Goal: Transaction & Acquisition: Obtain resource

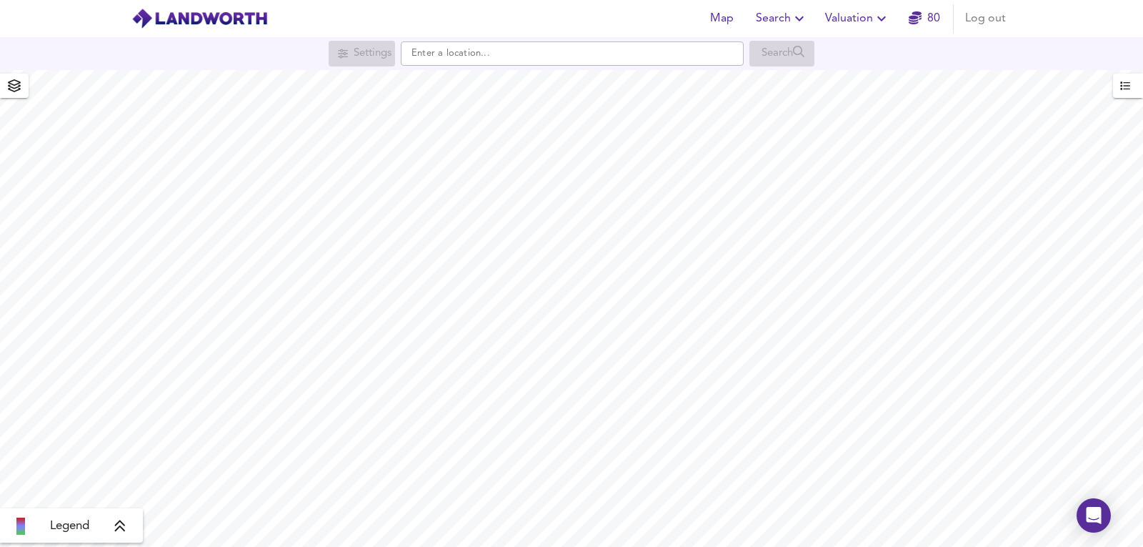
click at [870, 16] on span "Valuation" at bounding box center [857, 19] width 65 height 20
click at [851, 41] on li "New Valuation Report" at bounding box center [858, 52] width 171 height 26
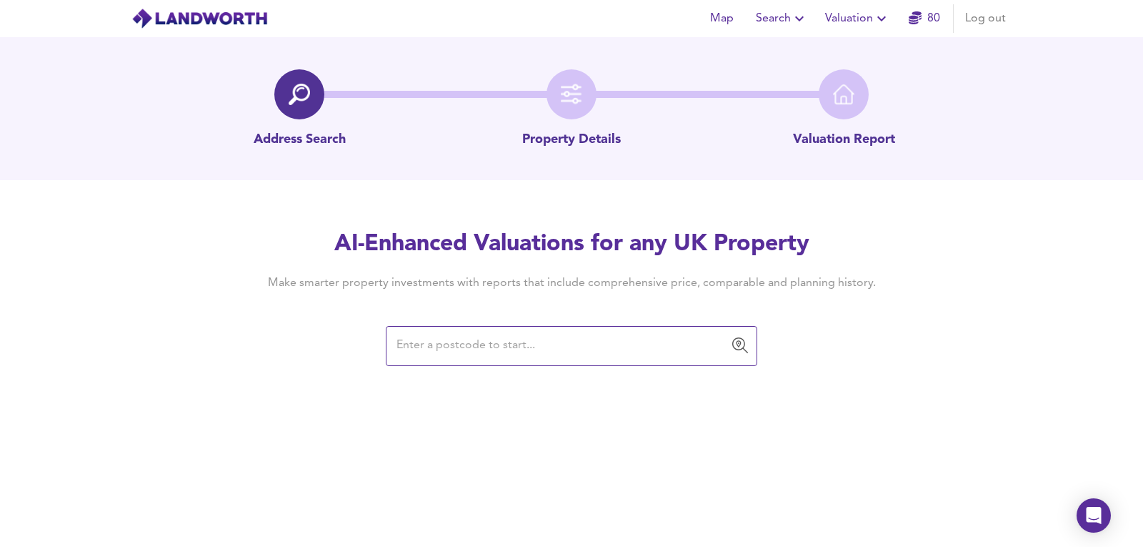
click at [451, 347] on input "text" at bounding box center [560, 345] width 337 height 27
click at [557, 346] on input "LL21 9AN" at bounding box center [560, 345] width 337 height 27
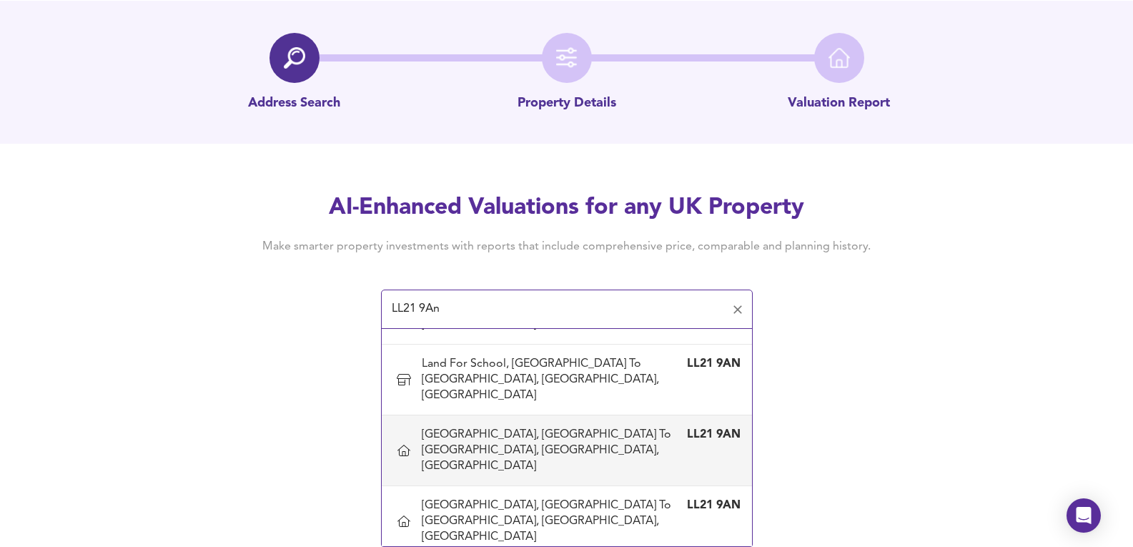
scroll to position [97, 0]
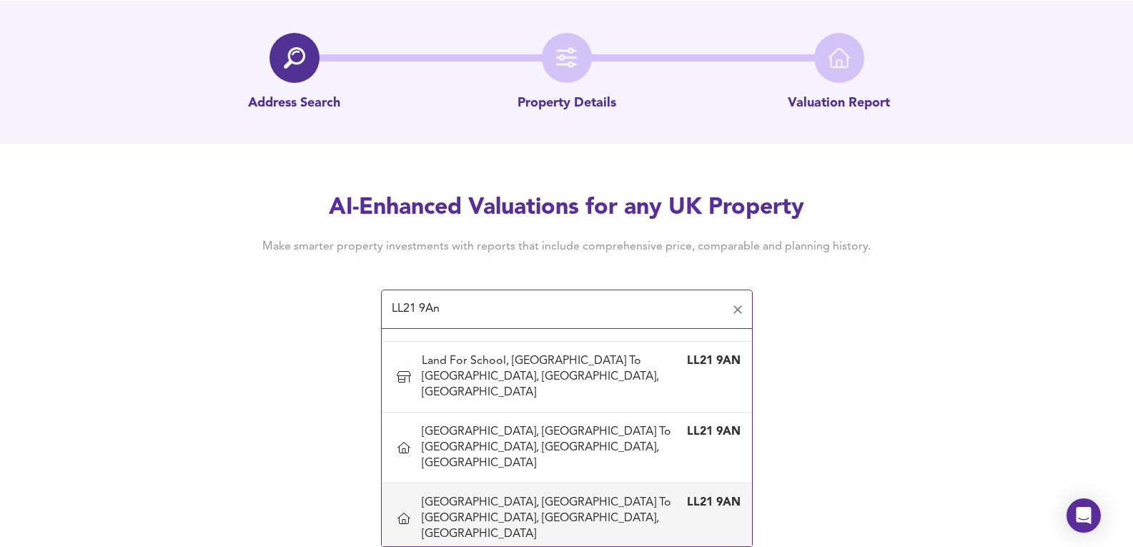
click at [542, 495] on div "Llan House, Carrog Village To Blaen Ial Farm Junction, Corwen, Denbighshire" at bounding box center [553, 518] width 262 height 47
type input "Llan House, Carrog Village To Blaen Ial Farm Junction, Corwen, Denbighshire"
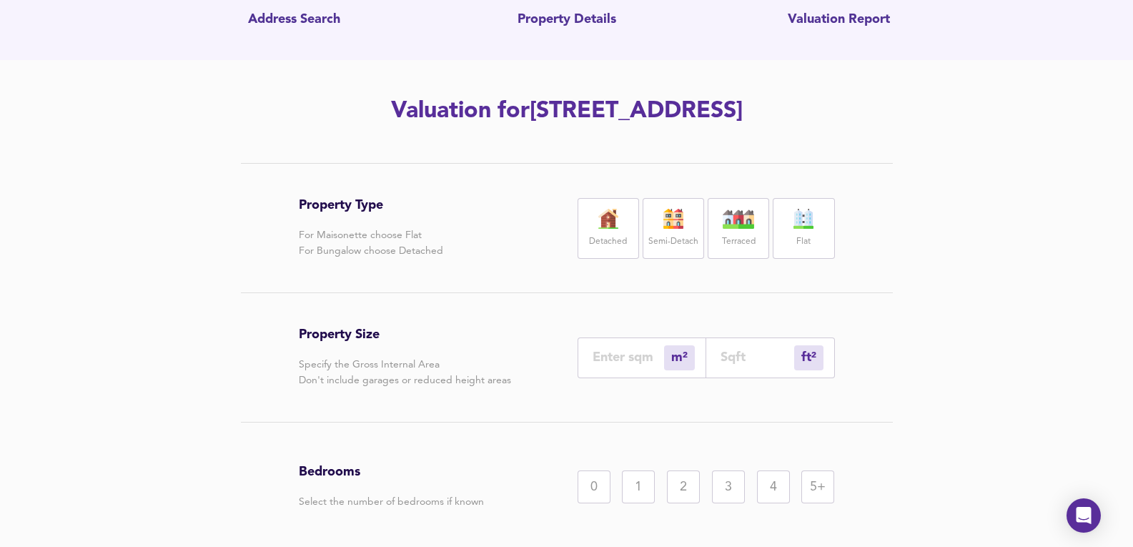
scroll to position [81, 0]
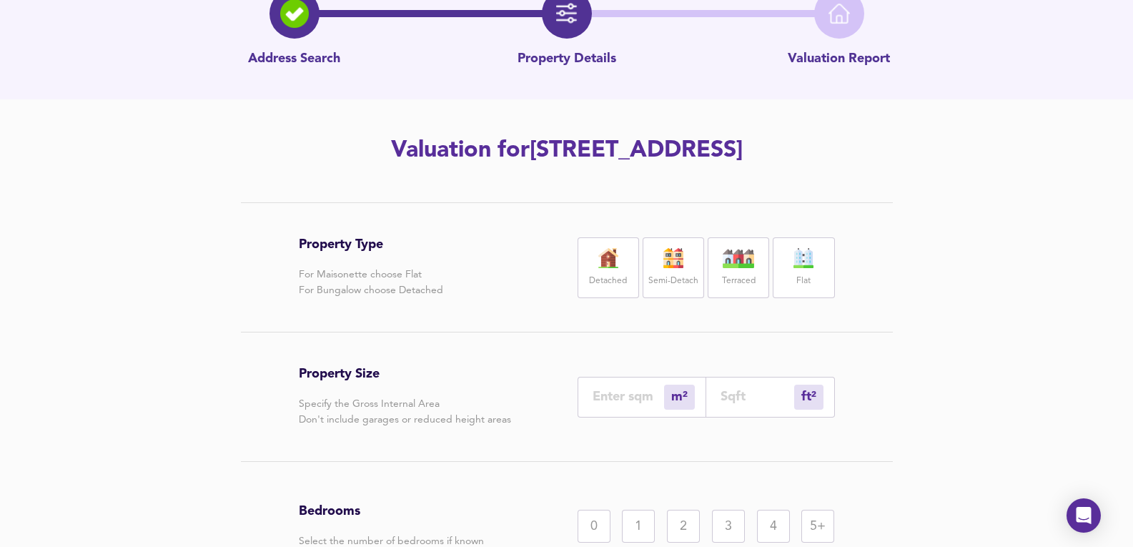
click at [875, 217] on div "Address Search Property Details Valuation Report Valuation for Llan House, Carr…" at bounding box center [566, 331] width 1133 height 750
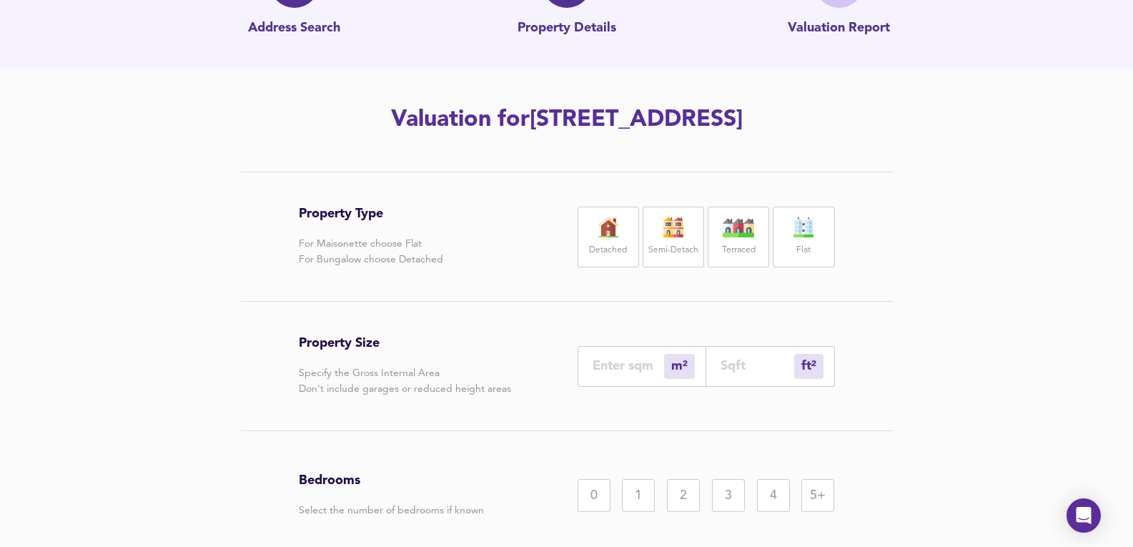
scroll to position [129, 0]
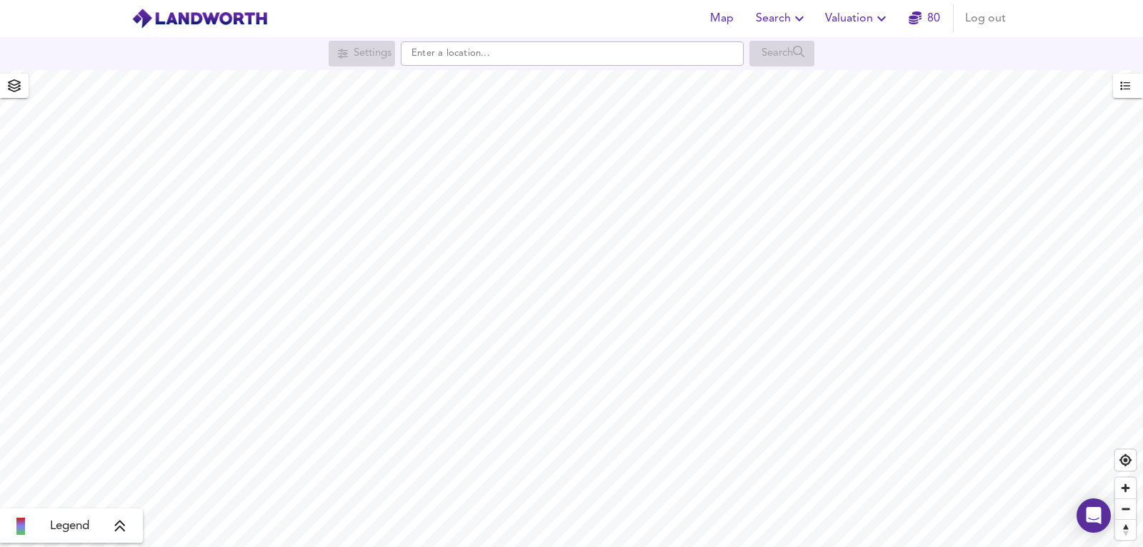
click at [869, 16] on span "Valuation" at bounding box center [857, 19] width 65 height 20
click at [838, 48] on li "New Valuation Report" at bounding box center [858, 52] width 171 height 26
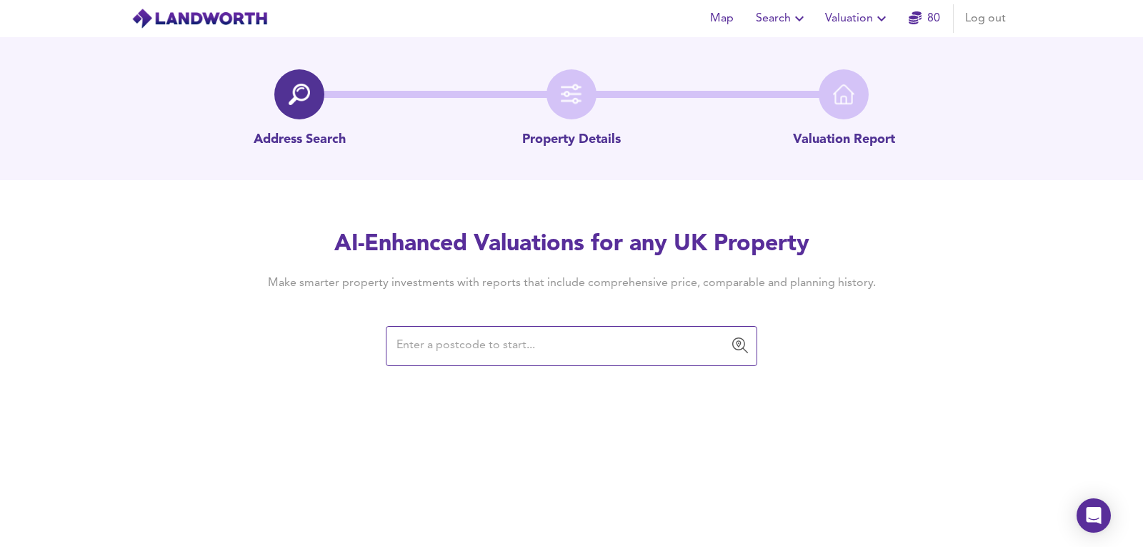
click at [477, 348] on input "text" at bounding box center [560, 345] width 337 height 27
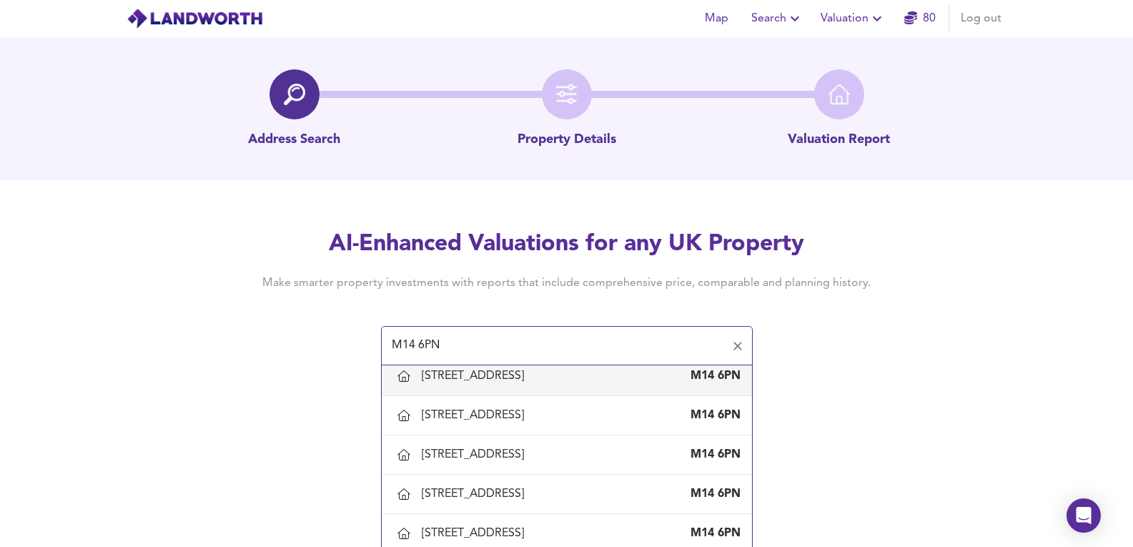
scroll to position [524, 0]
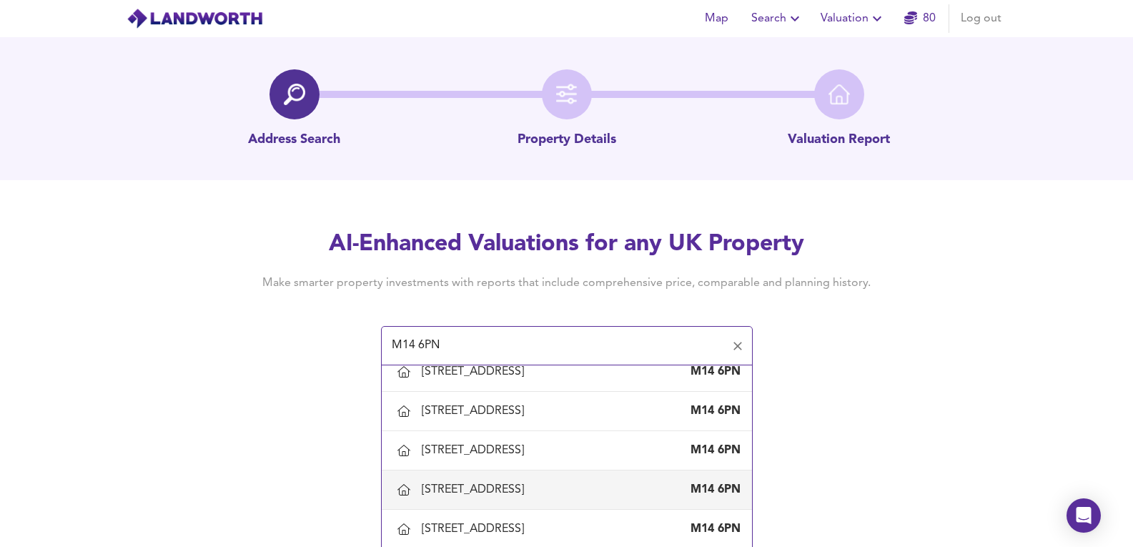
click at [478, 474] on li "147 Braemar Road, Manchester M14 6PN" at bounding box center [567, 489] width 370 height 39
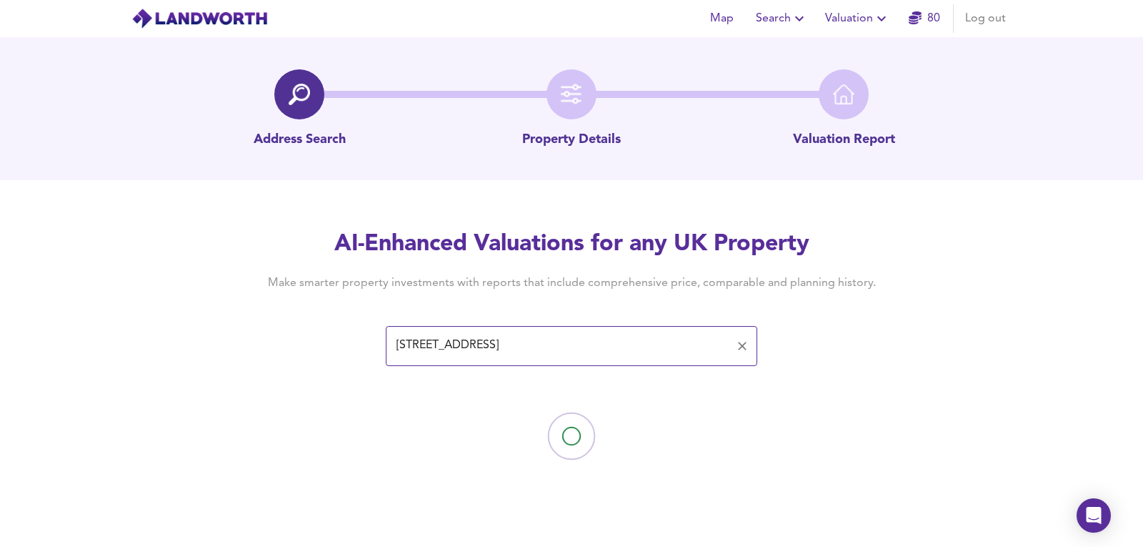
type input "147 Braemar Road, Manchester"
drag, startPoint x: 785, startPoint y: 284, endPoint x: 830, endPoint y: 282, distance: 45.1
click at [830, 282] on h4 "Make smarter property investments with reports that include comprehensive price…" at bounding box center [572, 283] width 652 height 16
drag, startPoint x: 863, startPoint y: 278, endPoint x: 827, endPoint y: 288, distance: 37.1
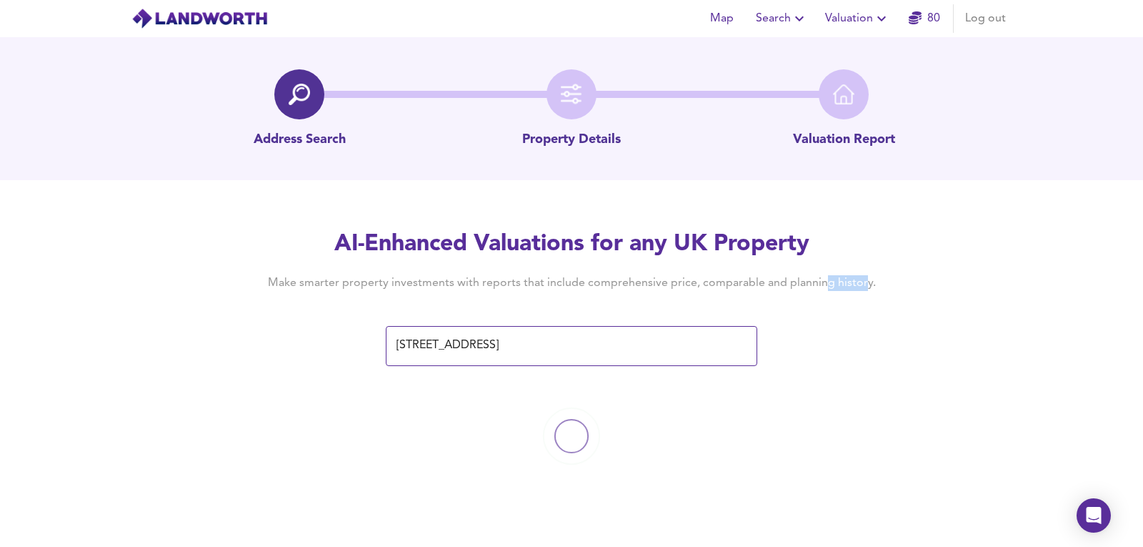
click at [827, 288] on h4 "Make smarter property investments with reports that include comprehensive price…" at bounding box center [572, 283] width 652 height 16
click at [824, 288] on h4 "Make smarter property investments with reports that include comprehensive price…" at bounding box center [572, 283] width 652 height 16
drag, startPoint x: 779, startPoint y: 282, endPoint x: 842, endPoint y: 287, distance: 63.1
click at [842, 287] on h4 "Make smarter property investments with reports that include comprehensive price…" at bounding box center [572, 283] width 652 height 16
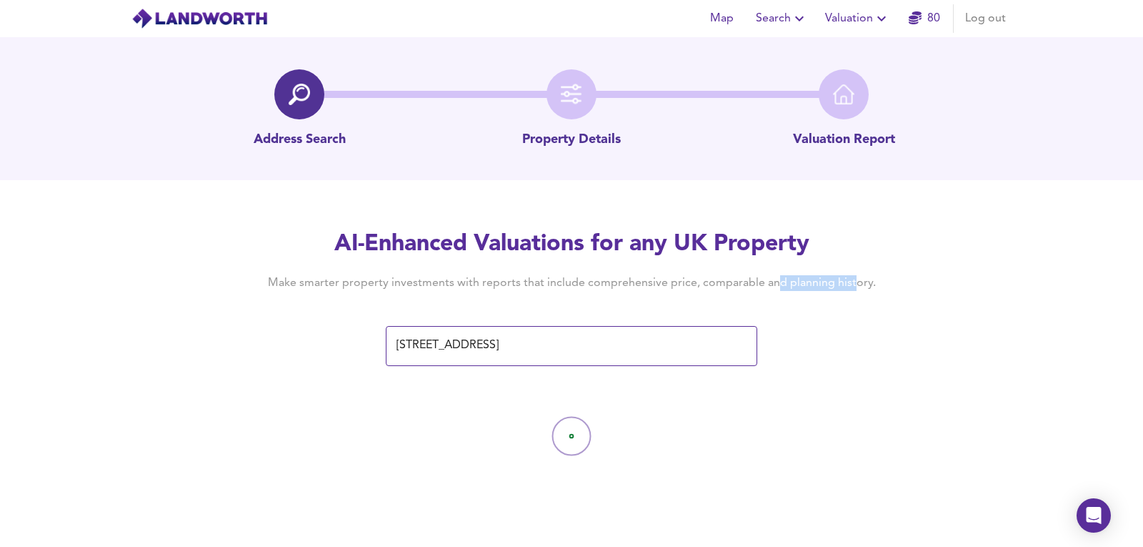
drag, startPoint x: 855, startPoint y: 281, endPoint x: 778, endPoint y: 287, distance: 76.7
click at [778, 287] on h4 "Make smarter property investments with reports that include comprehensive price…" at bounding box center [572, 283] width 652 height 16
drag, startPoint x: 909, startPoint y: 294, endPoint x: 848, endPoint y: 289, distance: 61.7
click at [860, 294] on div "AI-Enhanced Valuations for any UK Property Make smarter property investments wi…" at bounding box center [572, 297] width 686 height 136
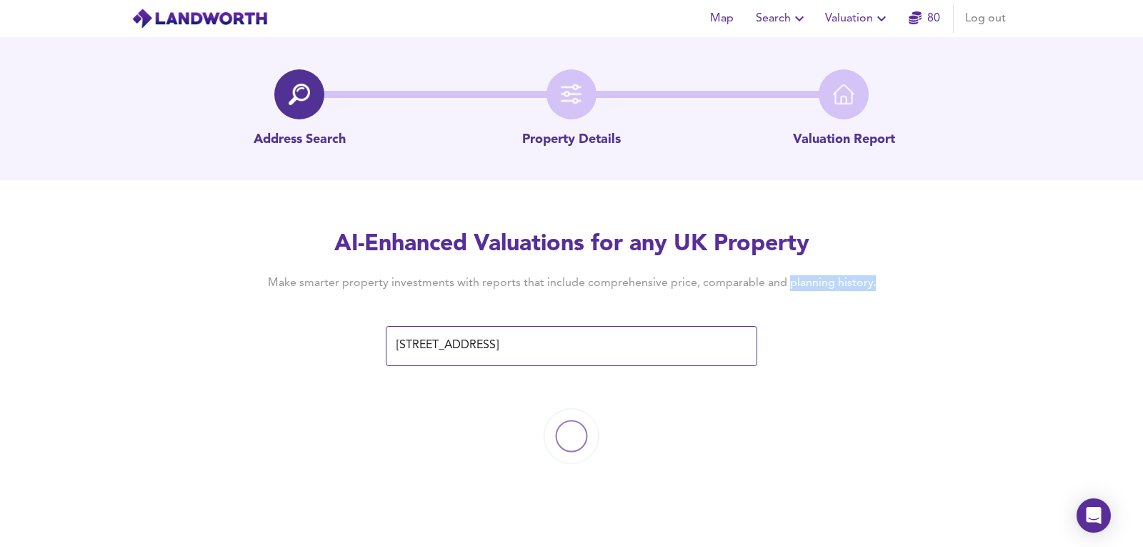
drag, startPoint x: 786, startPoint y: 284, endPoint x: 878, endPoint y: 286, distance: 91.5
click at [878, 286] on h4 "Make smarter property investments with reports that include comprehensive price…" at bounding box center [572, 283] width 652 height 16
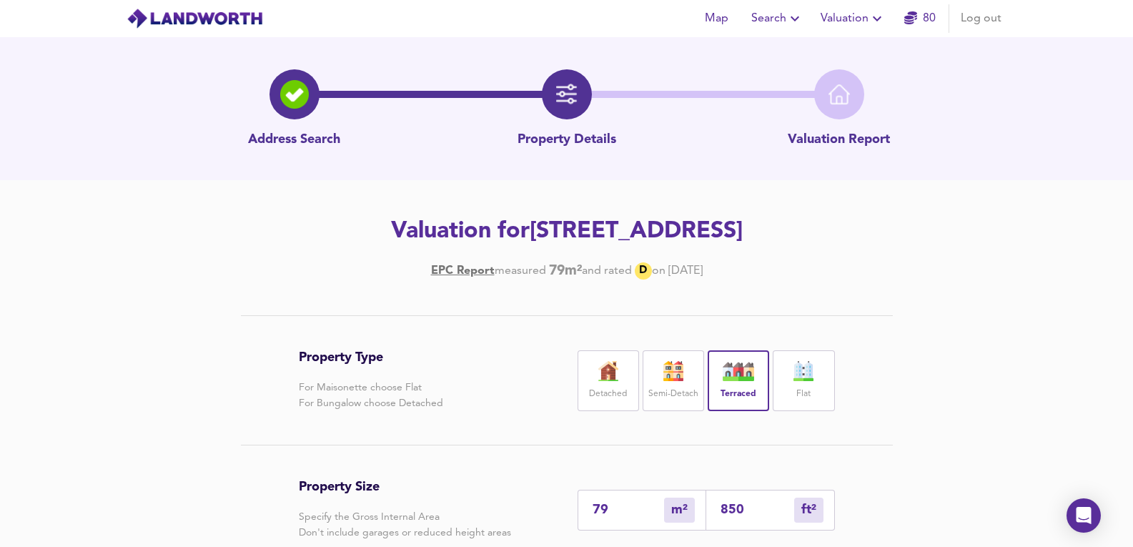
drag, startPoint x: 874, startPoint y: 284, endPoint x: 814, endPoint y: 289, distance: 60.2
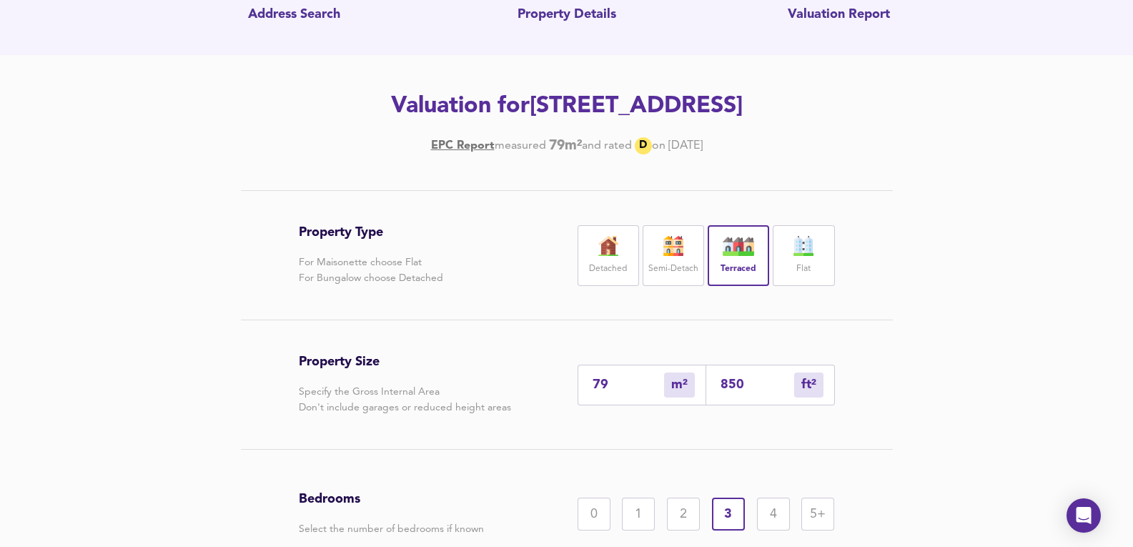
scroll to position [272, 0]
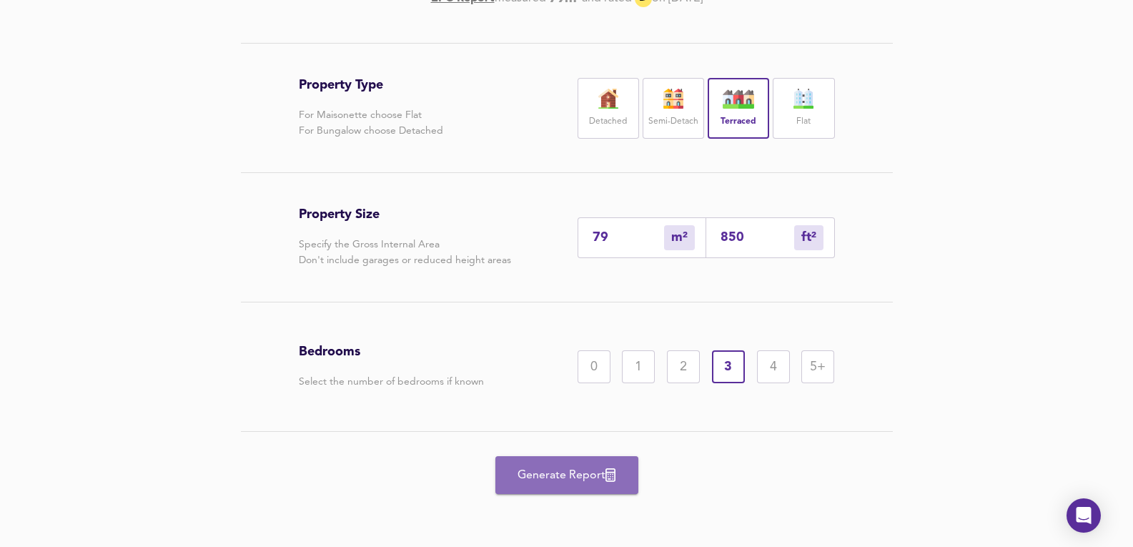
click at [618, 475] on span "Generate Report" at bounding box center [567, 475] width 114 height 20
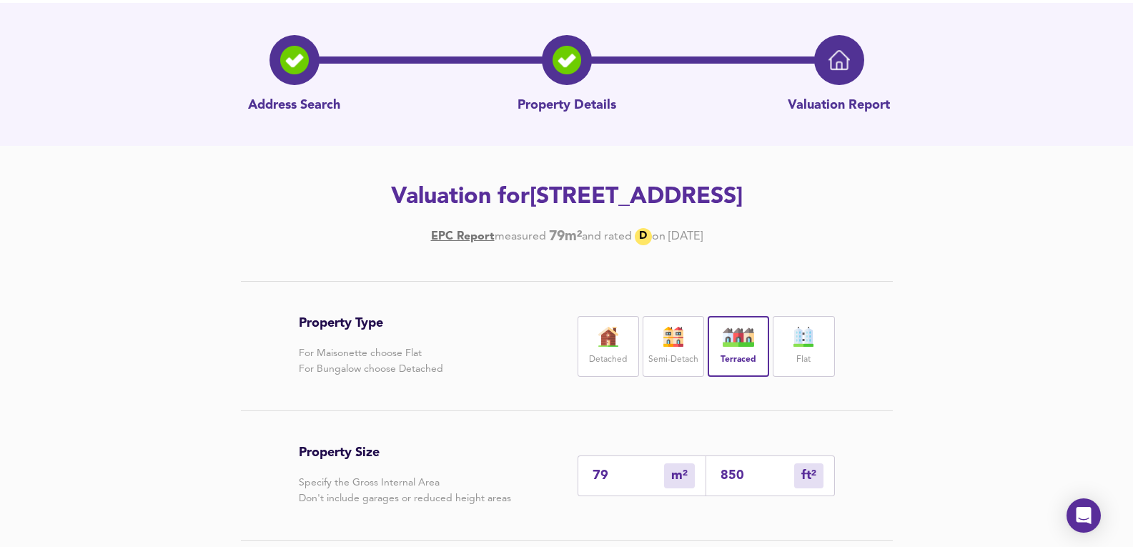
scroll to position [0, 0]
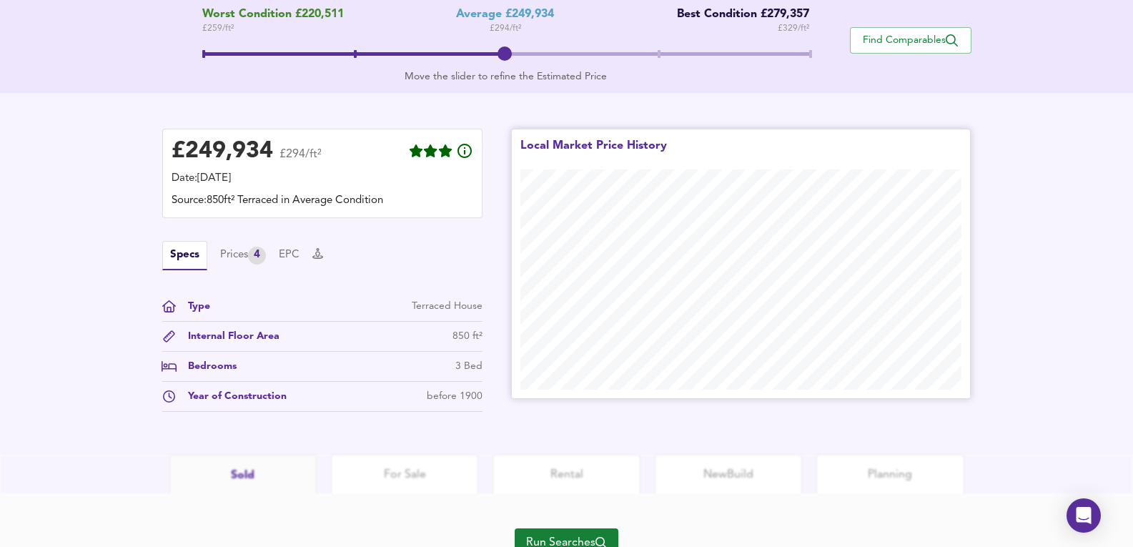
scroll to position [370, 0]
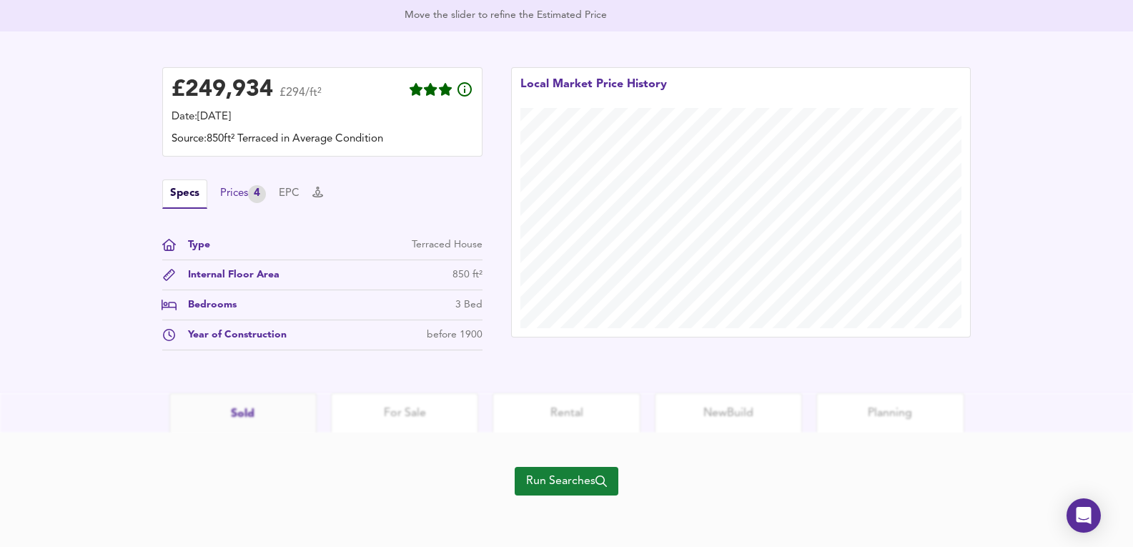
click at [247, 192] on div "Prices 4" at bounding box center [243, 194] width 46 height 18
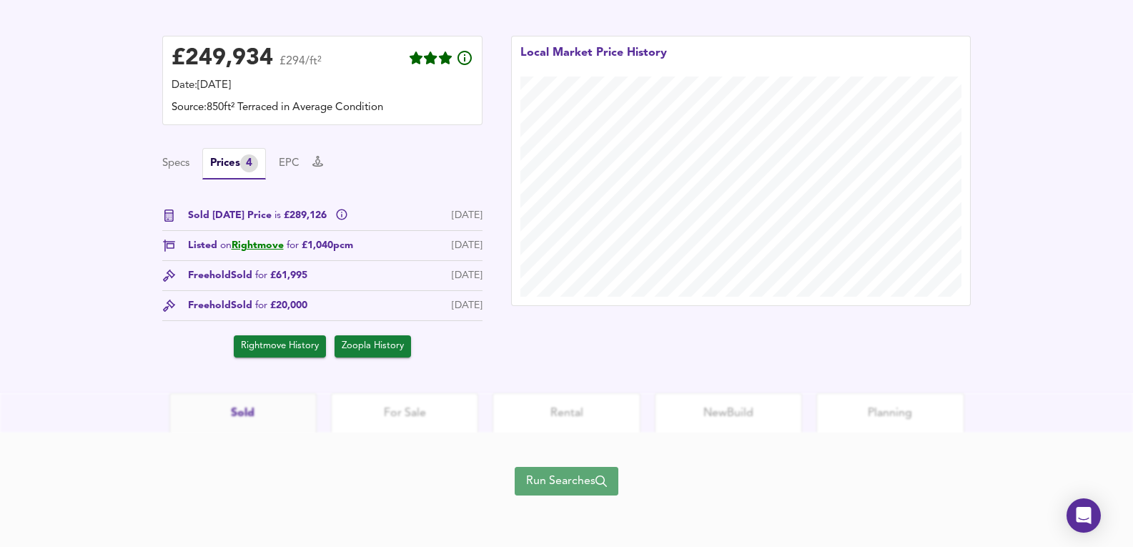
click at [592, 494] on button "Run Searches" at bounding box center [567, 481] width 104 height 29
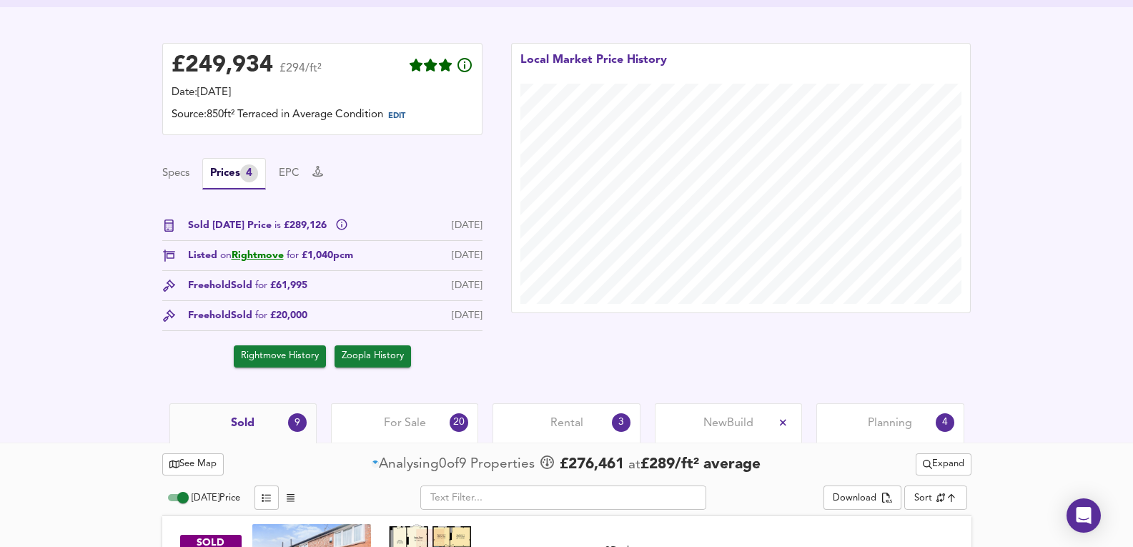
scroll to position [620, 0]
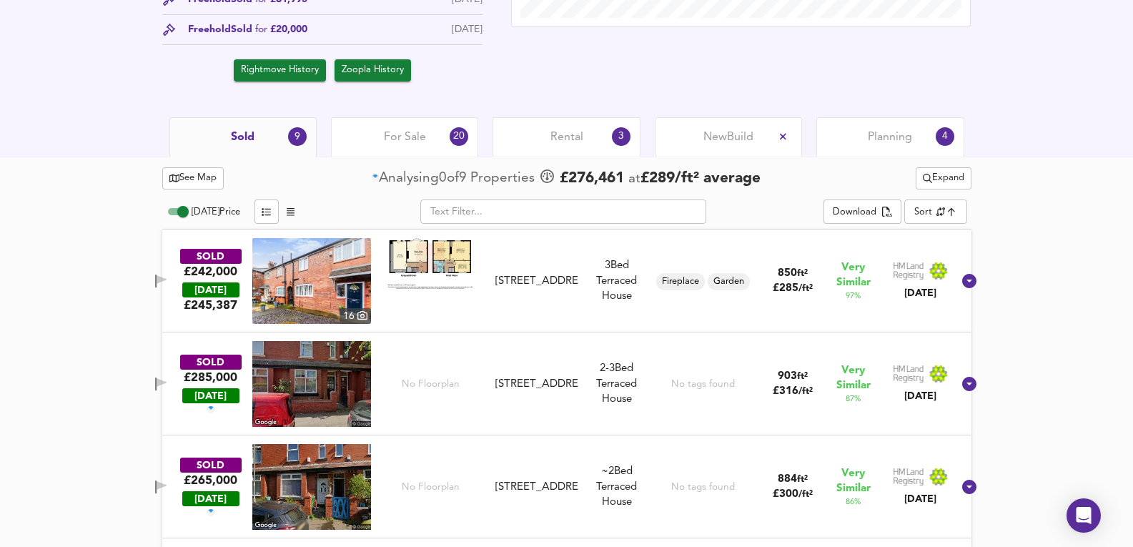
click at [437, 139] on div "For Sale 20" at bounding box center [404, 136] width 147 height 39
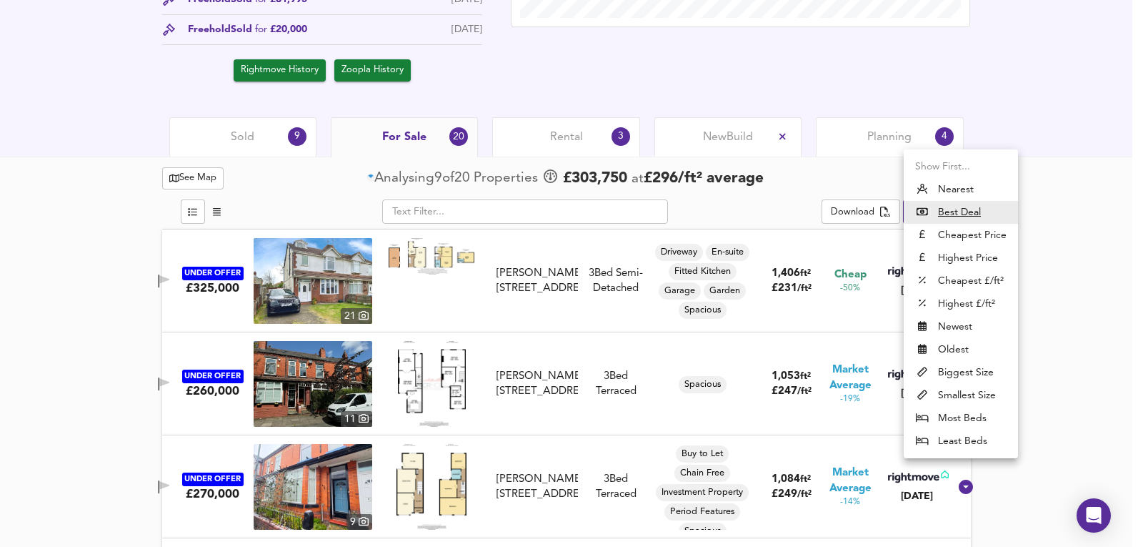
click at [965, 187] on li "Nearest" at bounding box center [961, 189] width 114 height 23
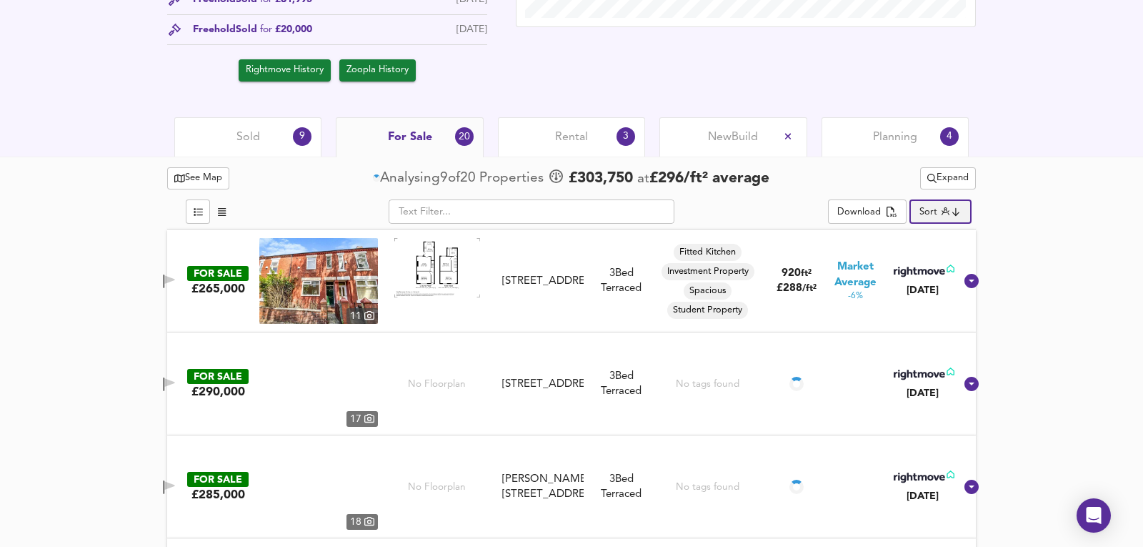
type input "distancetocenter"
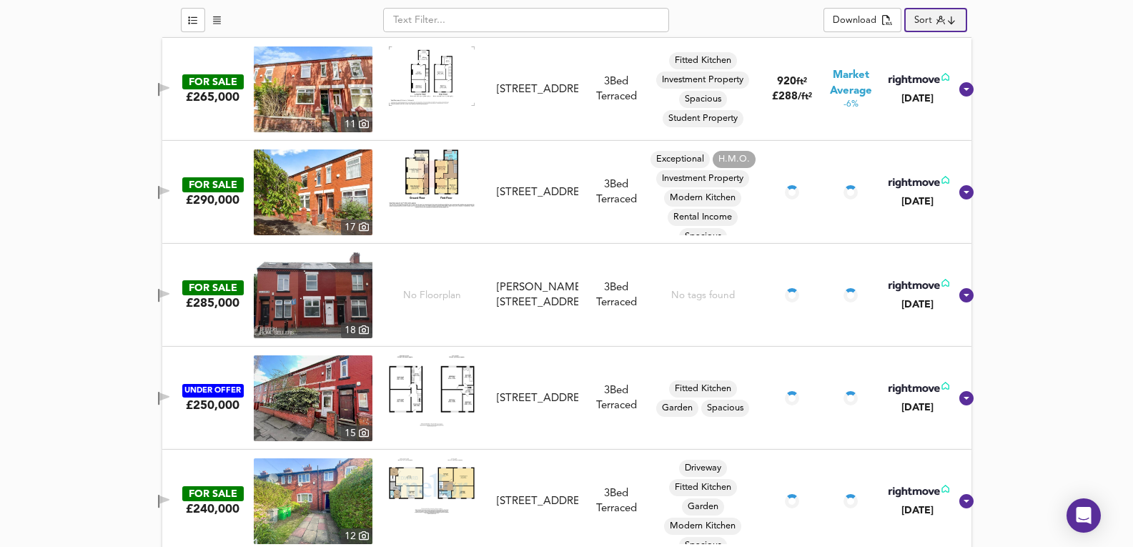
scroll to position [810, 0]
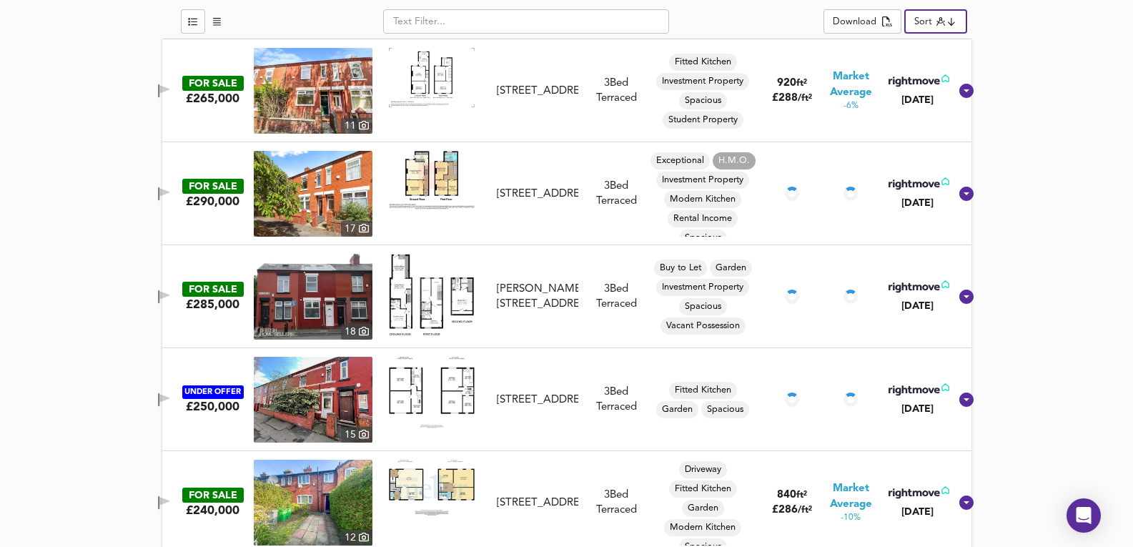
click at [317, 374] on img at bounding box center [313, 400] width 119 height 86
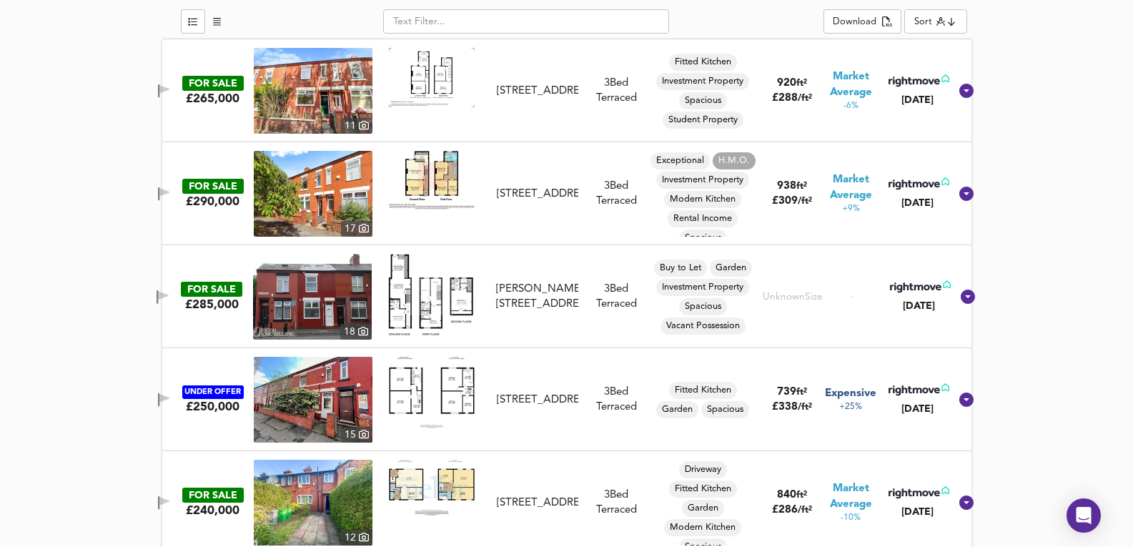
click at [341, 199] on img at bounding box center [313, 194] width 119 height 86
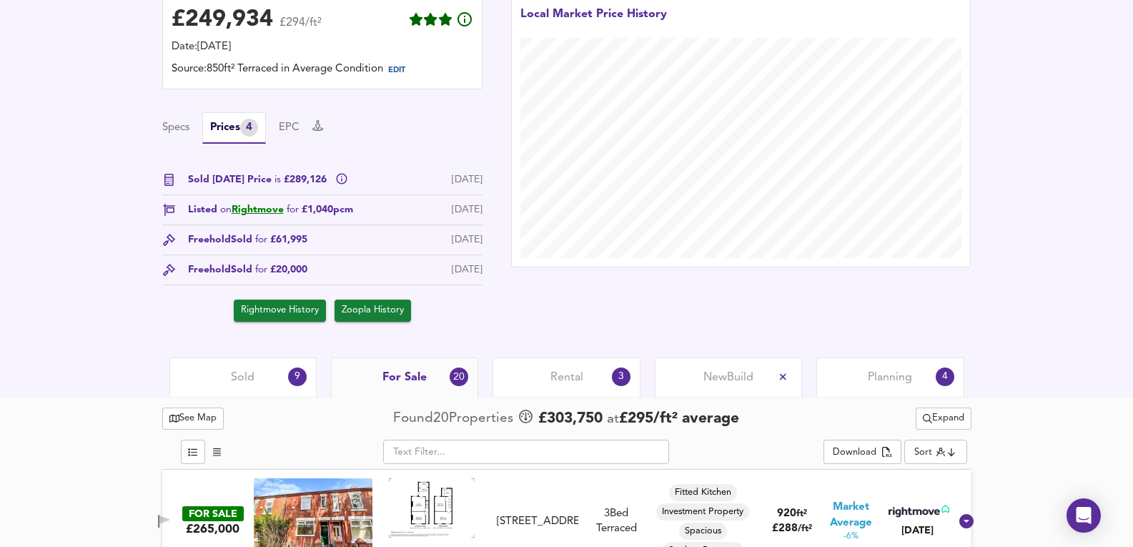
scroll to position [524, 0]
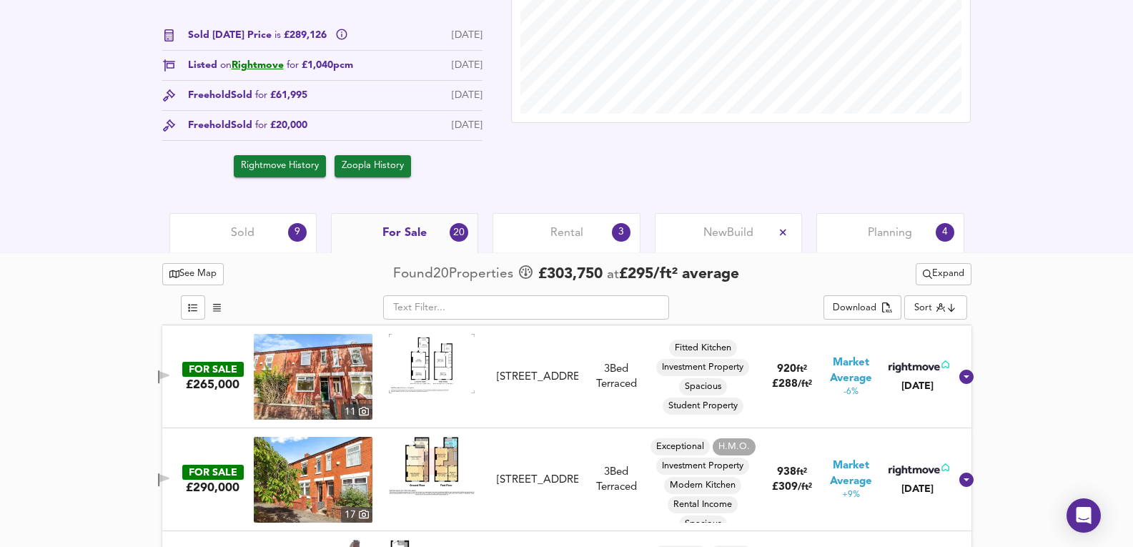
click at [893, 243] on div "Planning 4" at bounding box center [889, 232] width 147 height 39
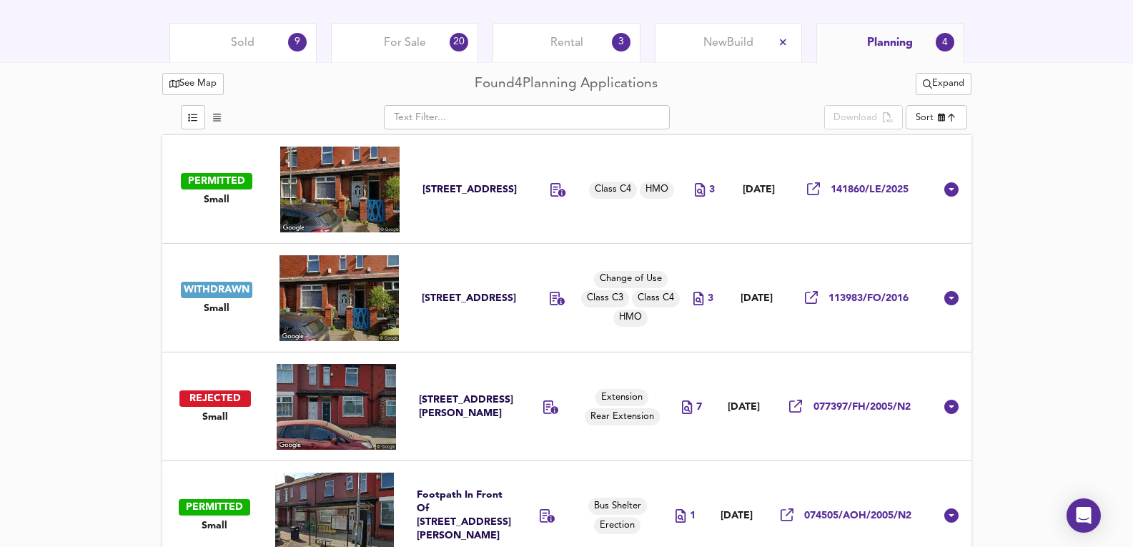
scroll to position [697, 0]
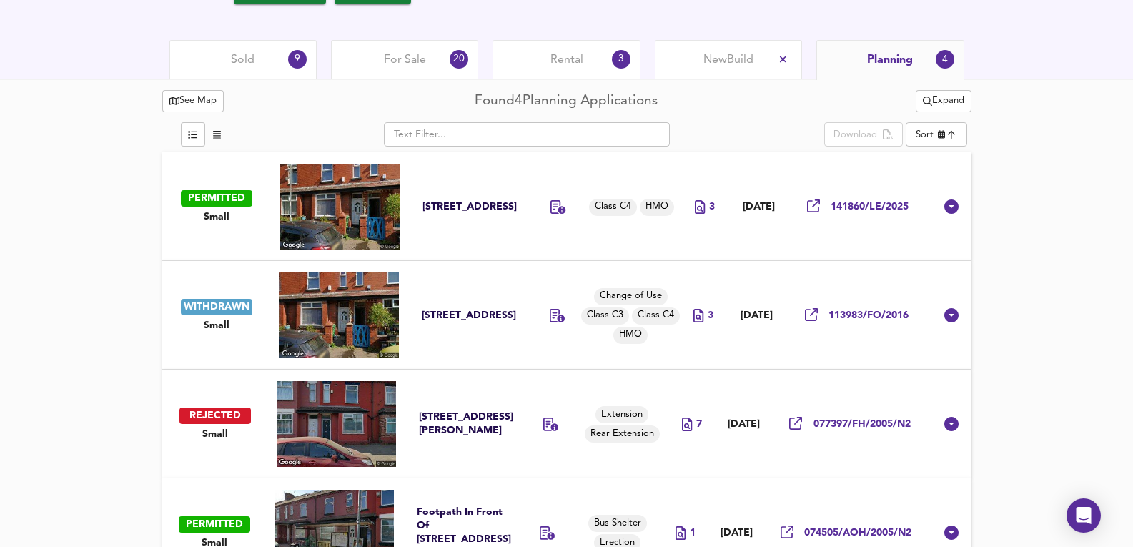
click at [600, 237] on td "Class C4 HMO" at bounding box center [637, 206] width 88 height 109
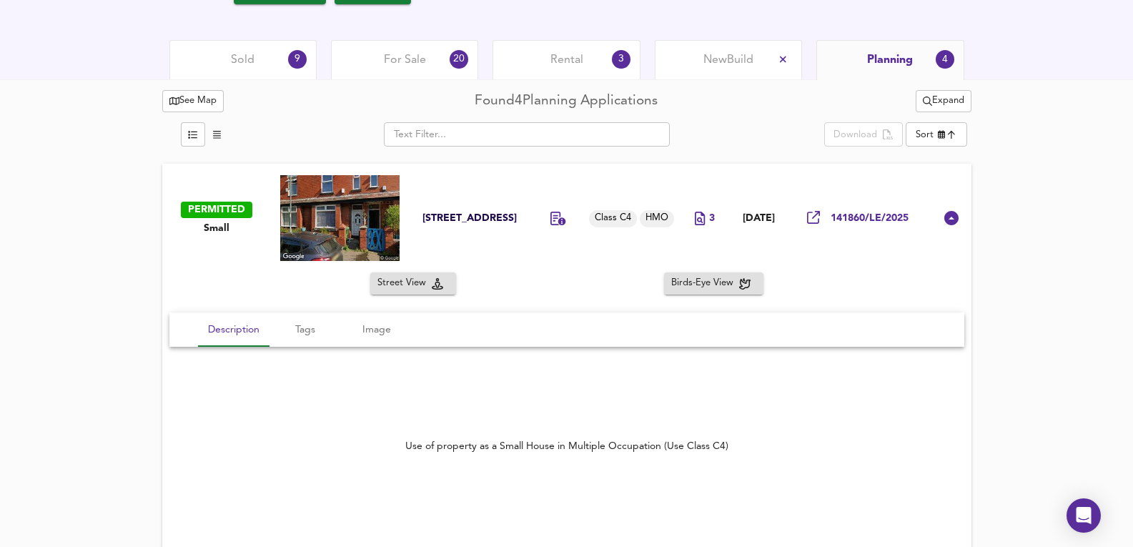
click at [567, 56] on span "Rental" at bounding box center [566, 60] width 33 height 16
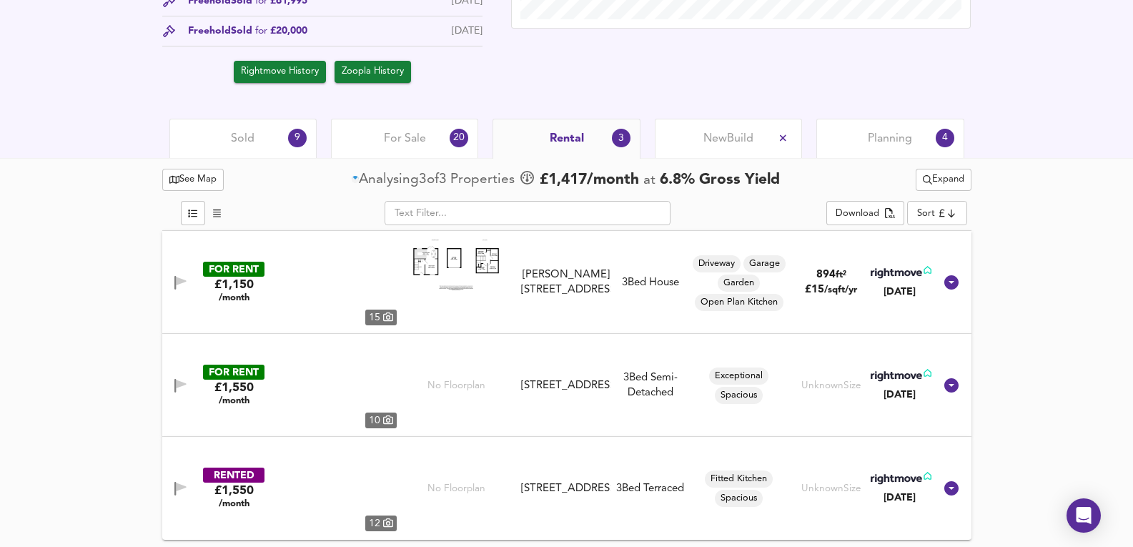
scroll to position [619, 0]
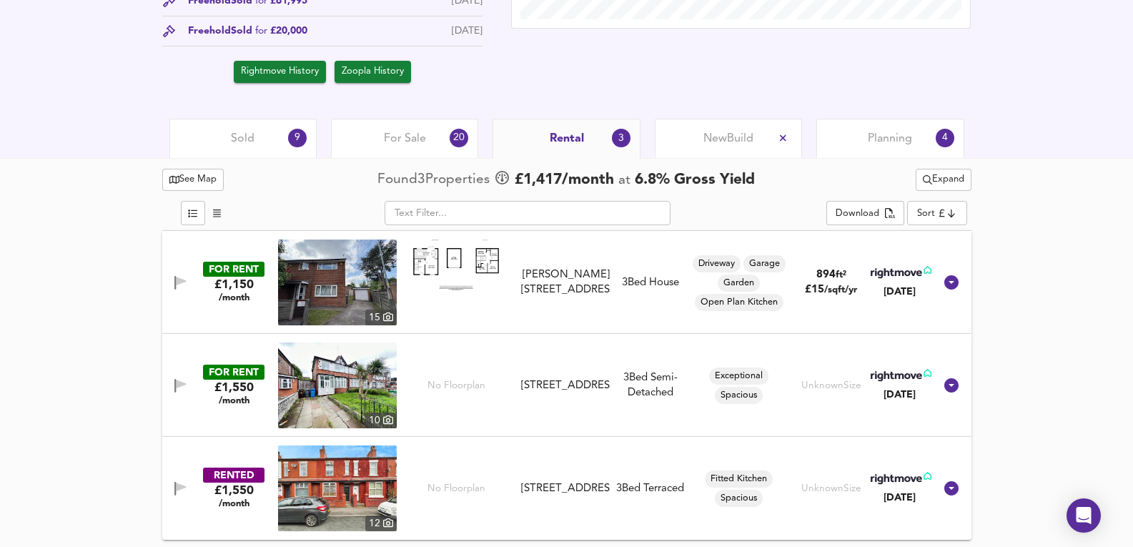
click at [205, 139] on div "Sold 9" at bounding box center [242, 138] width 147 height 39
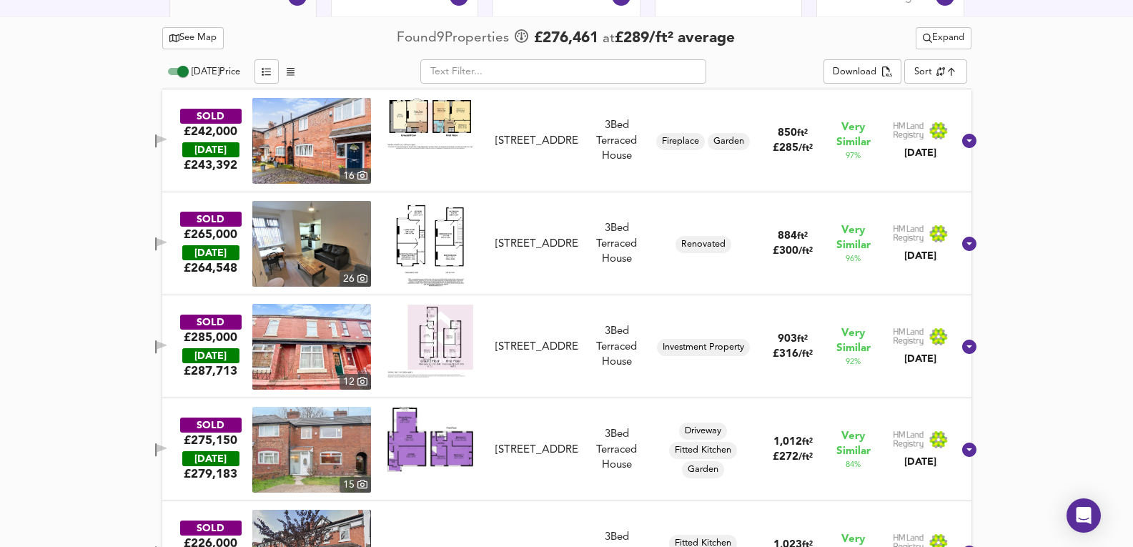
scroll to position [427, 0]
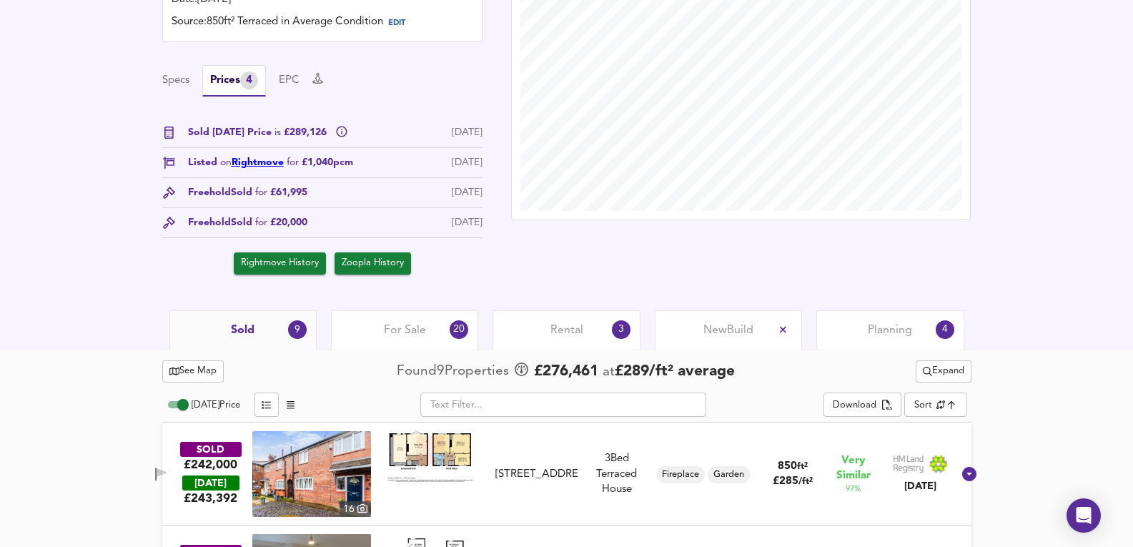
click at [271, 162] on link "Rightmove" at bounding box center [258, 162] width 52 height 10
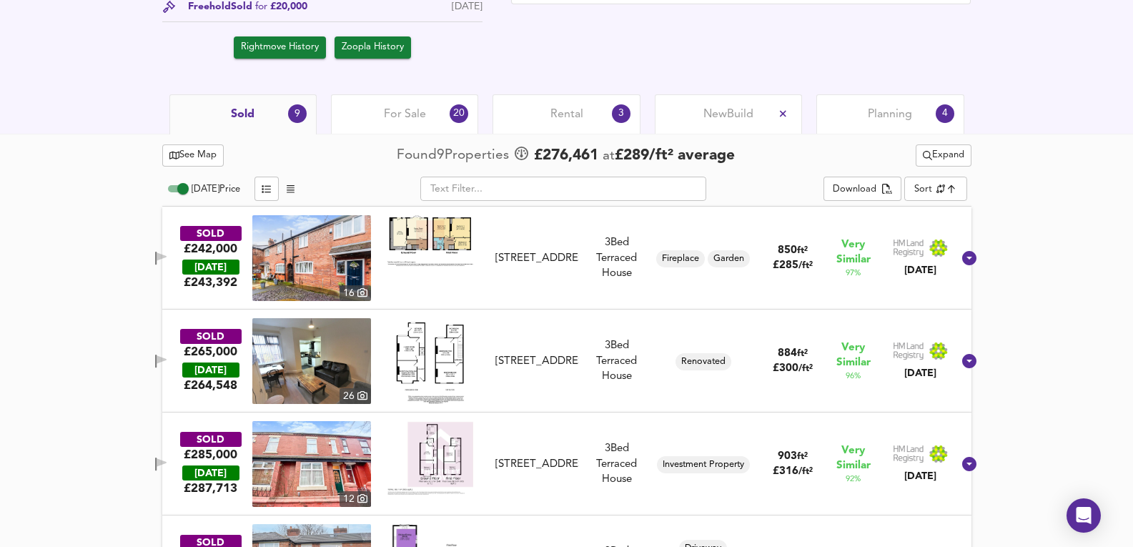
scroll to position [665, 0]
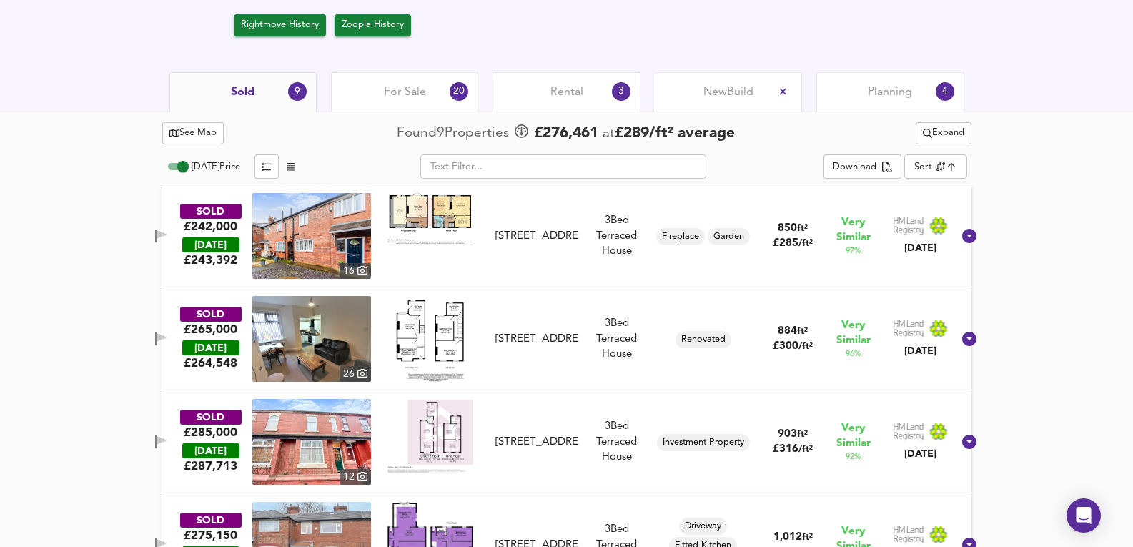
click at [433, 104] on div "For Sale 20" at bounding box center [404, 91] width 147 height 39
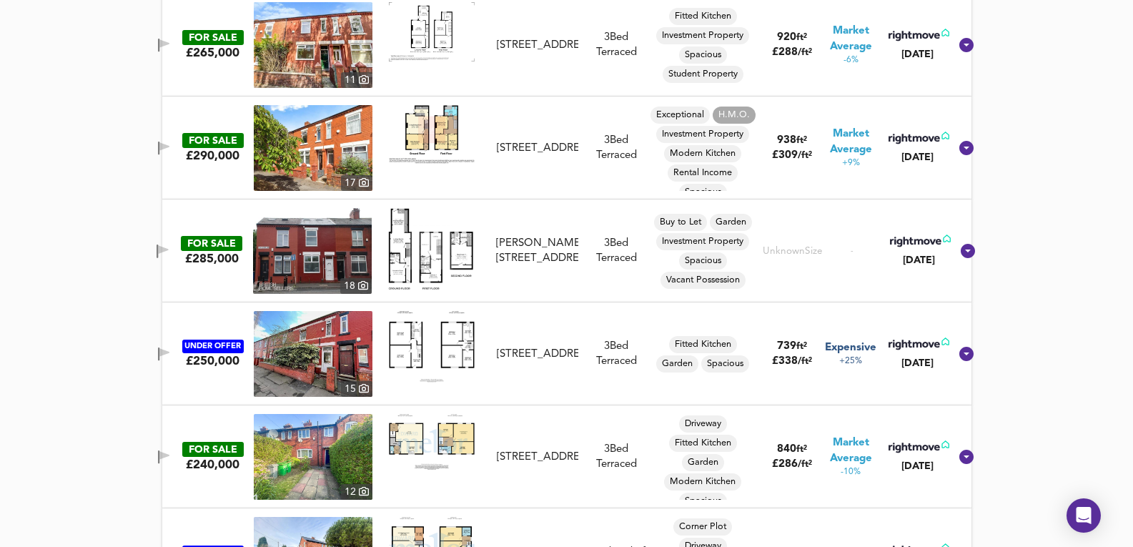
scroll to position [808, 0]
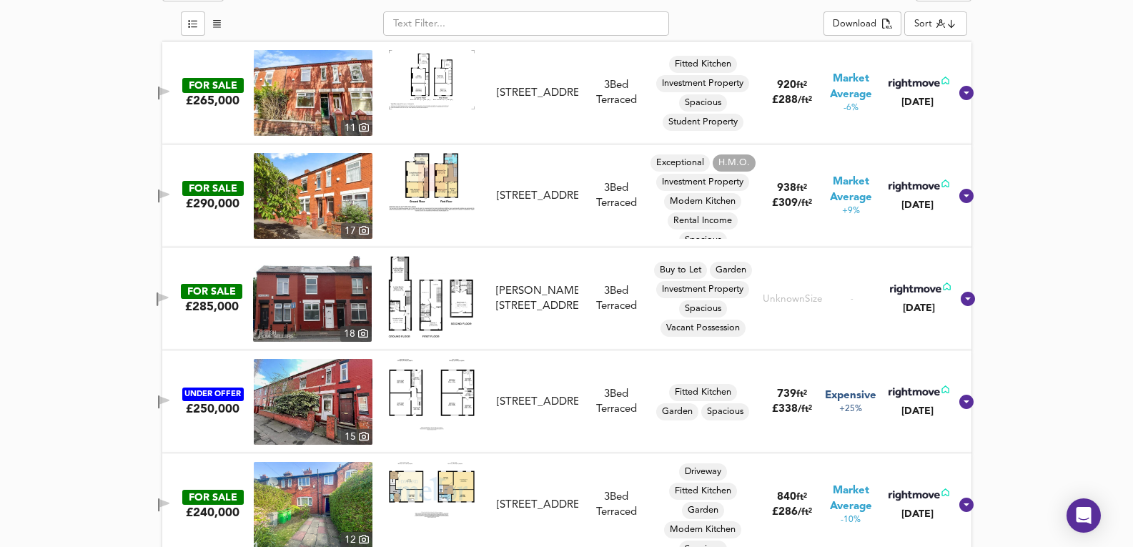
click at [304, 86] on img at bounding box center [313, 93] width 119 height 86
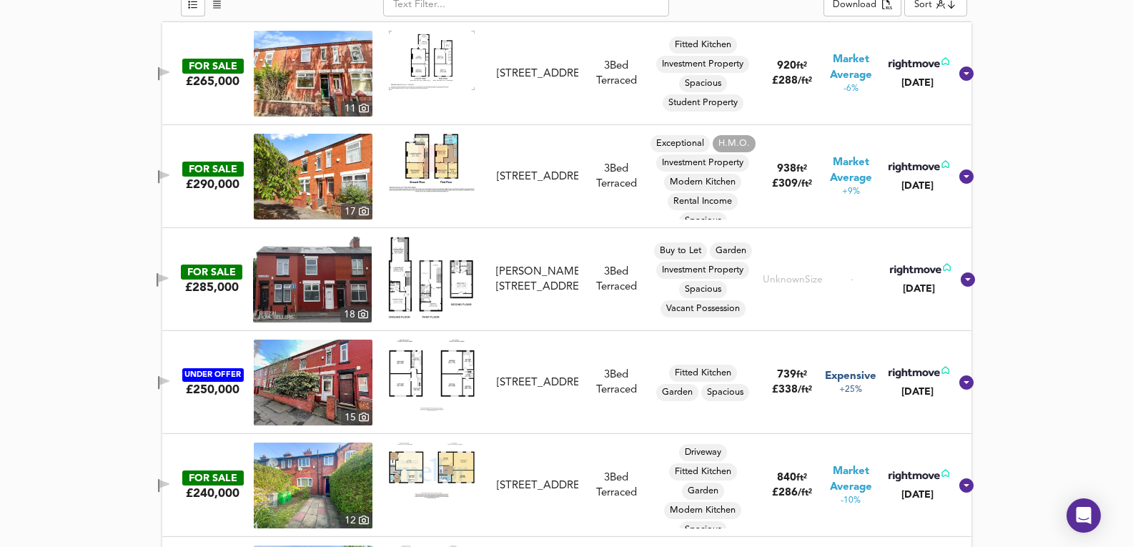
scroll to position [903, 0]
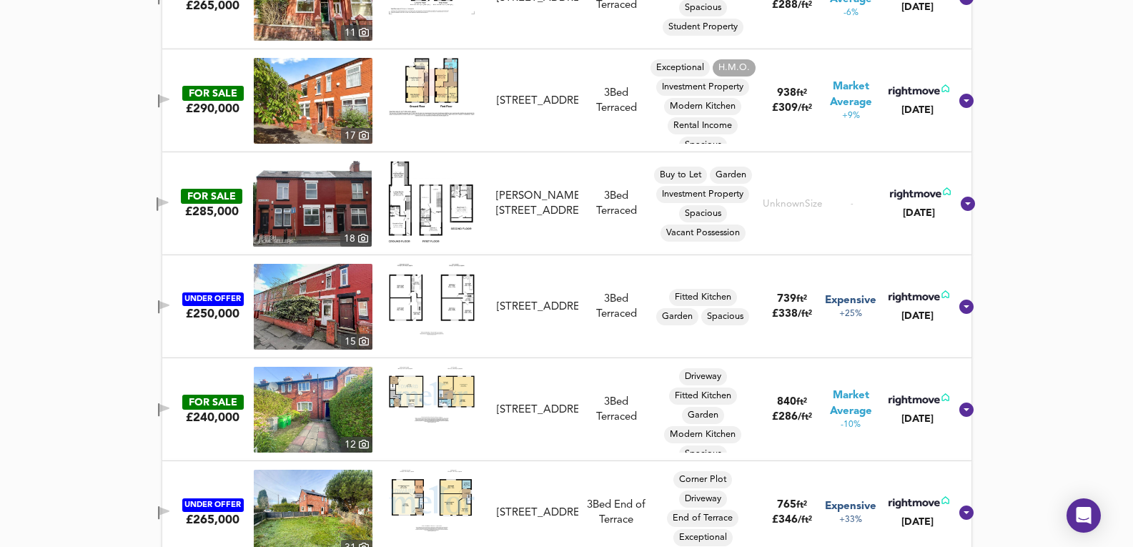
click at [327, 288] on img at bounding box center [313, 307] width 119 height 86
click at [269, 273] on img at bounding box center [313, 307] width 119 height 86
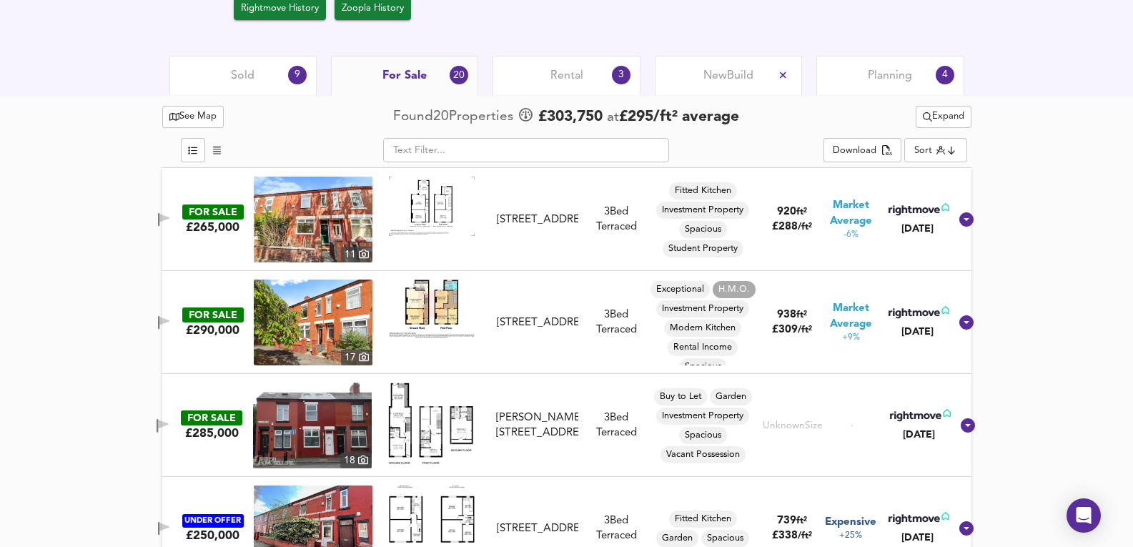
scroll to position [665, 0]
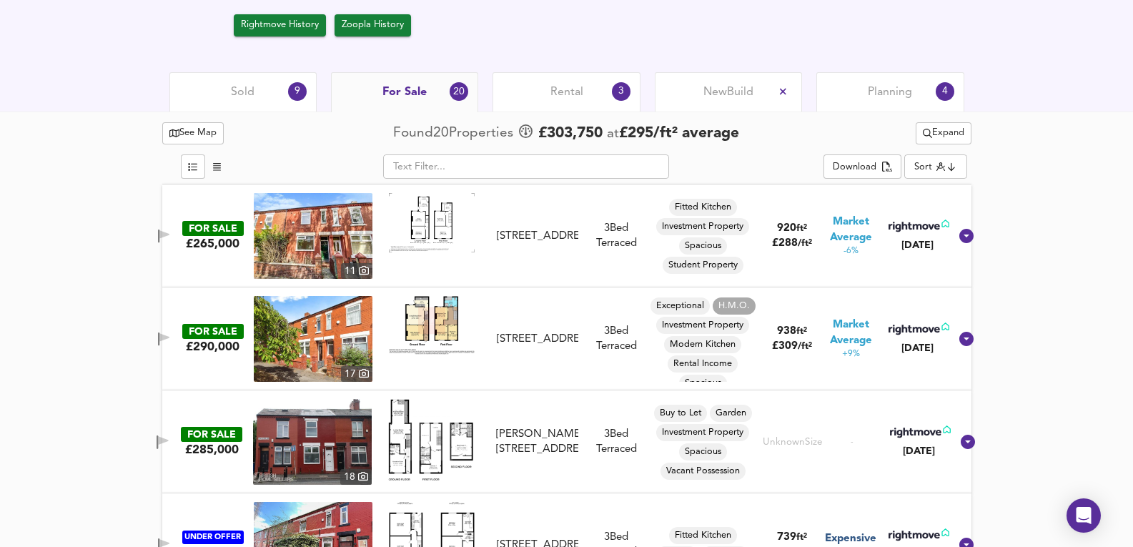
click at [277, 79] on div "Sold 9" at bounding box center [242, 91] width 147 height 39
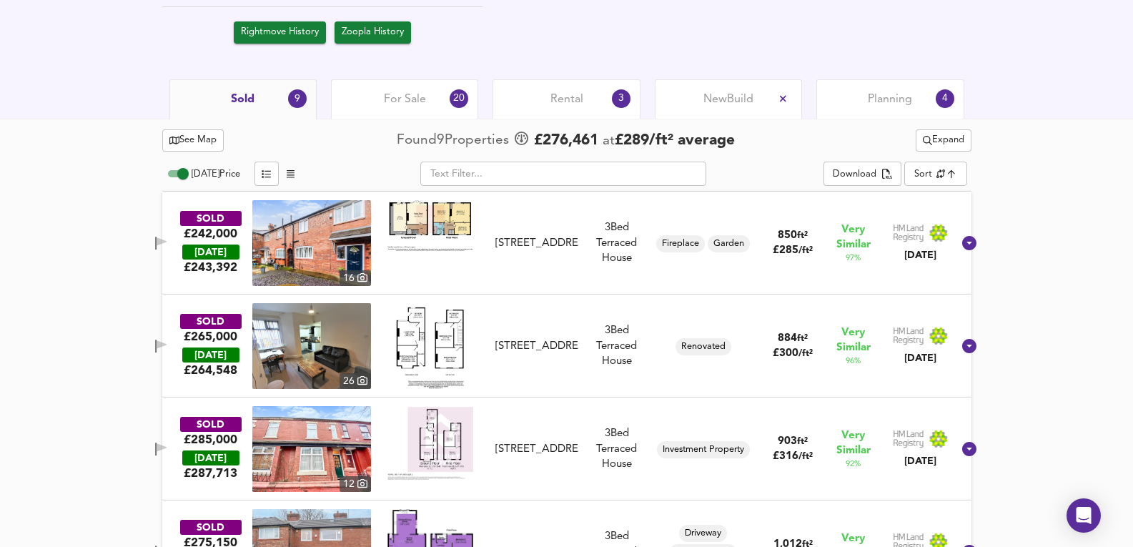
scroll to position [617, 0]
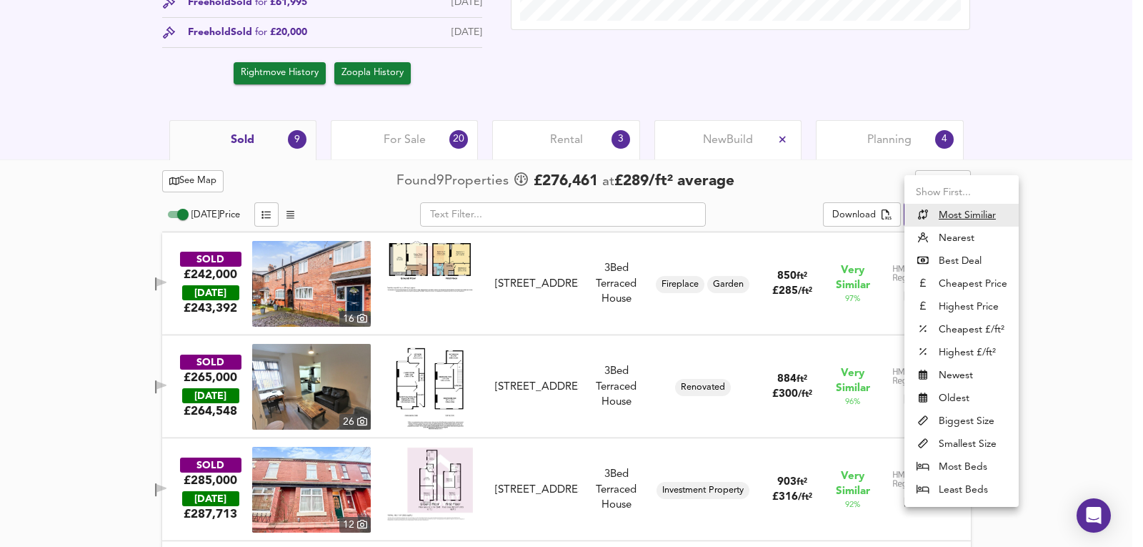
click at [1044, 147] on div at bounding box center [571, 273] width 1143 height 547
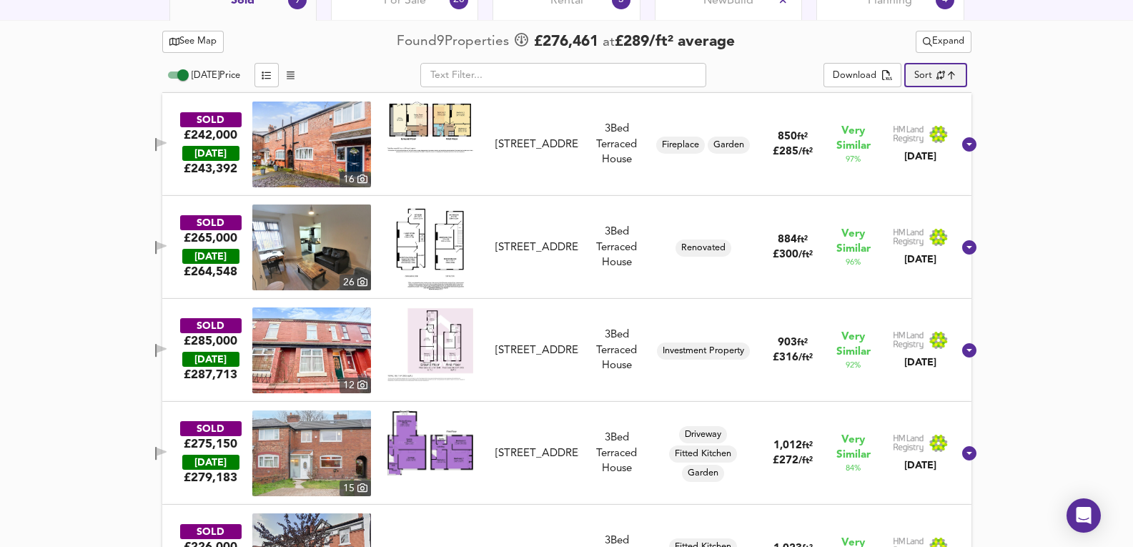
scroll to position [760, 0]
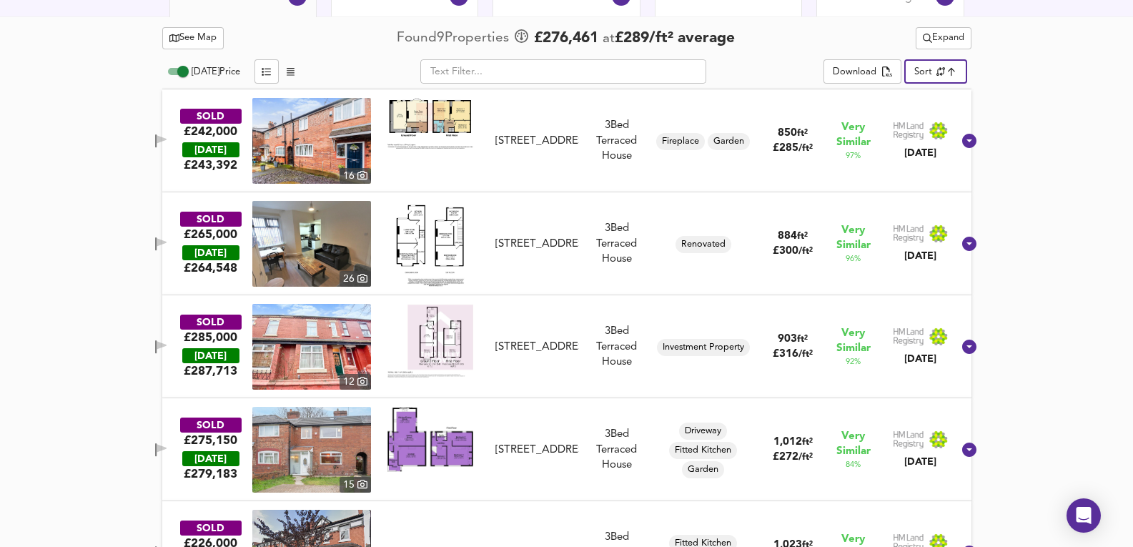
click at [329, 131] on img at bounding box center [311, 141] width 119 height 86
click at [580, 174] on div "SOLD £242,000 [DATE] £ 243,392 [GEOGRAPHIC_DATA][STREET_ADDRESS][STREET_ADDRESS…" at bounding box center [550, 141] width 806 height 86
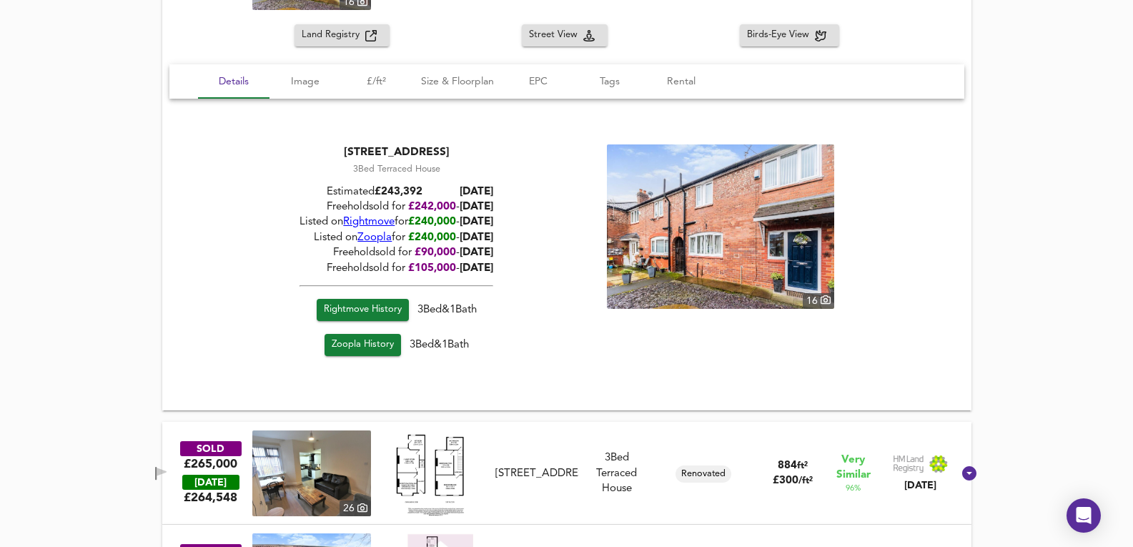
scroll to position [1331, 0]
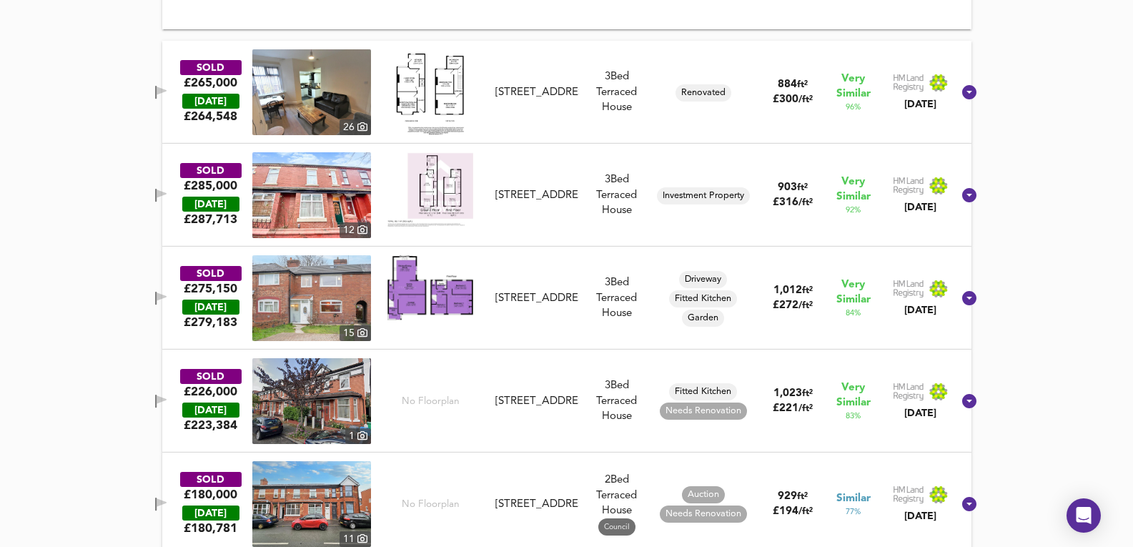
click at [314, 86] on img at bounding box center [311, 92] width 119 height 86
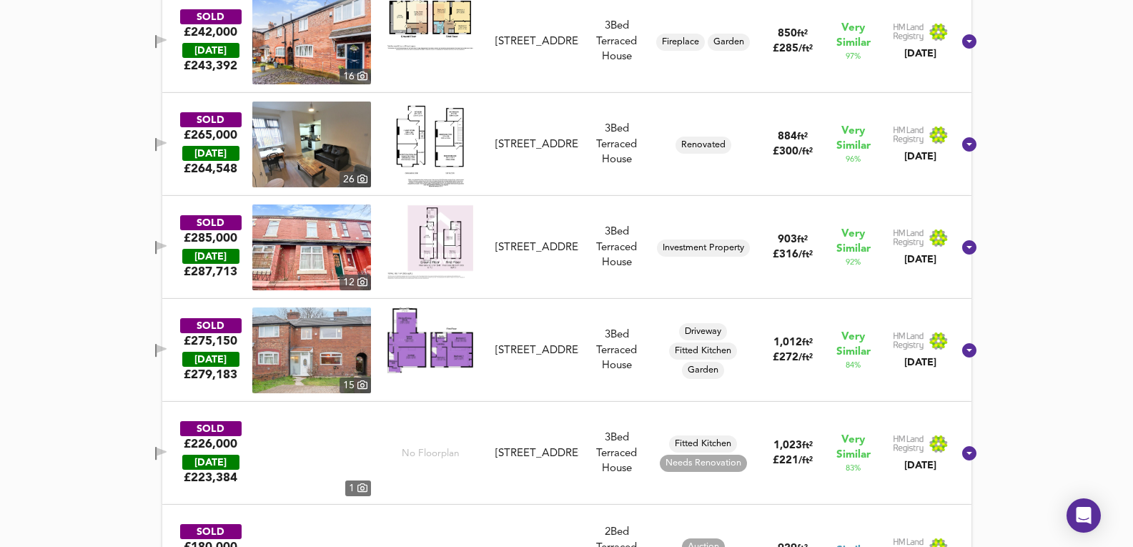
scroll to position [905, 0]
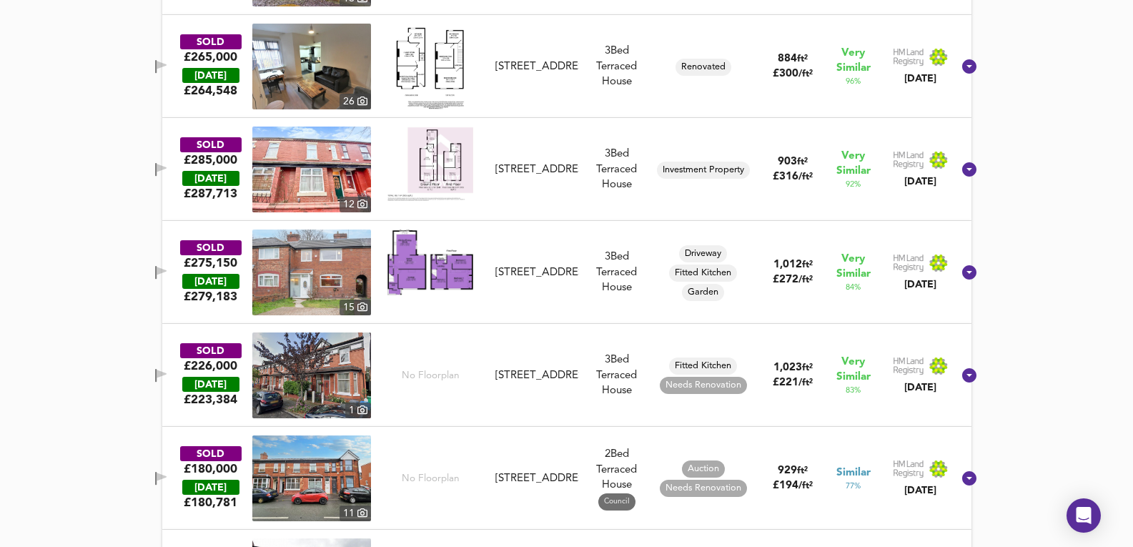
click at [540, 197] on div "SOLD £285,000 [DATE] £ 287,713 [GEOGRAPHIC_DATA][STREET_ADDRESS][STREET_ADDRESS…" at bounding box center [550, 169] width 806 height 86
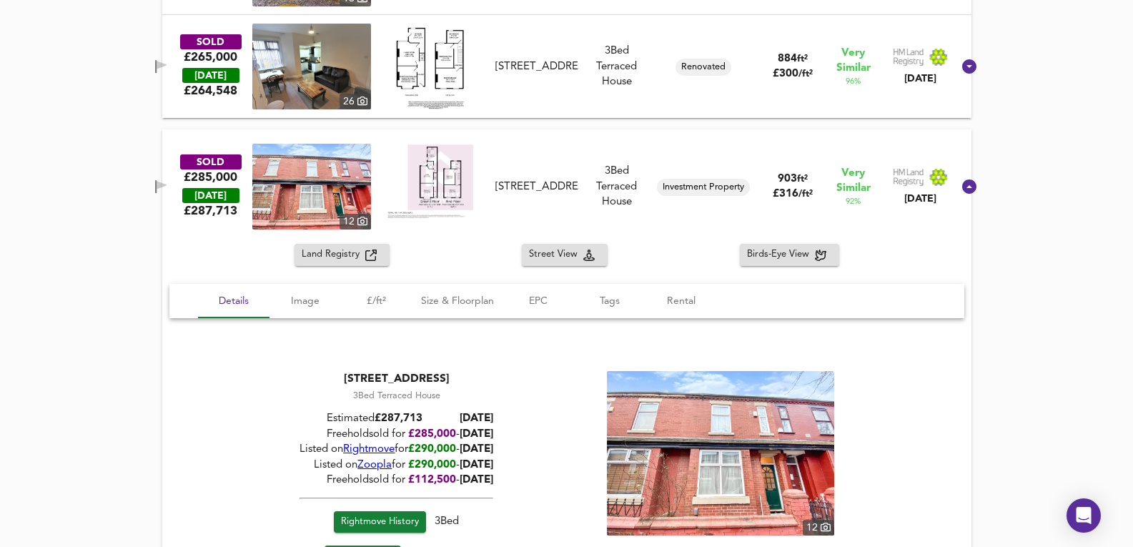
click at [373, 453] on span "Rightmove" at bounding box center [368, 449] width 51 height 11
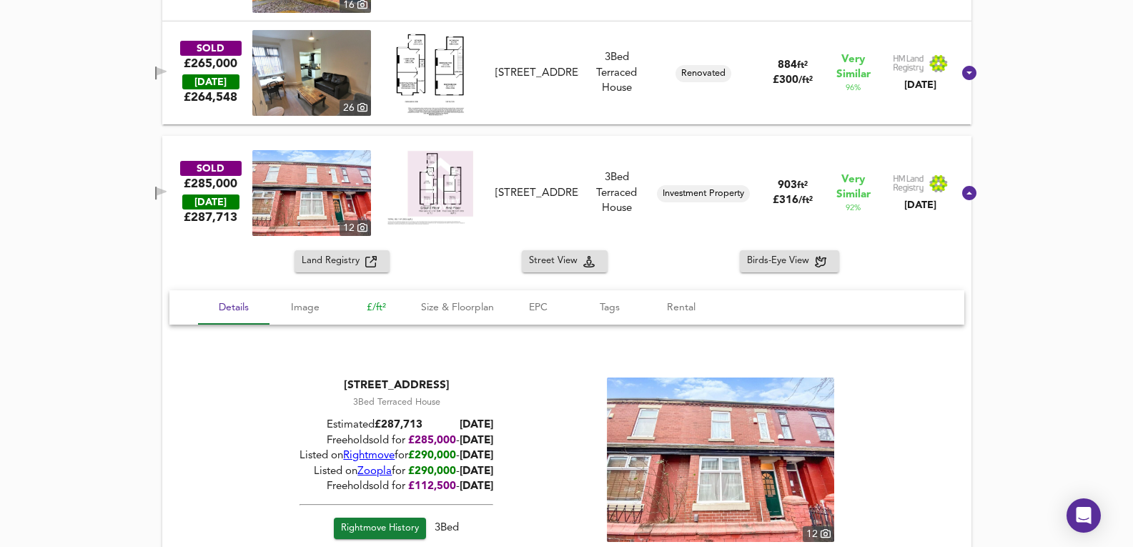
scroll to position [715, 0]
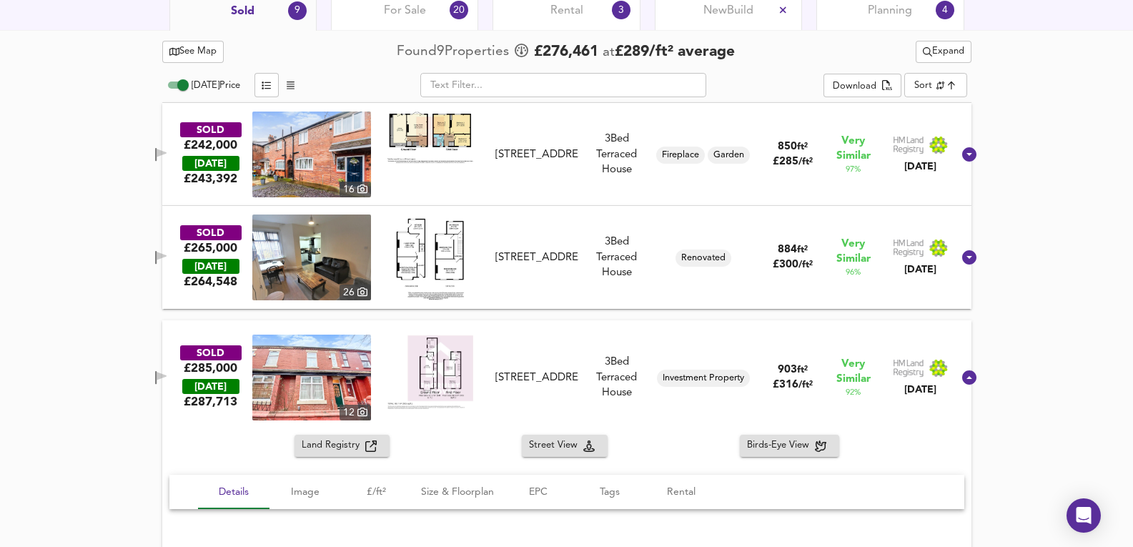
click at [563, 299] on div "SOLD £265,000 [DATE] £ 264,548 26 [STREET_ADDRESS][GEOGRAPHIC_DATA][STREET_ADDR…" at bounding box center [550, 257] width 806 height 86
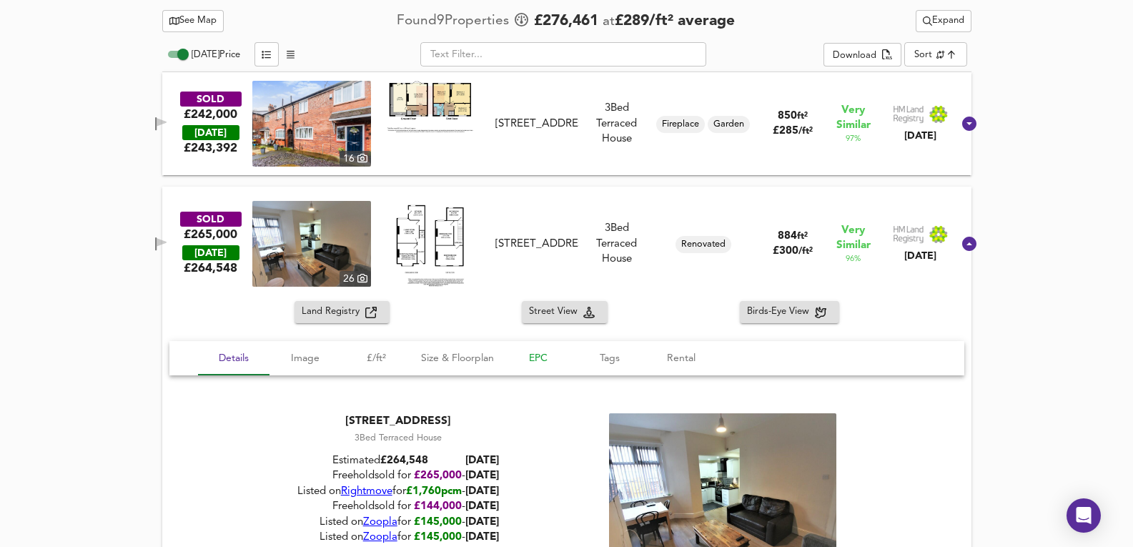
scroll to position [763, 0]
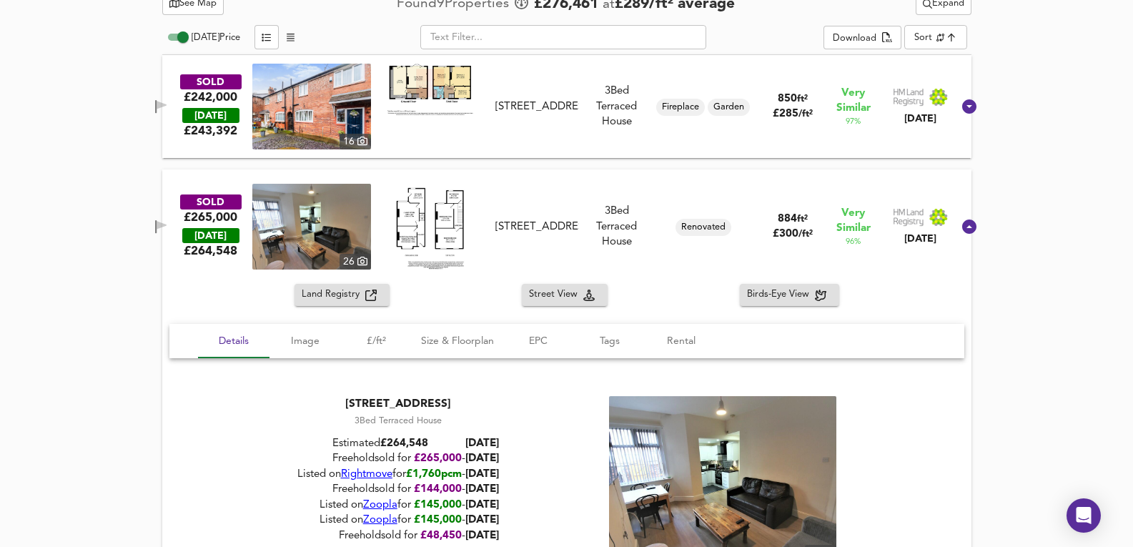
click at [370, 476] on span "Rightmove" at bounding box center [365, 474] width 51 height 11
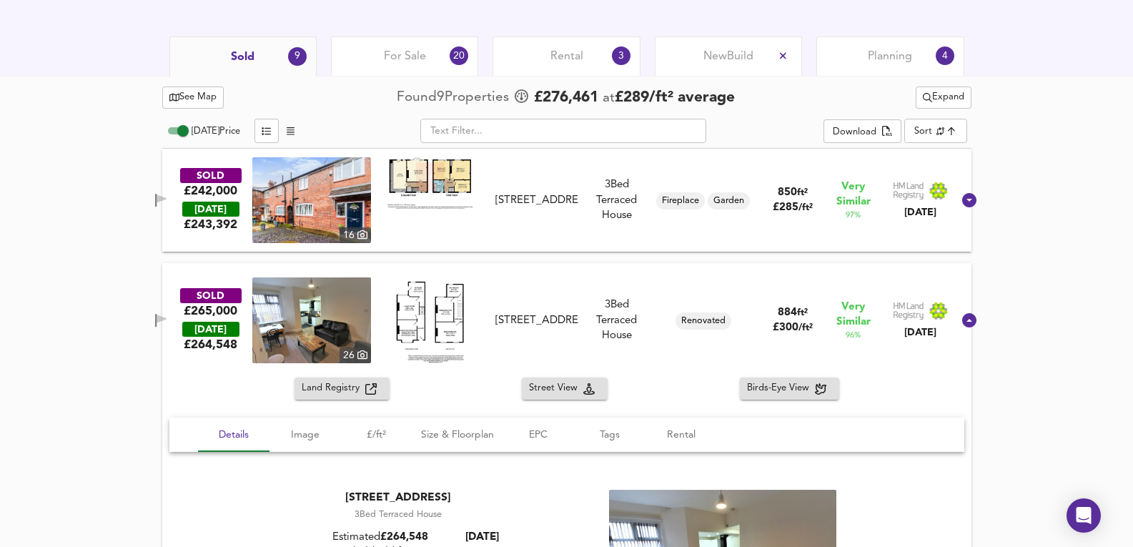
scroll to position [620, 0]
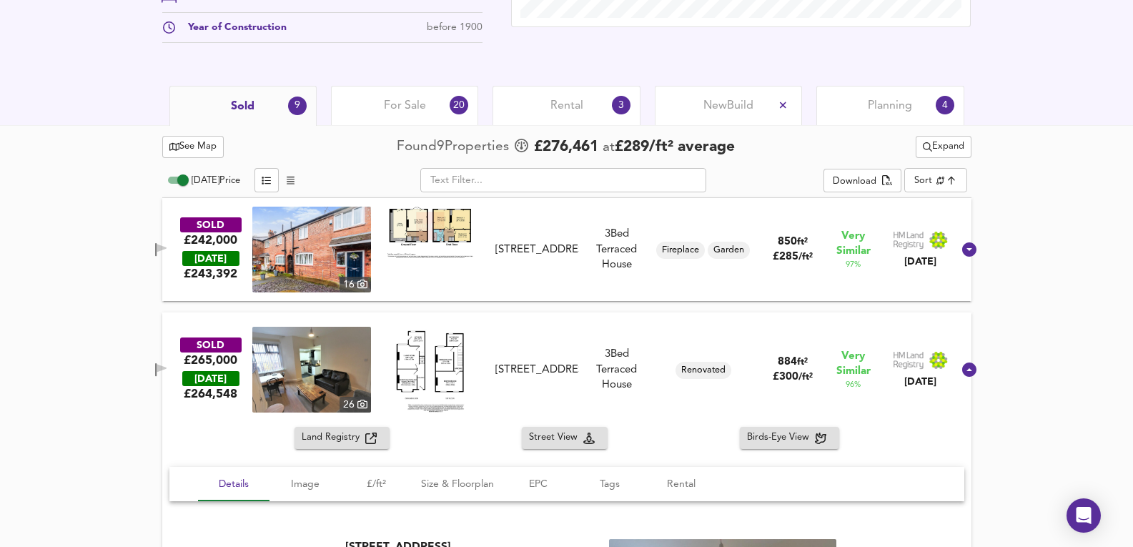
drag, startPoint x: 384, startPoint y: 94, endPoint x: 527, endPoint y: 121, distance: 145.4
click at [384, 94] on div "For Sale 20" at bounding box center [404, 105] width 147 height 39
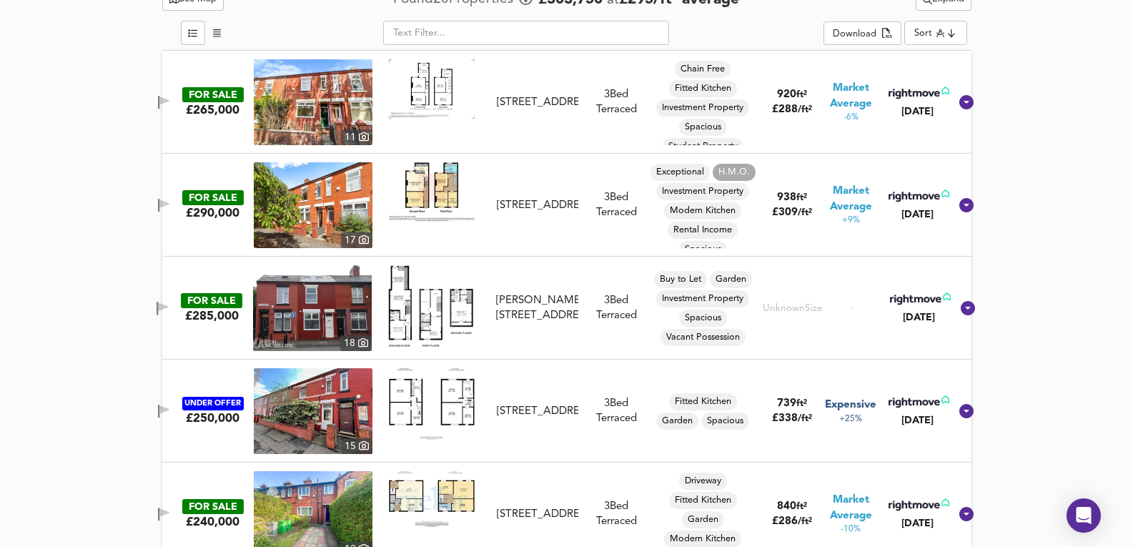
scroll to position [715, 0]
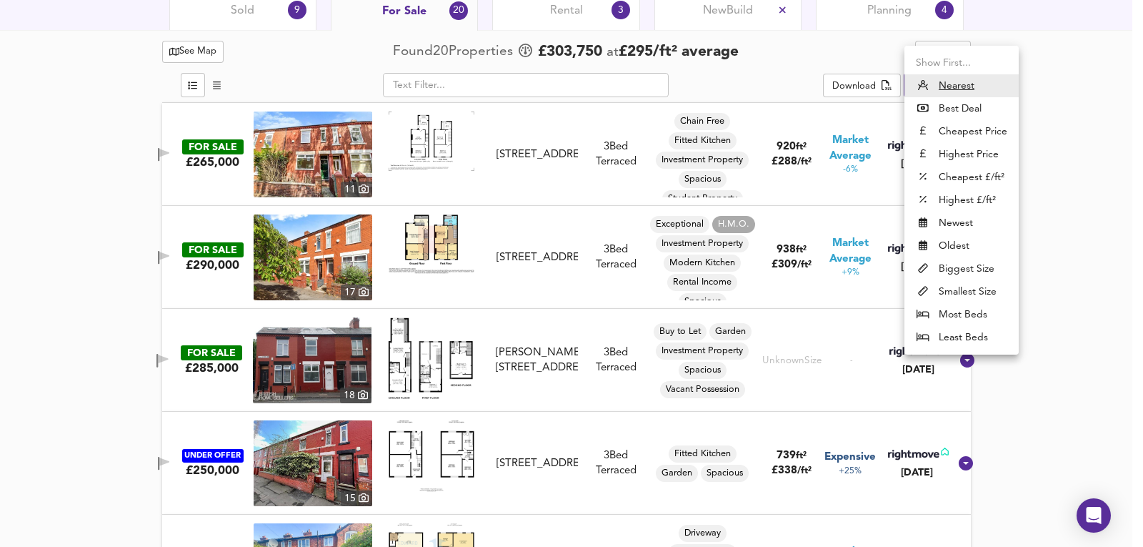
click at [1051, 166] on div at bounding box center [571, 273] width 1143 height 547
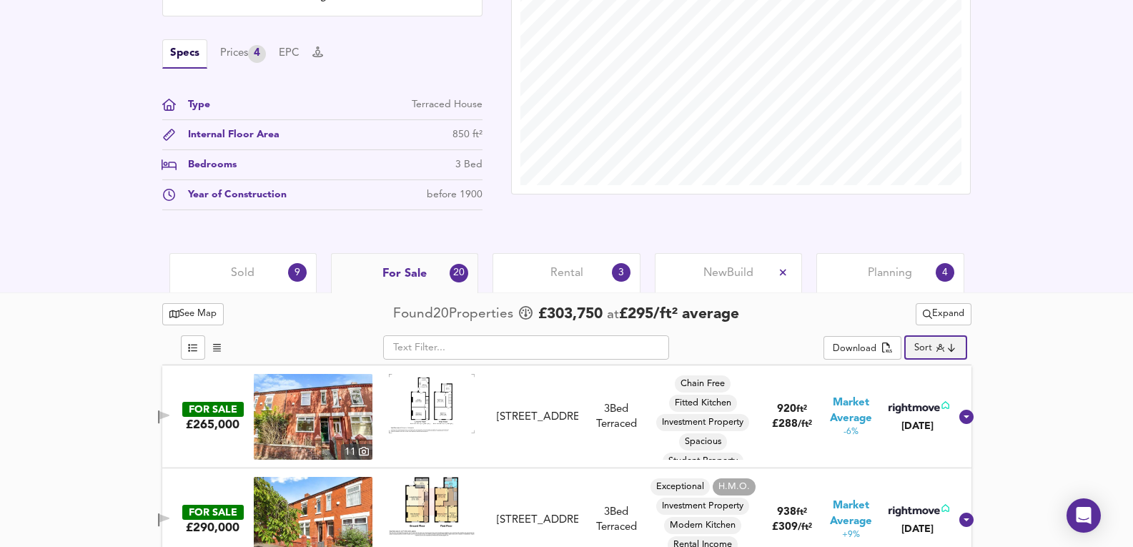
scroll to position [336, 0]
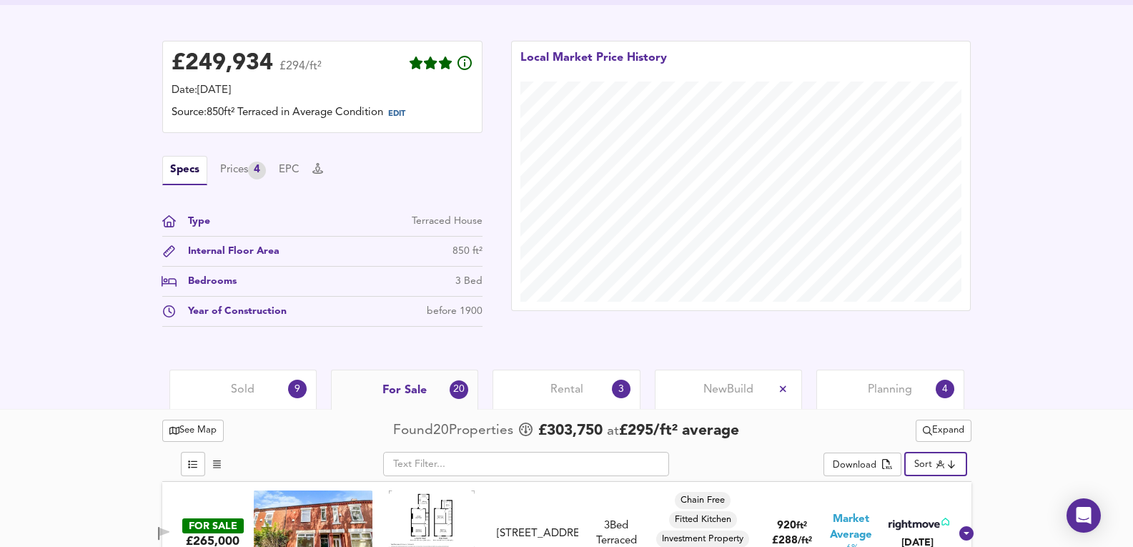
click at [264, 382] on div "Sold 9" at bounding box center [242, 388] width 147 height 39
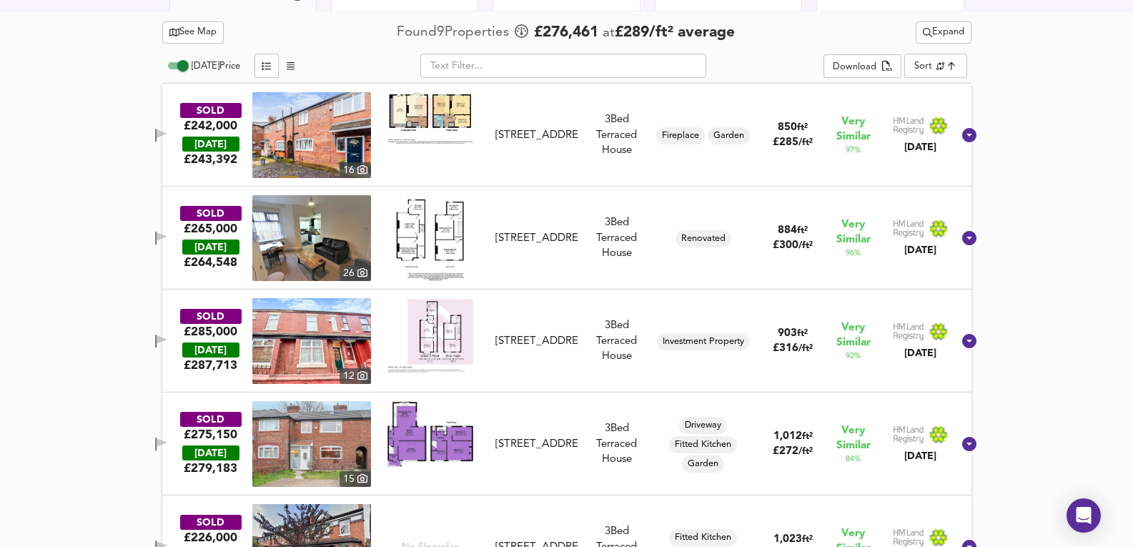
scroll to position [717, 0]
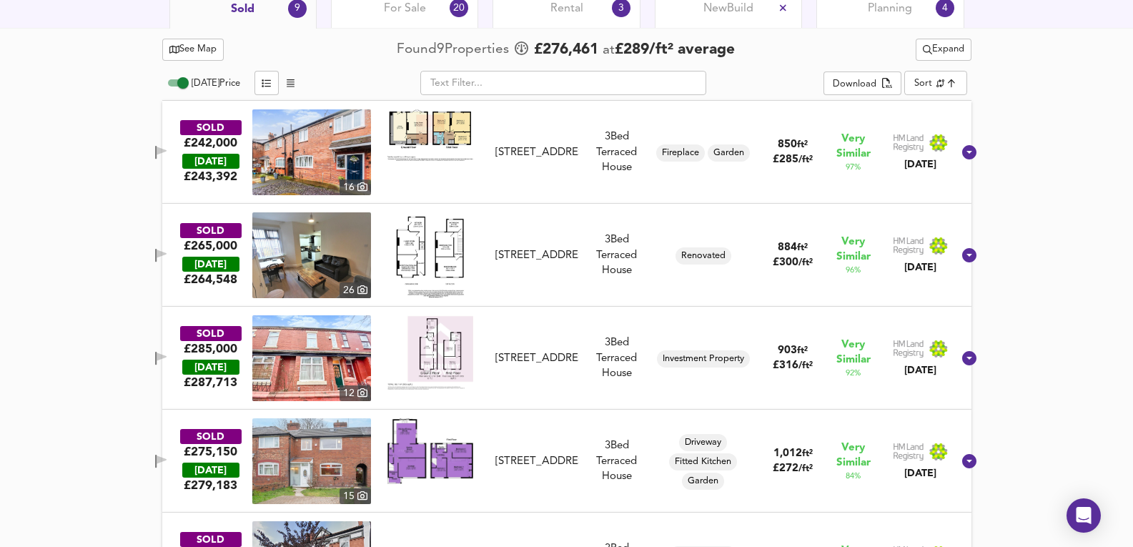
click at [568, 305] on div "[DATE] Price ​ Download Sort similarityscore ​ SOLD £242,000 [DATE] £ 243,392 […" at bounding box center [566, 548] width 809 height 958
click at [575, 263] on div "[STREET_ADDRESS]" at bounding box center [536, 255] width 83 height 15
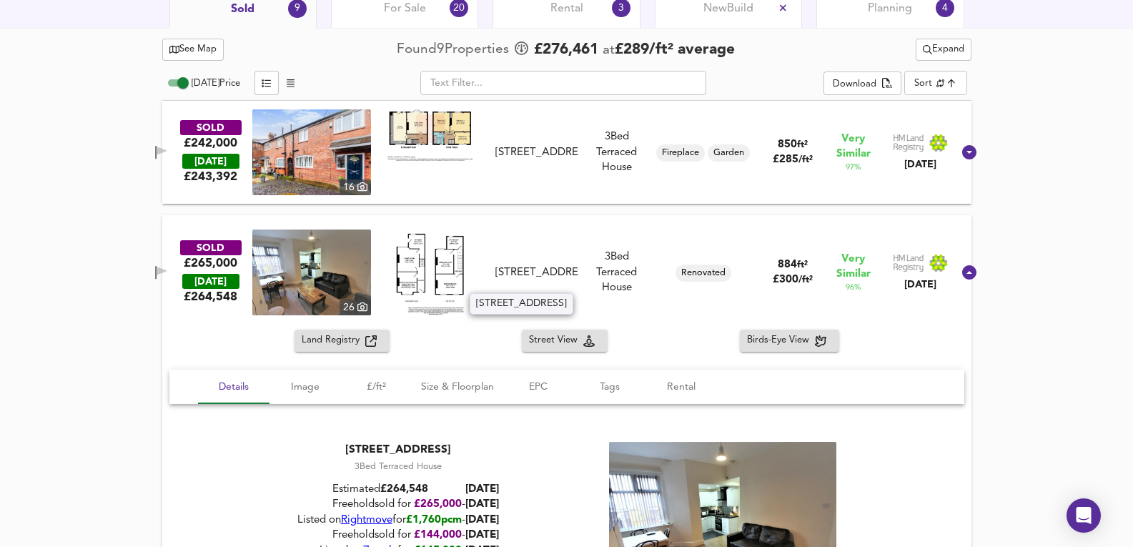
click at [597, 275] on div "3 Bed [GEOGRAPHIC_DATA]" at bounding box center [617, 272] width 64 height 46
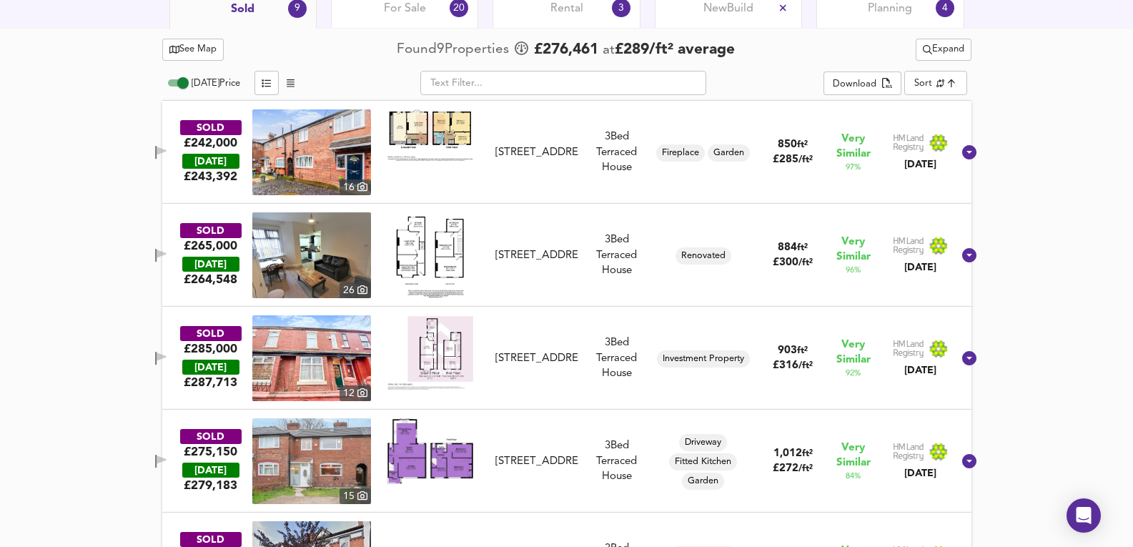
click at [597, 331] on div "SOLD £285,000 [DATE] £ 287,713 [GEOGRAPHIC_DATA][STREET_ADDRESS][STREET_ADDRESS…" at bounding box center [550, 358] width 806 height 86
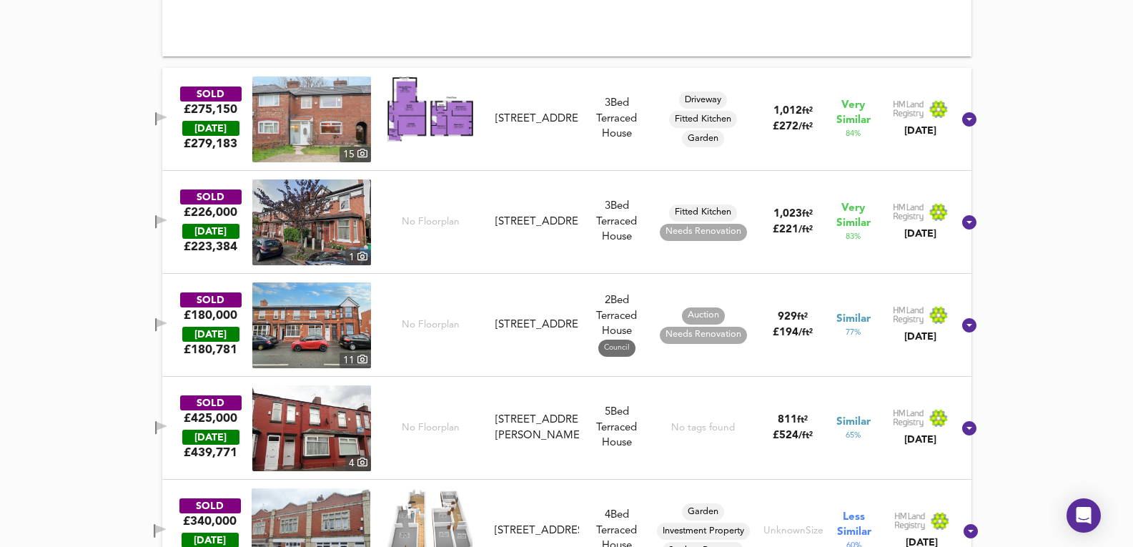
scroll to position [1625, 0]
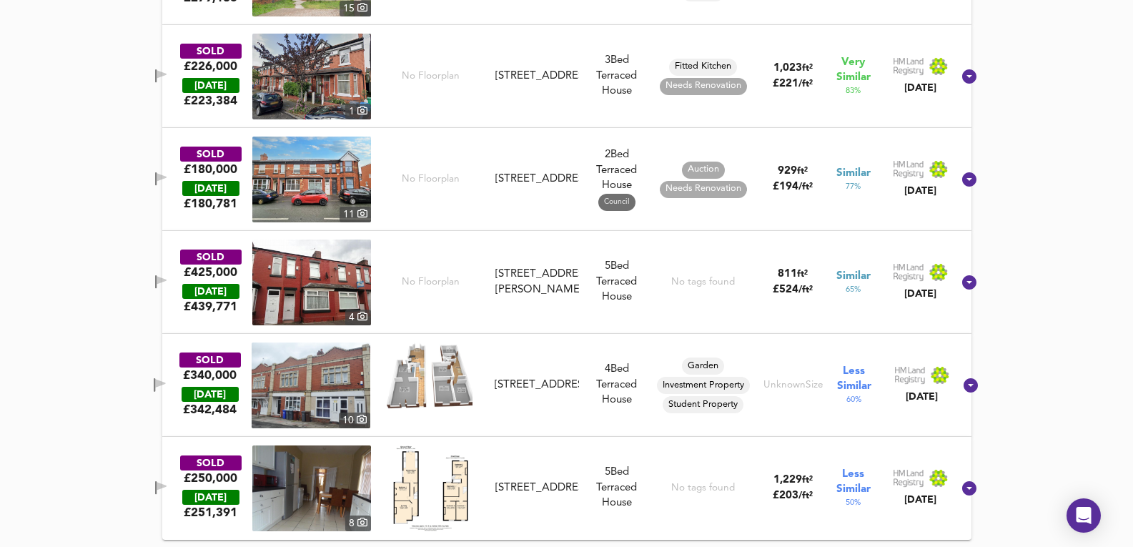
click at [582, 187] on div "[STREET_ADDRESS]" at bounding box center [537, 179] width 94 height 15
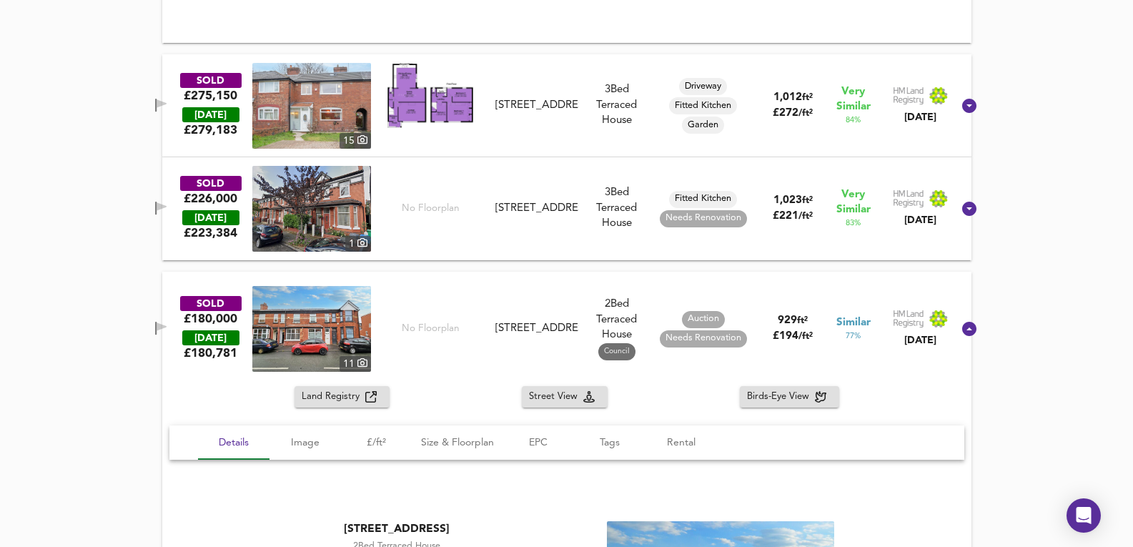
scroll to position [1477, 0]
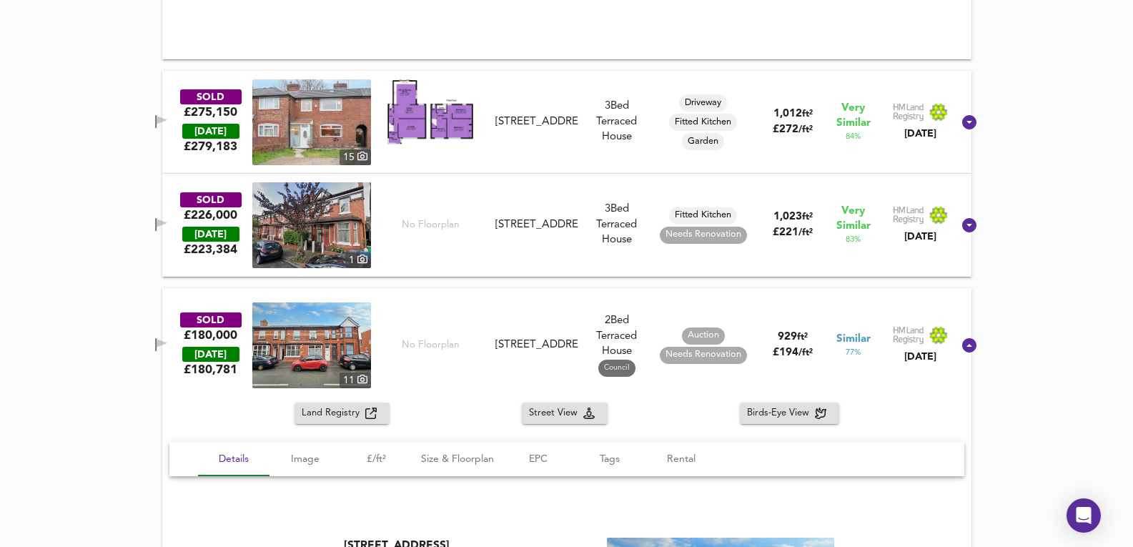
click at [331, 234] on img at bounding box center [311, 225] width 119 height 86
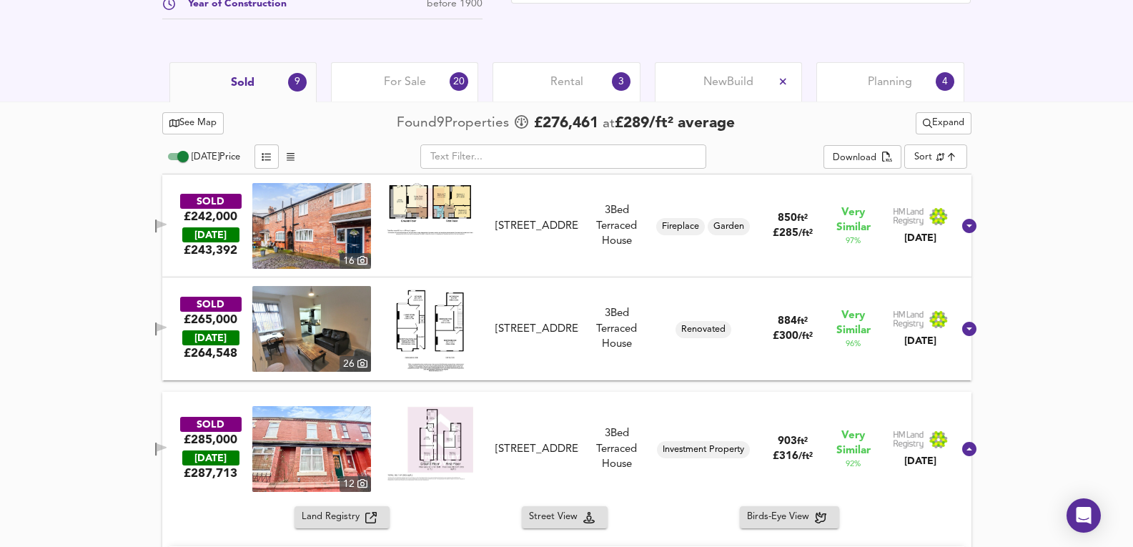
scroll to position [667, 0]
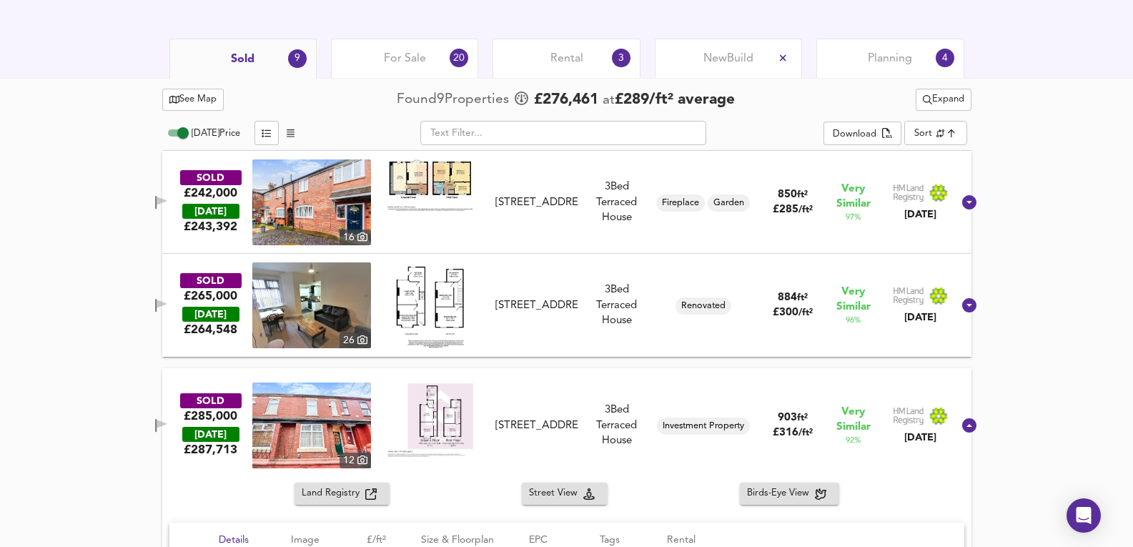
click at [583, 298] on div "[STREET_ADDRESS]" at bounding box center [537, 305] width 94 height 15
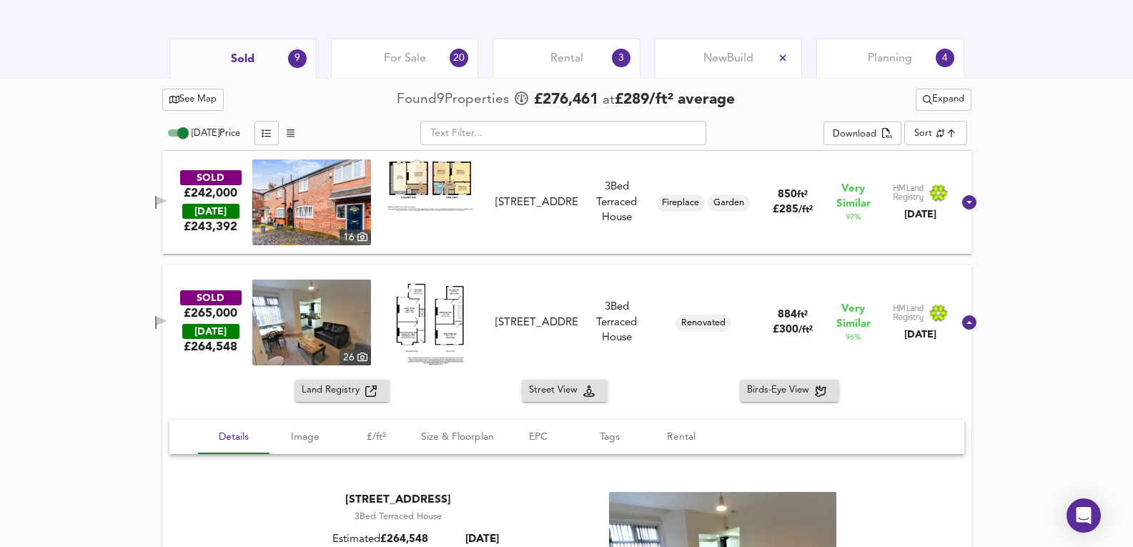
click at [560, 240] on div "SOLD £242,000 [DATE] £ 243,392 [GEOGRAPHIC_DATA][STREET_ADDRESS][STREET_ADDRESS…" at bounding box center [550, 202] width 806 height 86
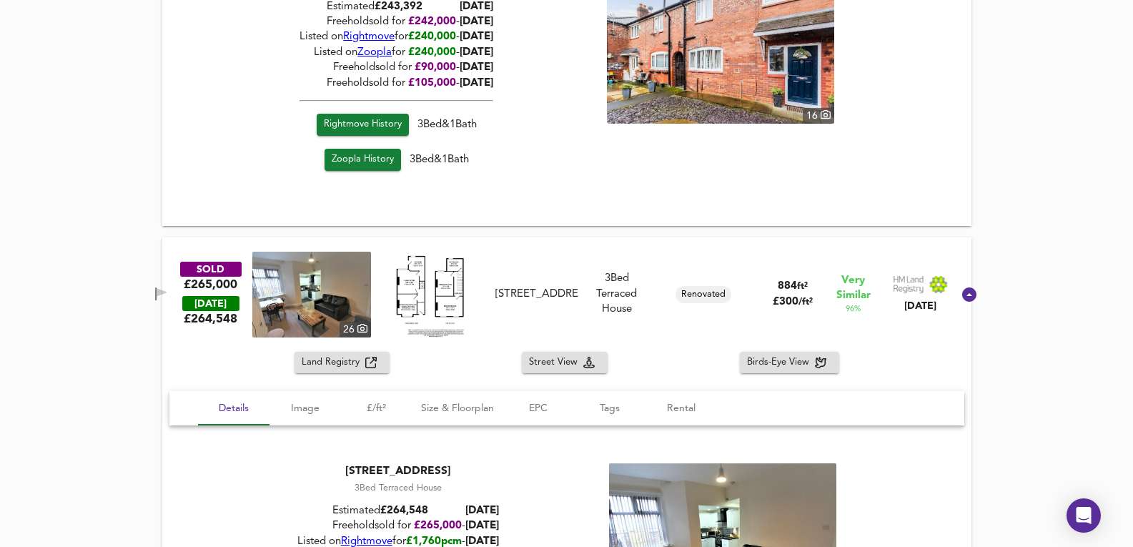
scroll to position [1192, 0]
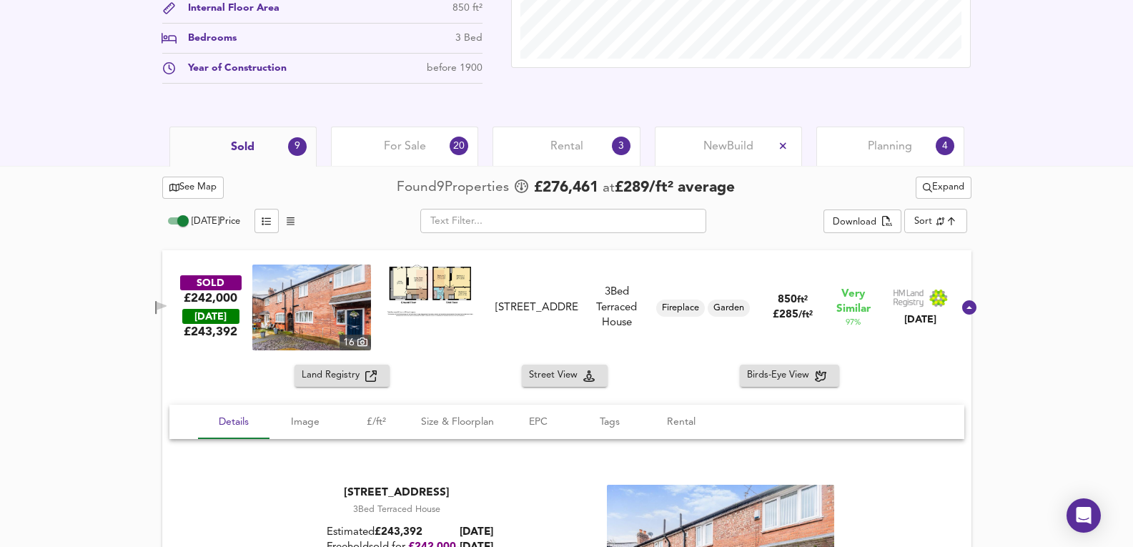
click at [371, 156] on div "For Sale 20" at bounding box center [404, 145] width 147 height 39
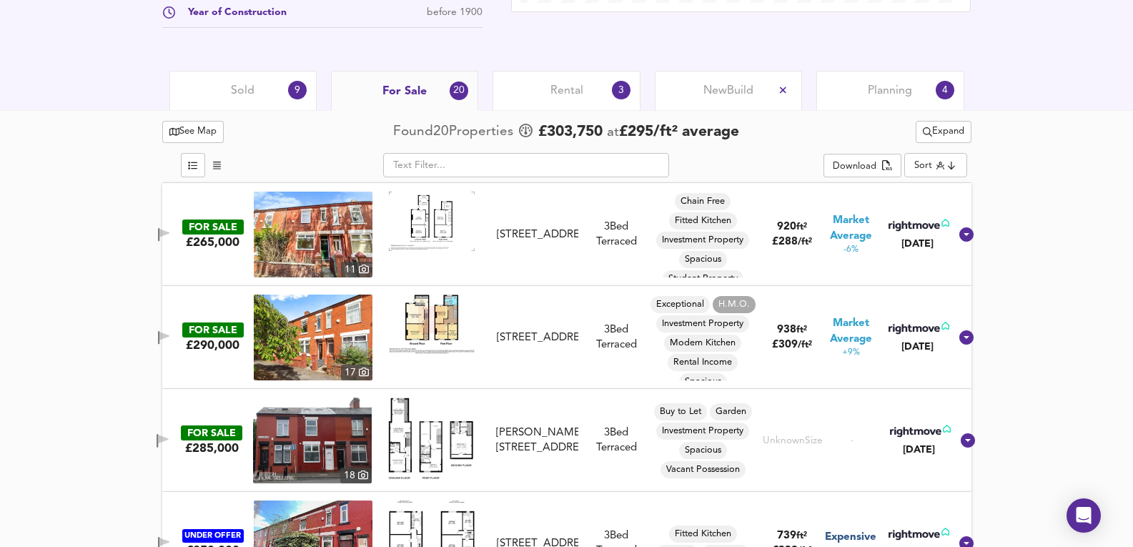
scroll to position [627, 0]
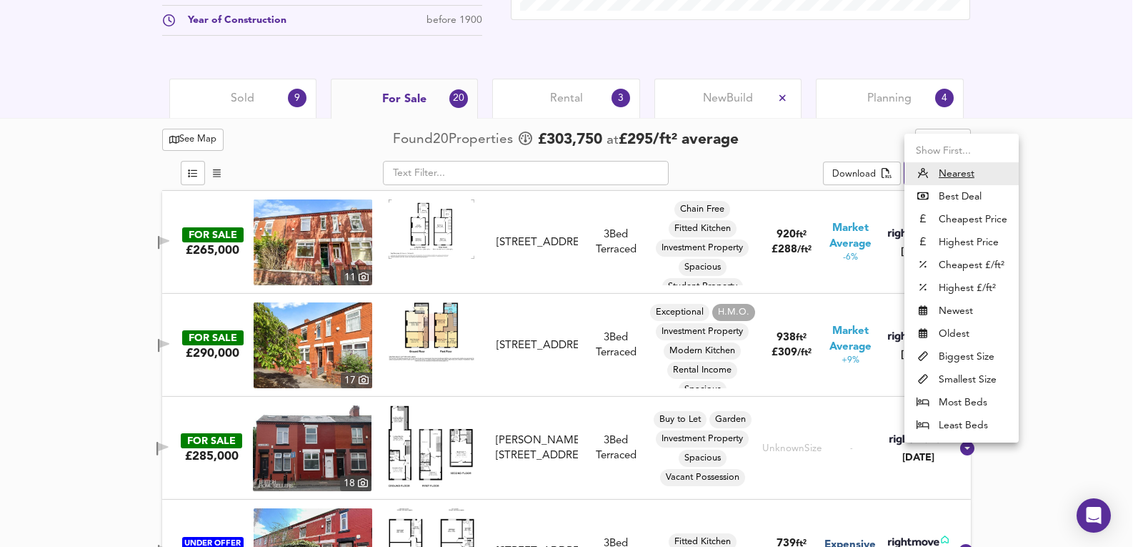
click at [973, 221] on li "Cheapest Price" at bounding box center [962, 219] width 114 height 23
type input "cheapest"
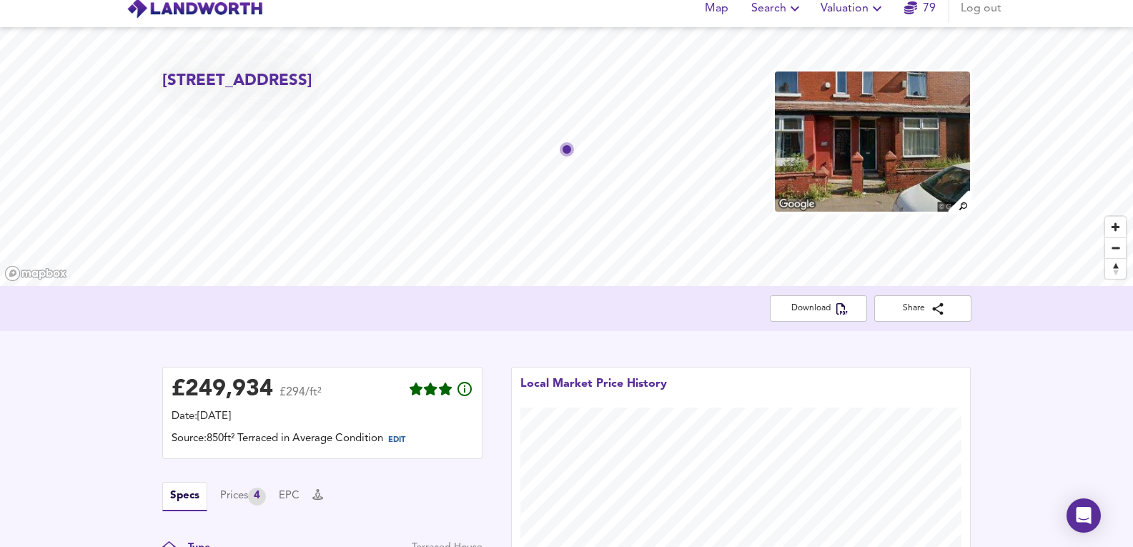
scroll to position [0, 0]
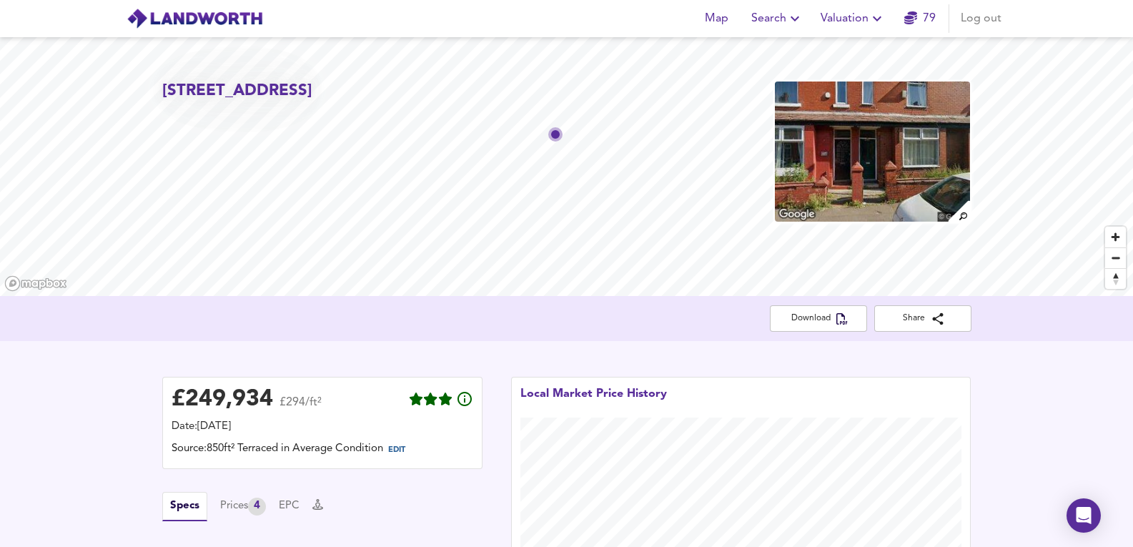
click at [875, 7] on button "Valuation" at bounding box center [853, 18] width 76 height 29
click at [843, 55] on li "New Valuation Report" at bounding box center [853, 52] width 171 height 26
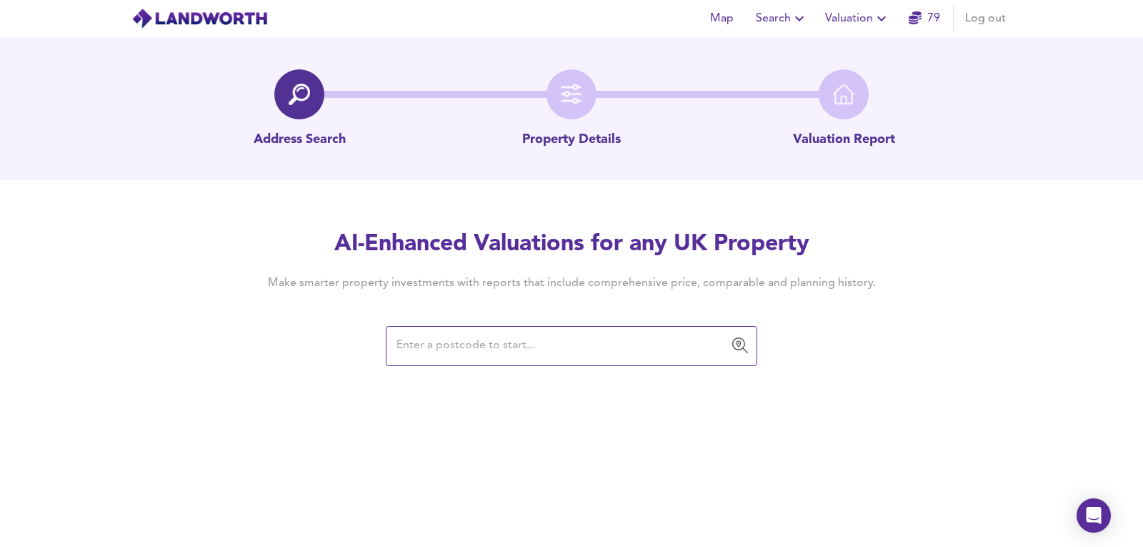
drag, startPoint x: 557, startPoint y: 325, endPoint x: 550, endPoint y: 338, distance: 15.1
click at [557, 326] on div "​" at bounding box center [572, 346] width 372 height 40
paste input "M14 6YJ"
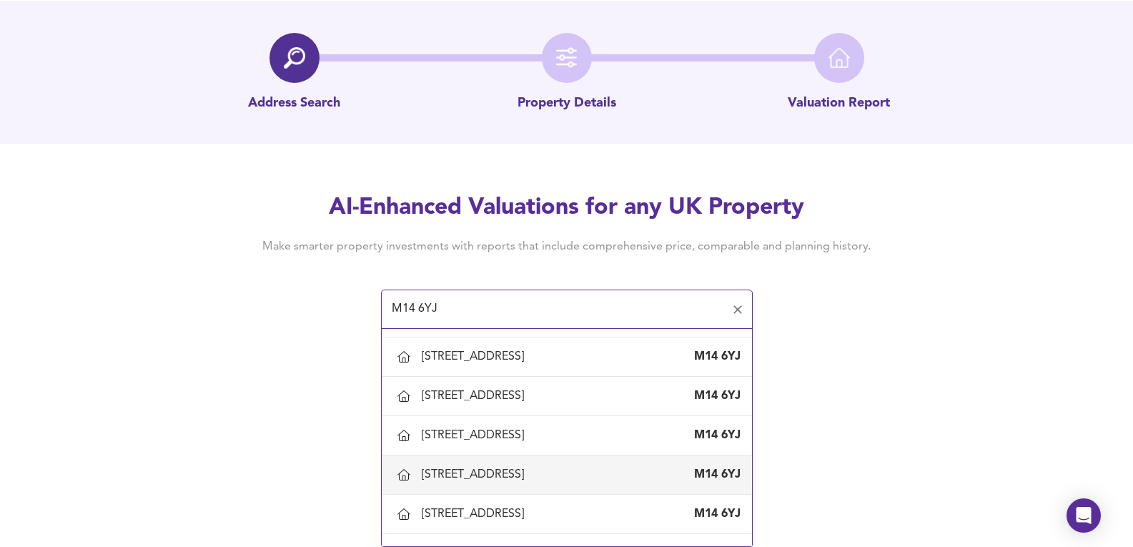
scroll to position [477, 0]
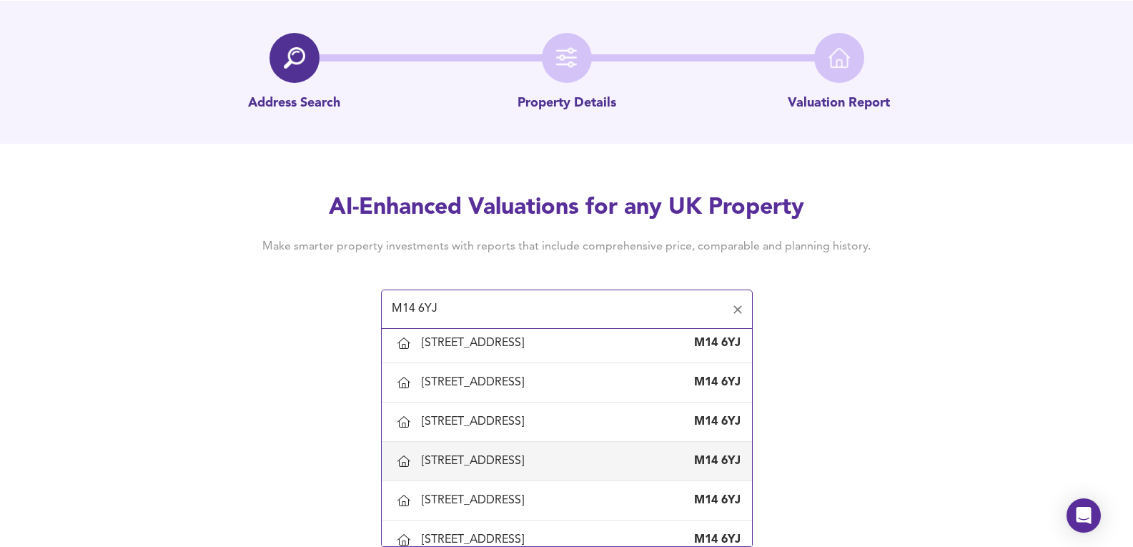
click at [487, 460] on div "[STREET_ADDRESS]" at bounding box center [476, 461] width 108 height 16
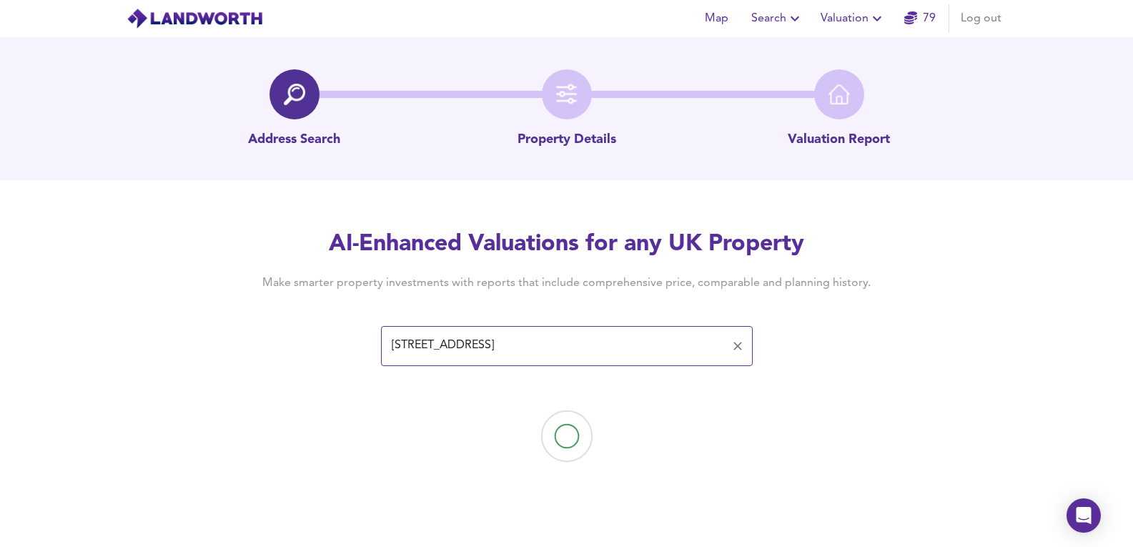
scroll to position [0, 0]
type input "[STREET_ADDRESS]"
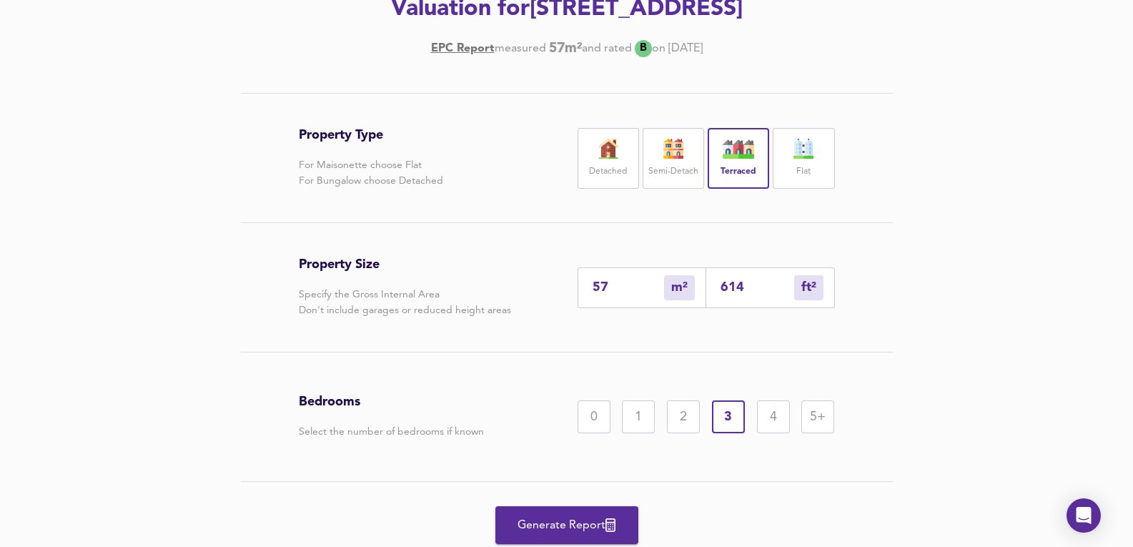
scroll to position [238, 0]
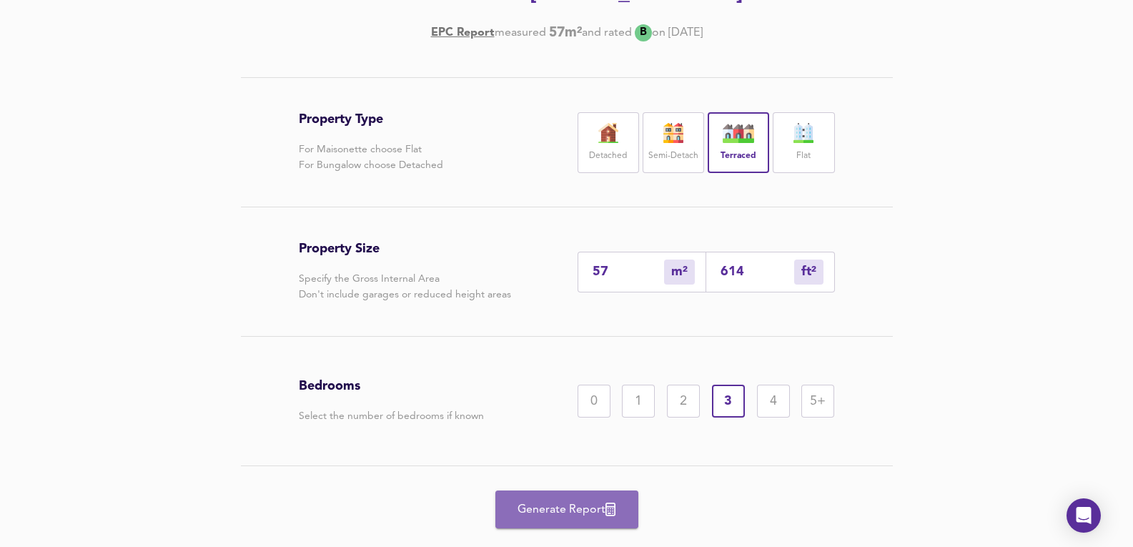
click at [588, 520] on button "Generate Report" at bounding box center [566, 509] width 143 height 38
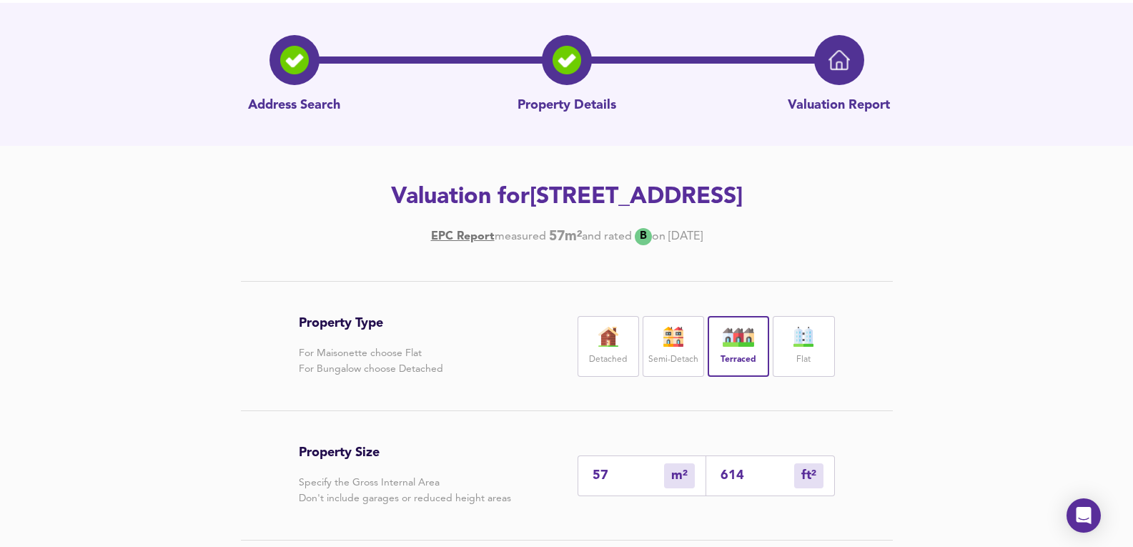
scroll to position [272, 0]
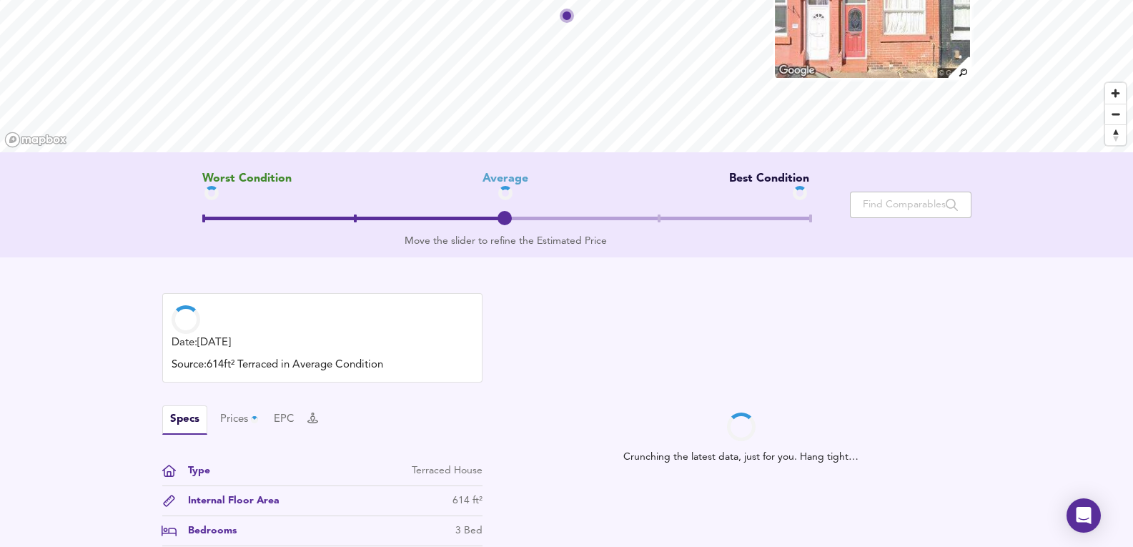
scroll to position [191, 0]
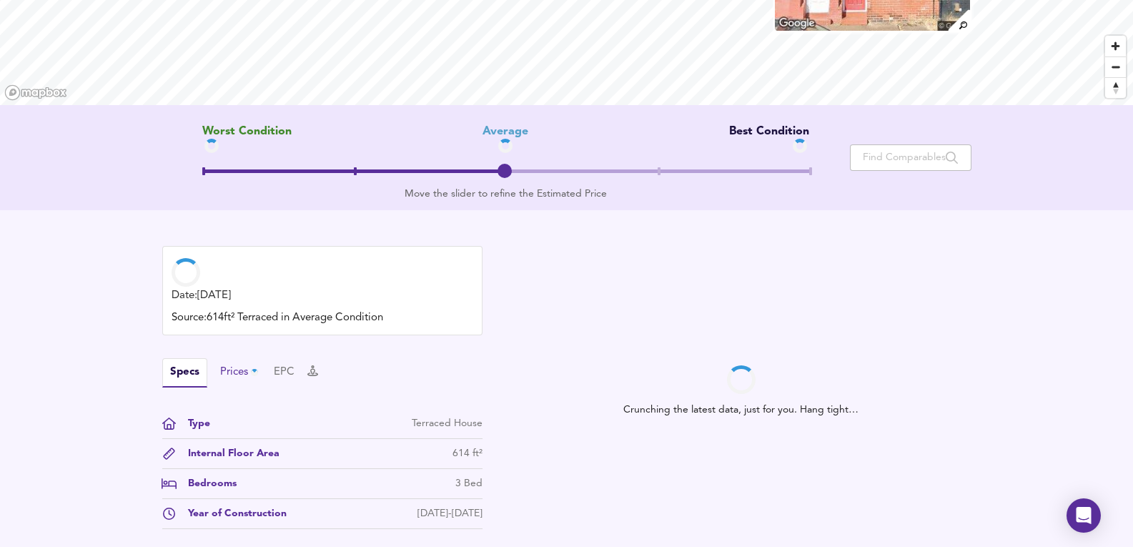
click at [237, 372] on div "Prices" at bounding box center [240, 372] width 41 height 16
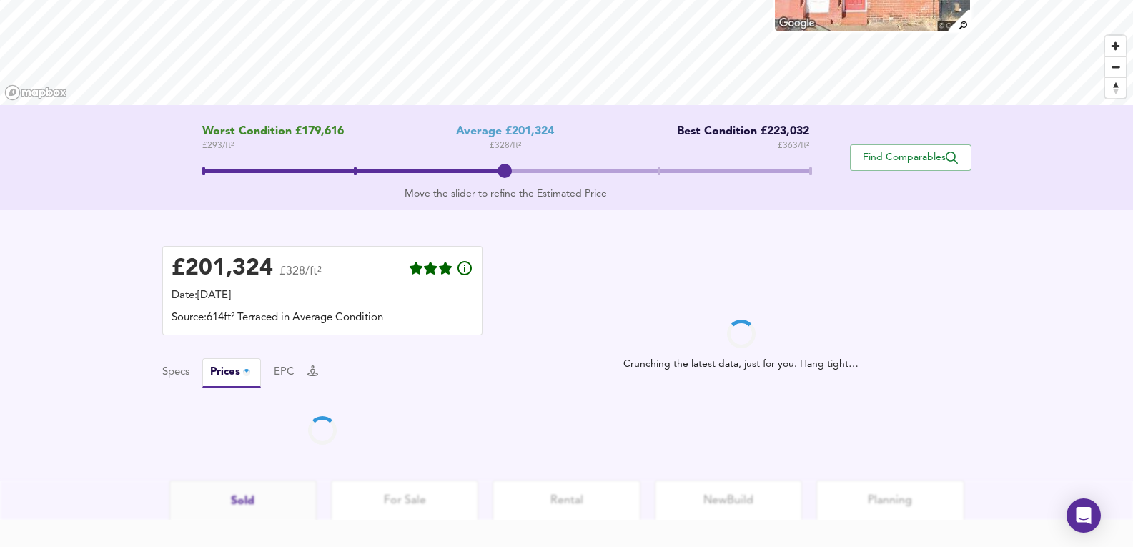
scroll to position [238, 0]
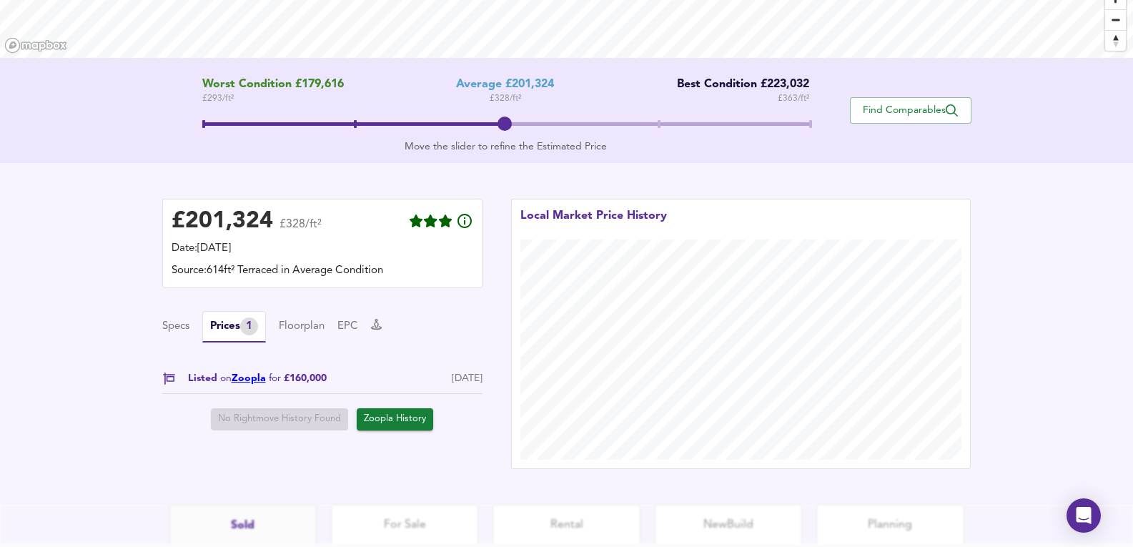
click at [243, 379] on link "Zoopla" at bounding box center [249, 378] width 34 height 10
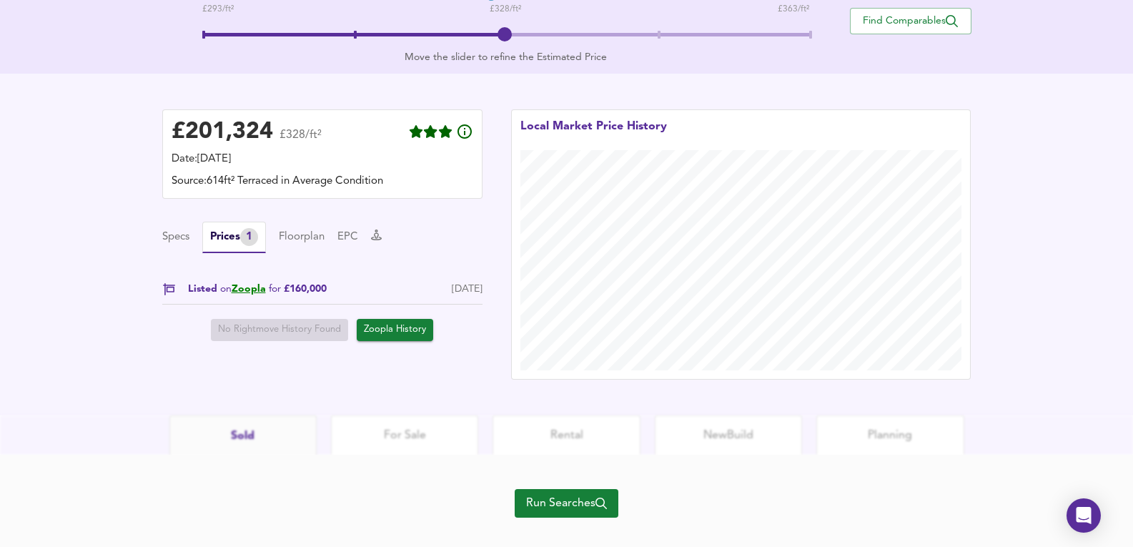
scroll to position [349, 0]
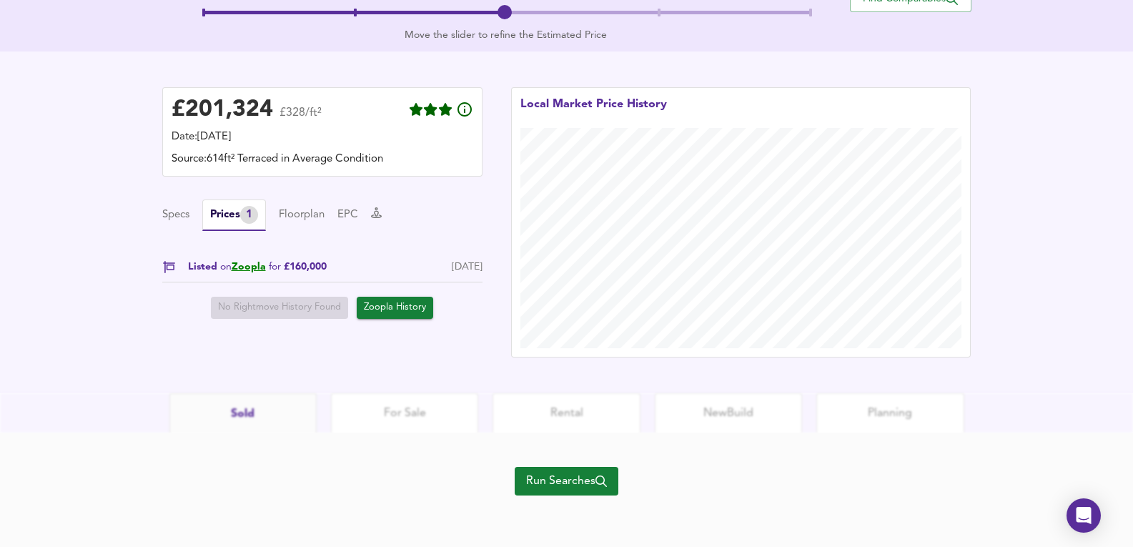
click at [600, 505] on div "Run Searches" at bounding box center [567, 489] width 104 height 114
click at [590, 490] on span "Run Searches" at bounding box center [566, 481] width 81 height 20
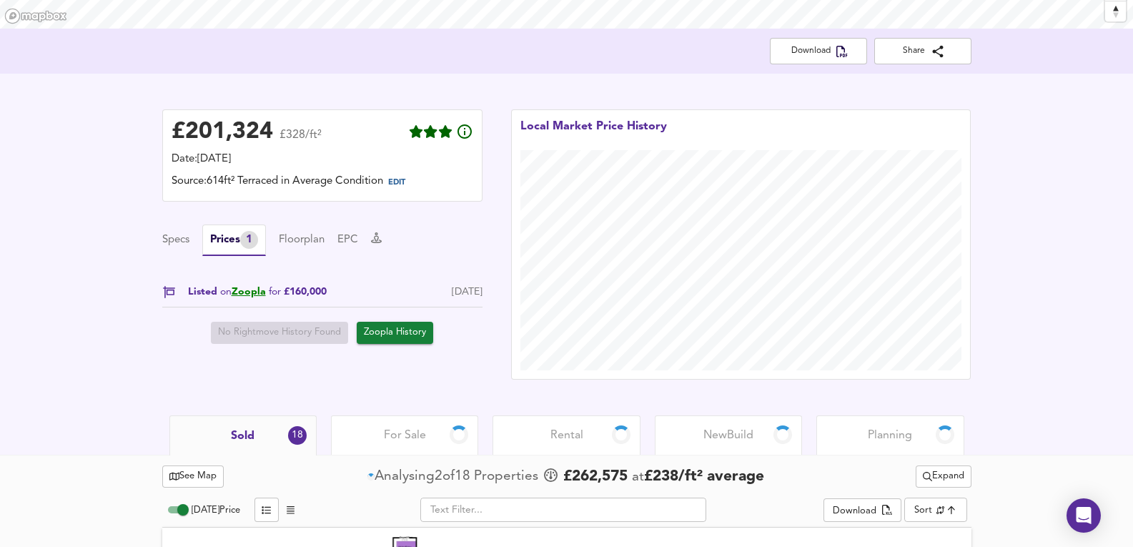
scroll to position [289, 0]
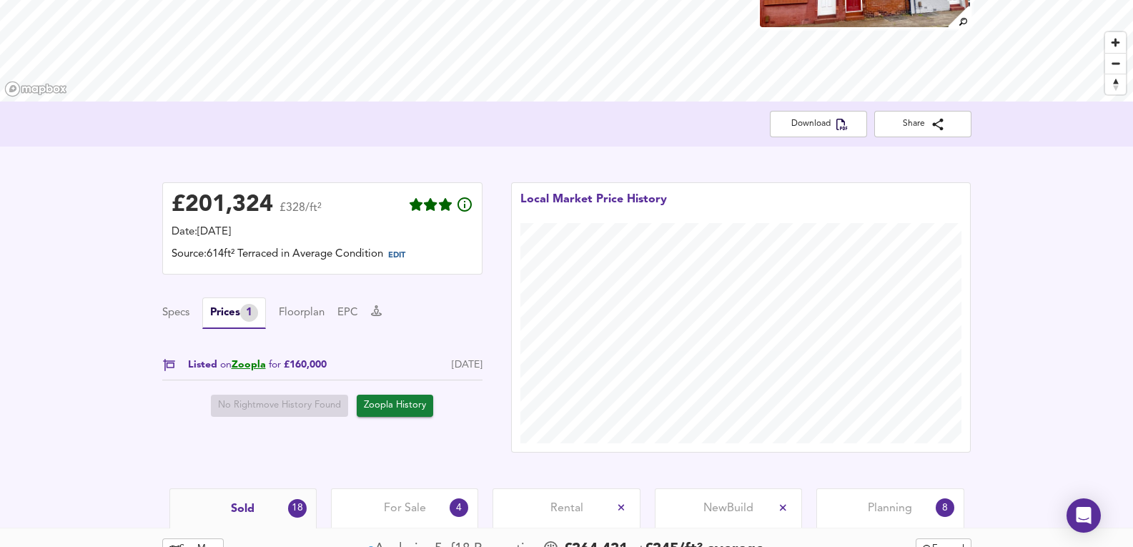
click at [379, 507] on div "For Sale 4" at bounding box center [404, 507] width 147 height 39
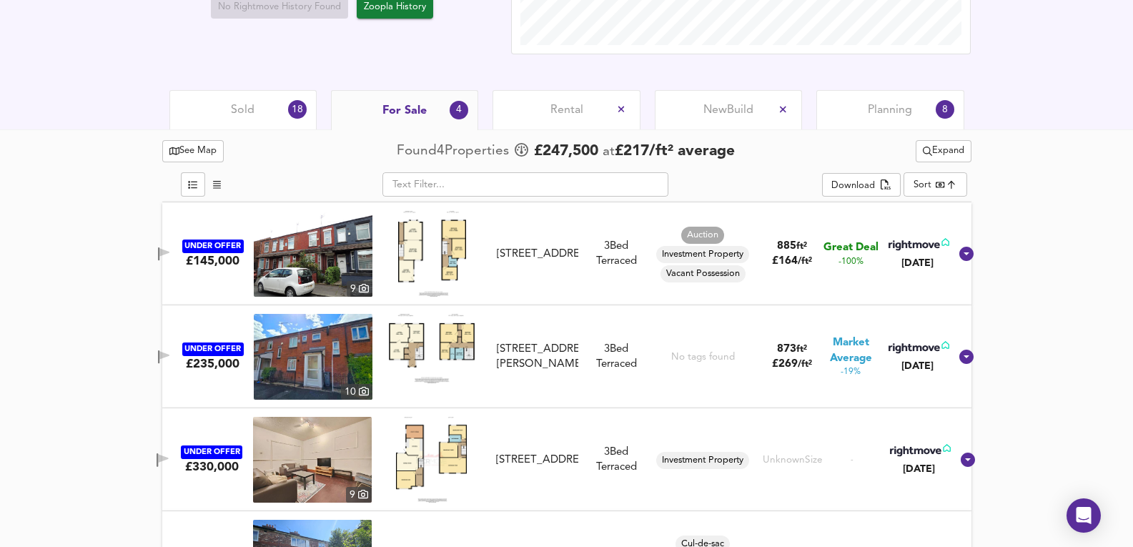
scroll to position [476, 0]
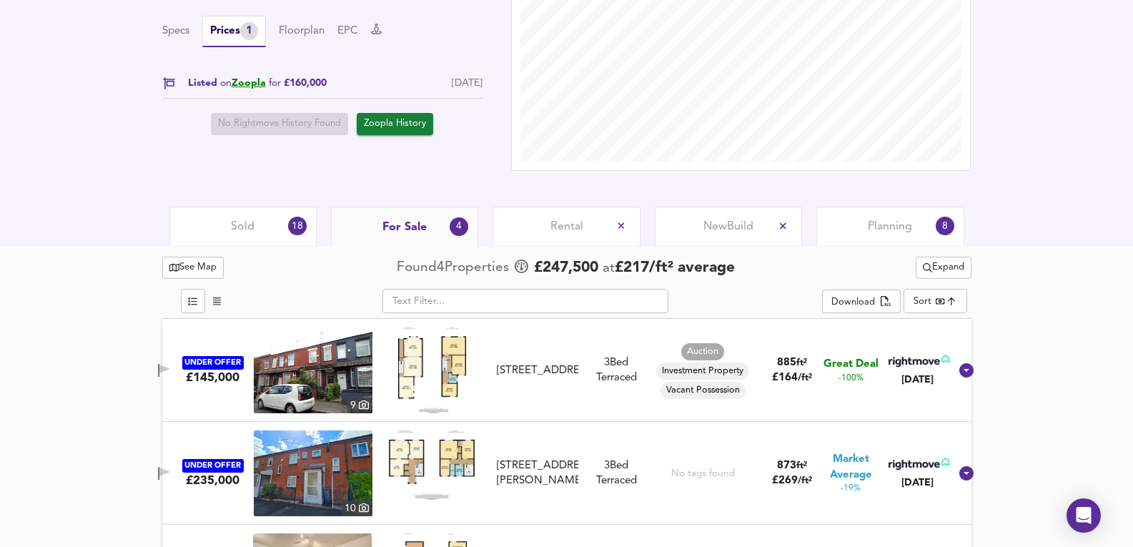
click at [875, 244] on div "Planning 8" at bounding box center [889, 226] width 147 height 39
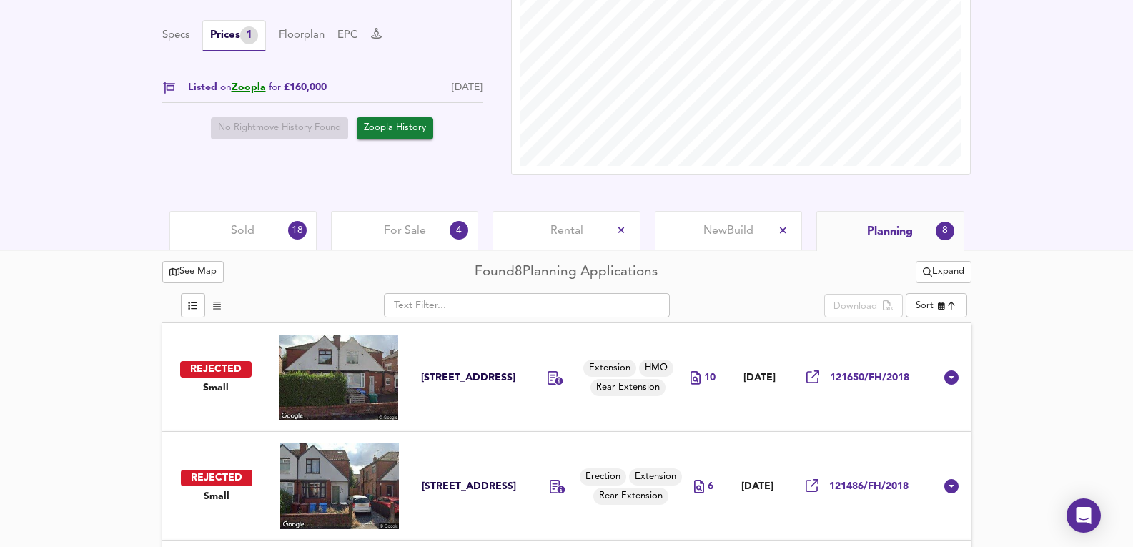
scroll to position [476, 0]
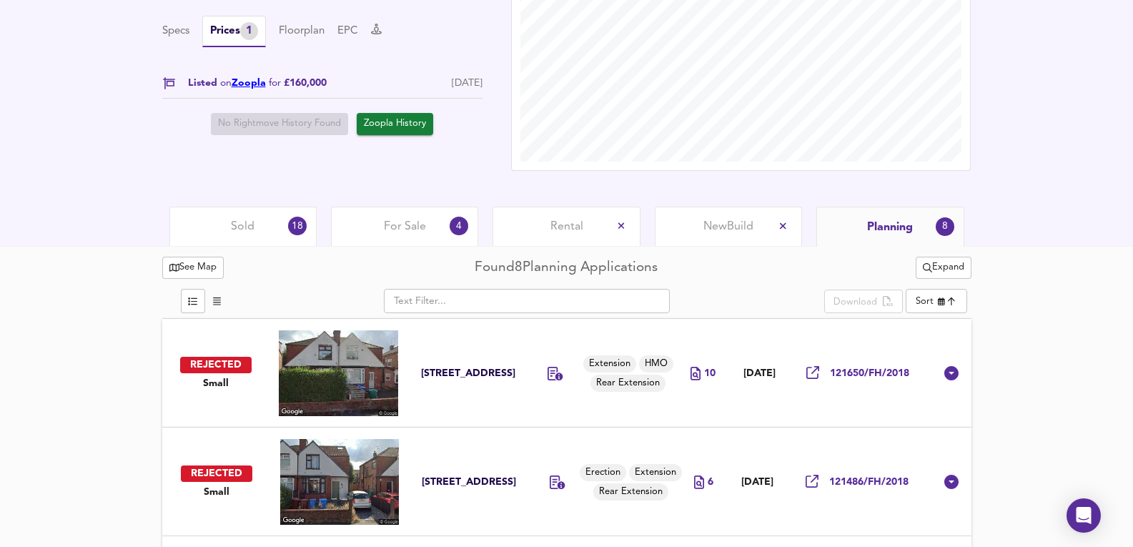
click at [239, 84] on link "Zoopla" at bounding box center [249, 83] width 34 height 10
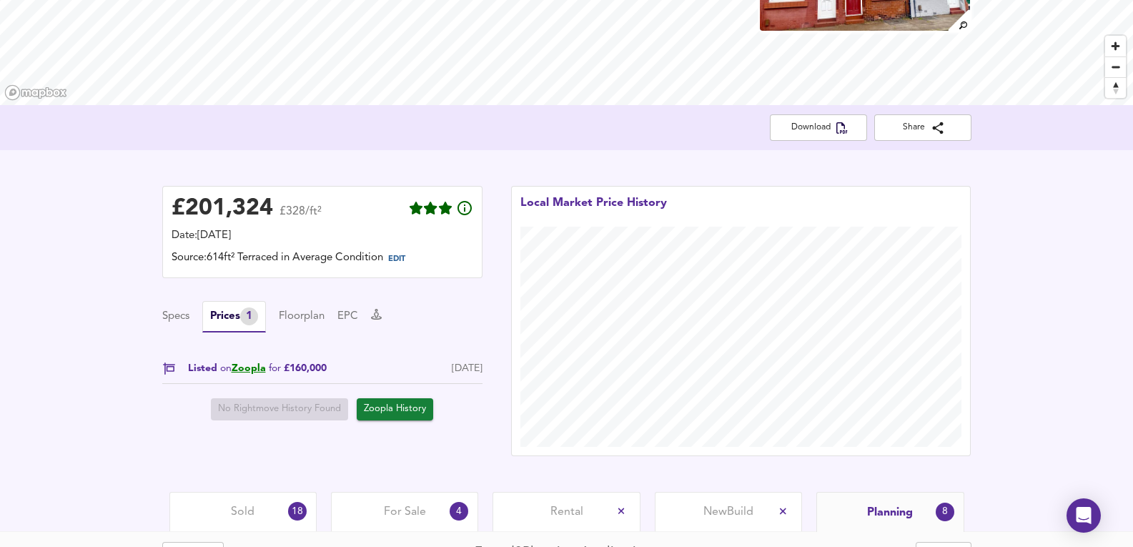
click at [172, 307] on div "Specs Prices 1 Floorplan EPC" at bounding box center [322, 316] width 320 height 31
click at [239, 366] on link "Zoopla" at bounding box center [249, 368] width 34 height 10
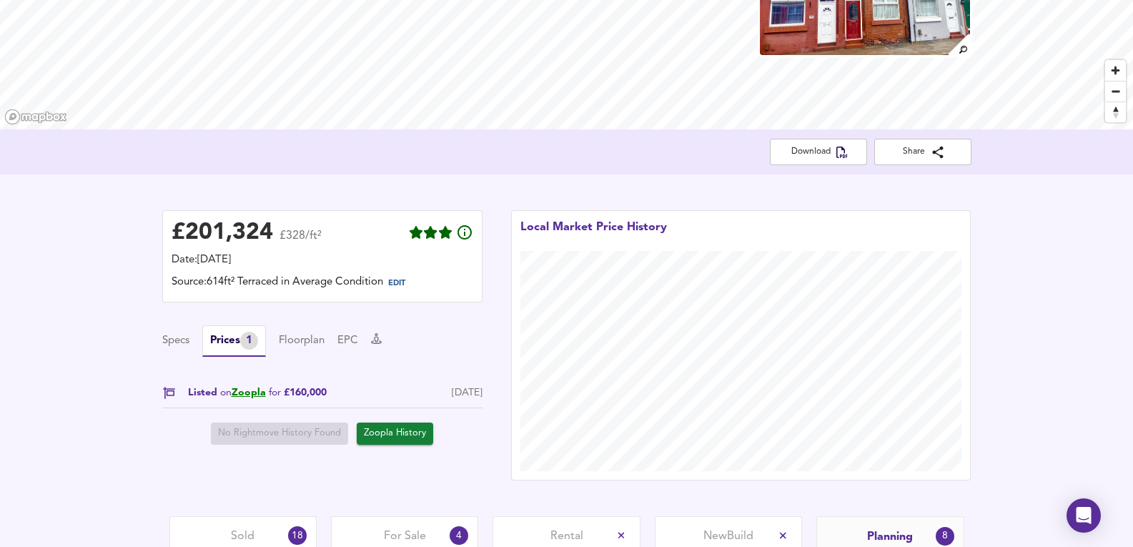
scroll to position [286, 0]
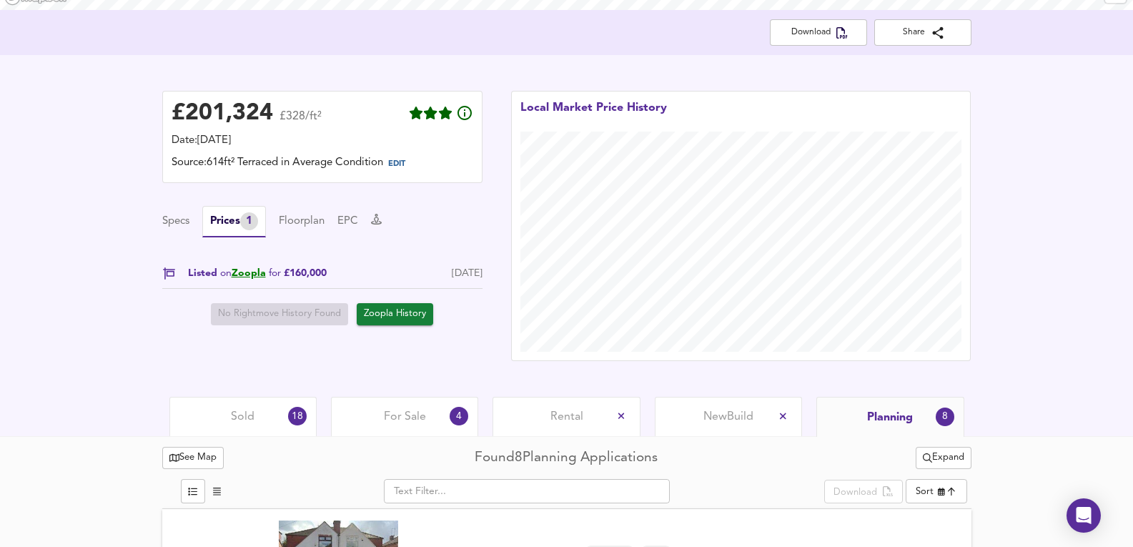
click at [289, 392] on div "£ 201,324 £328/ft² Date: [DATE] Source: 614ft² Terraced in Average Condition ED…" at bounding box center [566, 226] width 1133 height 342
click at [267, 423] on div "Sold 18" at bounding box center [242, 416] width 147 height 39
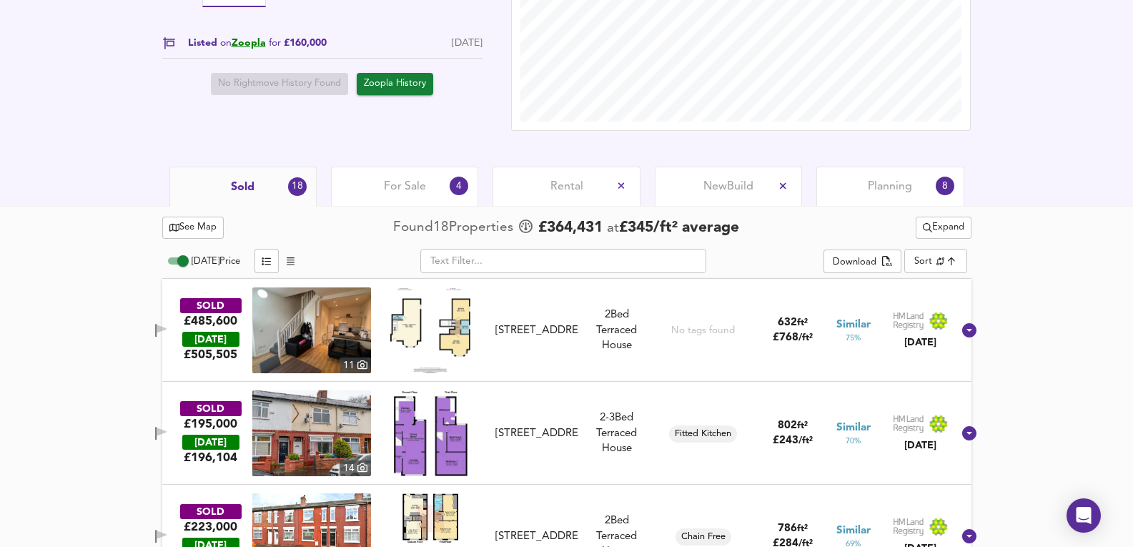
scroll to position [572, 0]
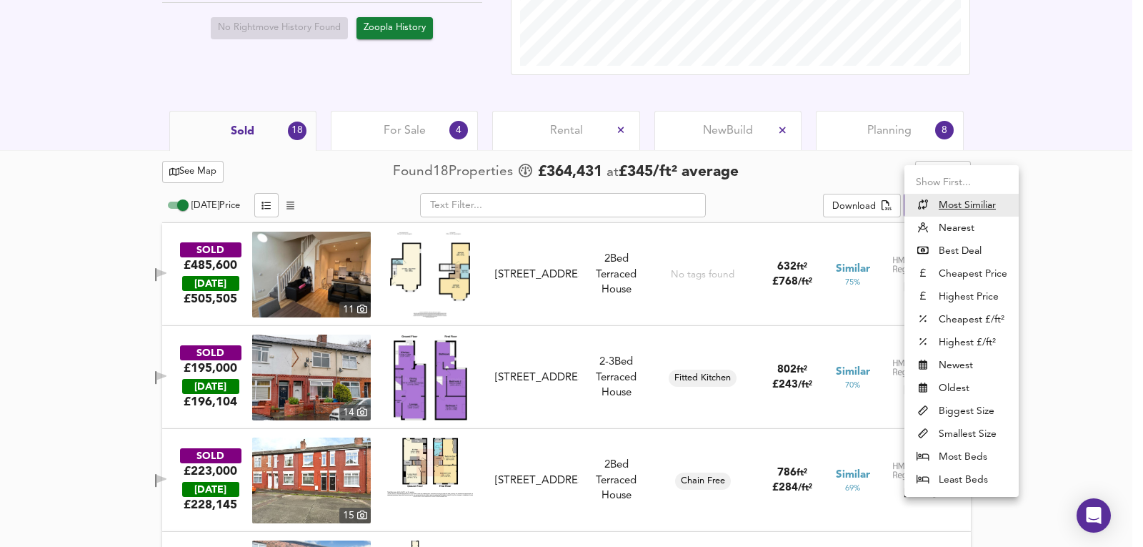
click at [973, 476] on li "Least Beds" at bounding box center [962, 479] width 114 height 23
type input "leastbeds"
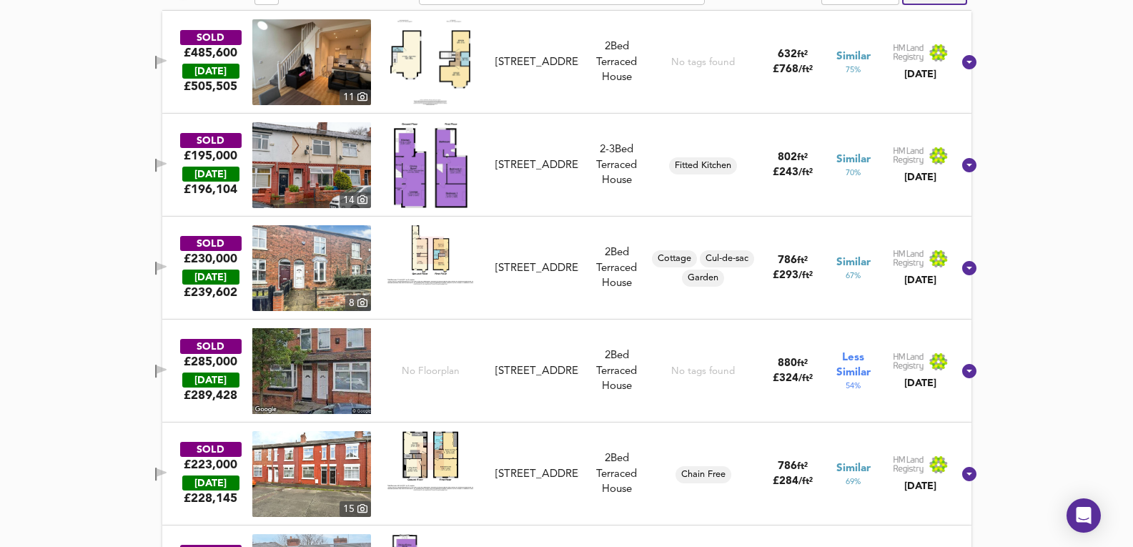
scroll to position [763, 0]
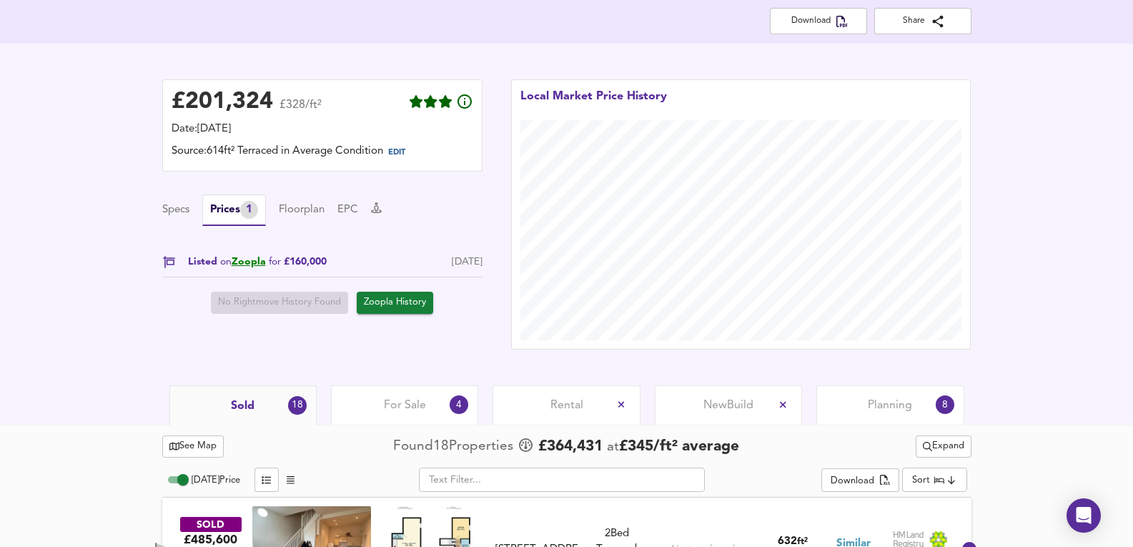
click at [473, 403] on div "For Sale 4" at bounding box center [404, 404] width 147 height 39
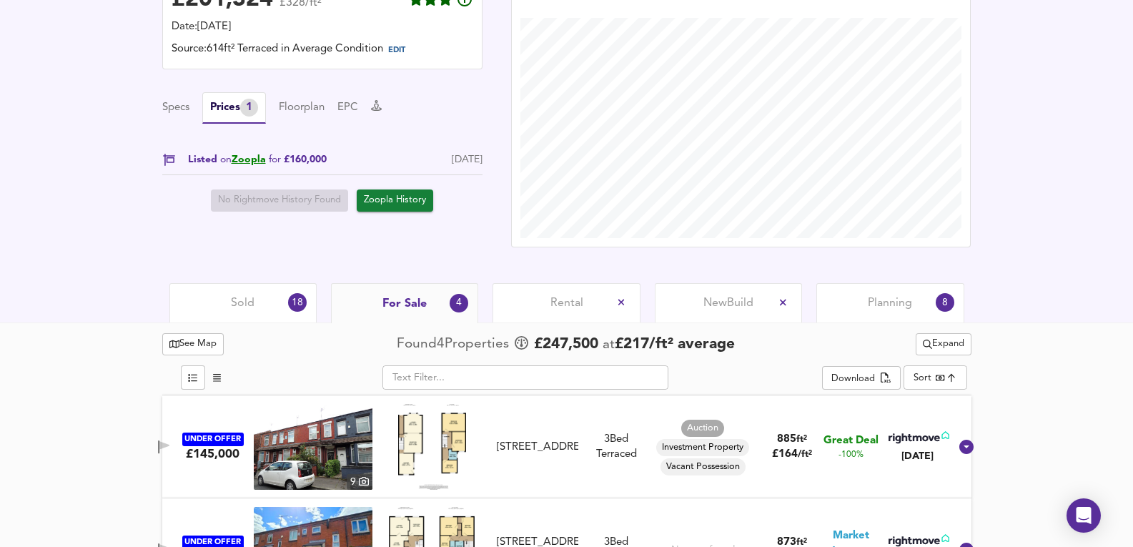
scroll to position [535, 0]
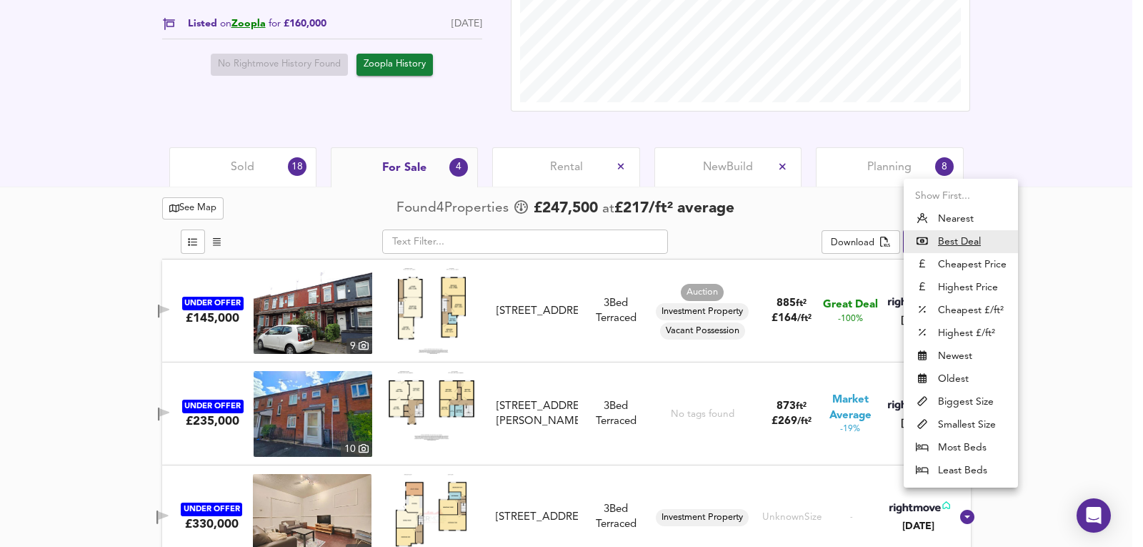
click at [1086, 216] on div at bounding box center [571, 273] width 1143 height 547
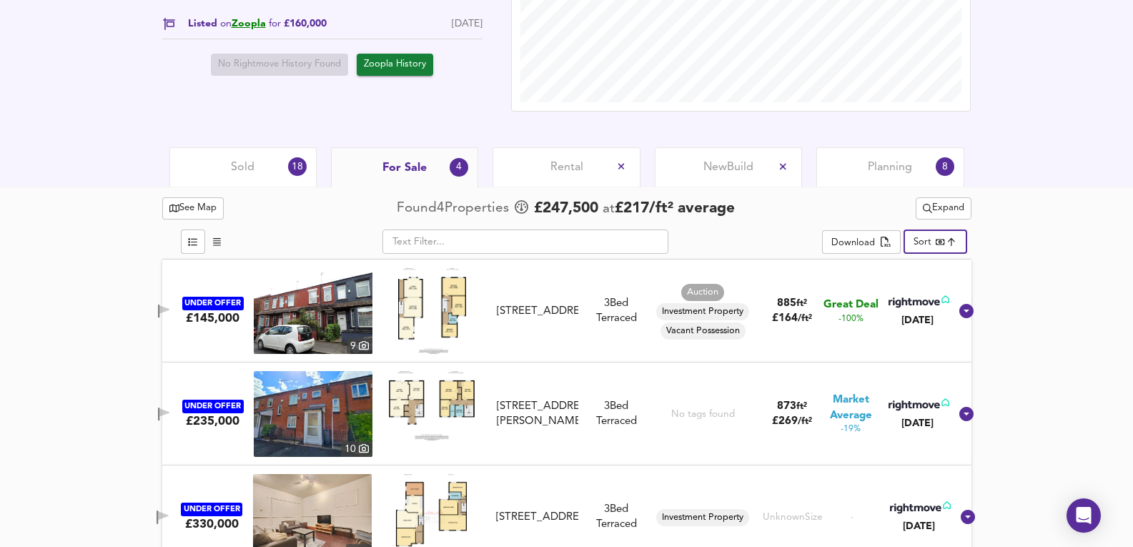
drag, startPoint x: 969, startPoint y: 210, endPoint x: 952, endPoint y: 208, distance: 17.3
click at [966, 210] on button "Expand" at bounding box center [944, 208] width 56 height 22
click at [953, 208] on span "Expand" at bounding box center [943, 208] width 41 height 16
click at [959, 211] on span "Expand" at bounding box center [943, 208] width 41 height 16
click at [936, 272] on li "3 bed s Any Beds" at bounding box center [941, 282] width 135 height 23
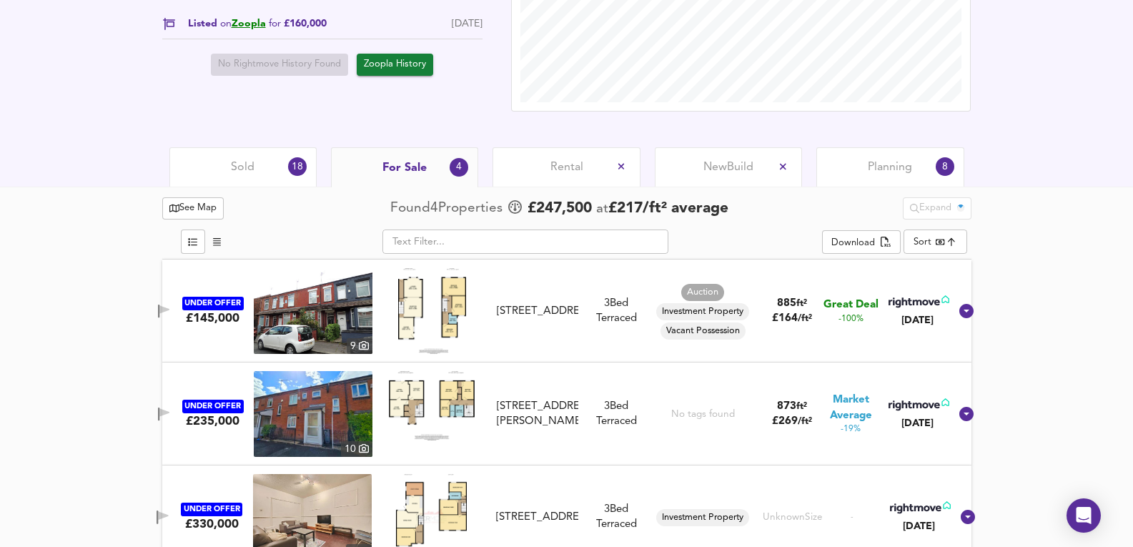
click at [941, 256] on div "​ Download Sort bestdeal ​" at bounding box center [566, 243] width 809 height 31
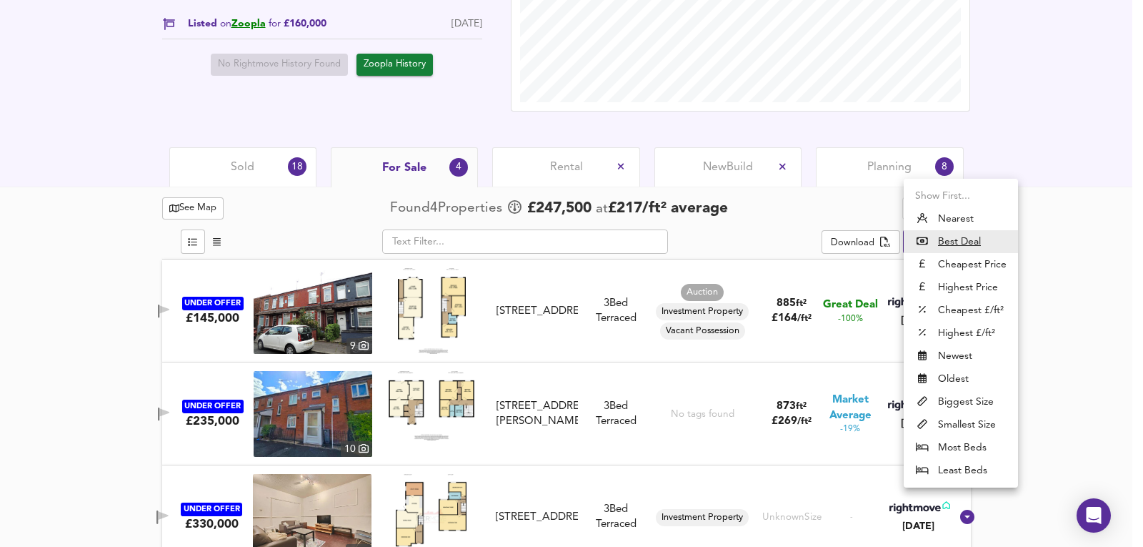
click at [951, 466] on li "Least Beds" at bounding box center [961, 470] width 114 height 23
type input "leastbeds"
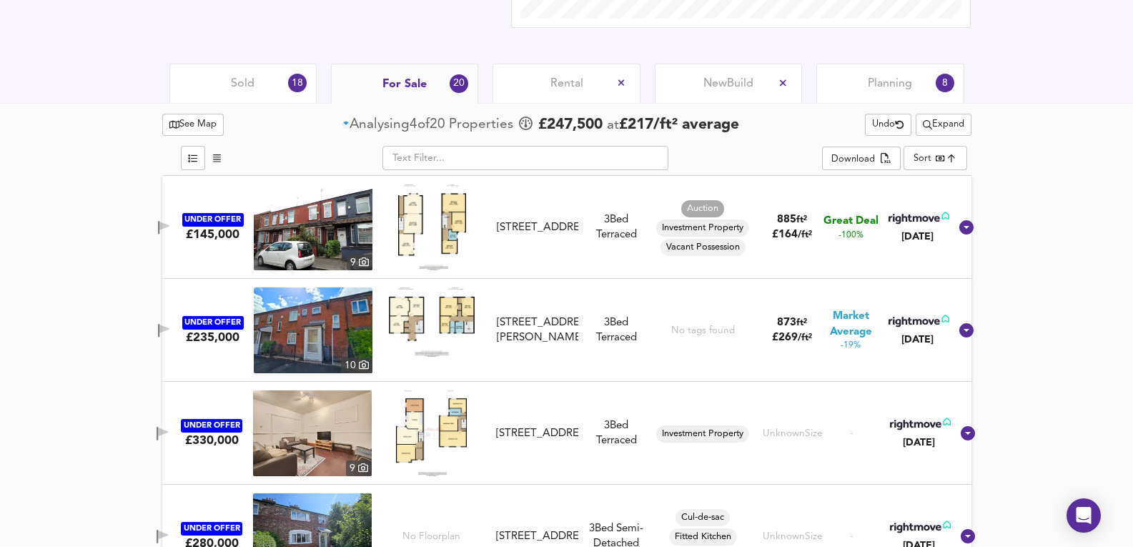
scroll to position [667, 0]
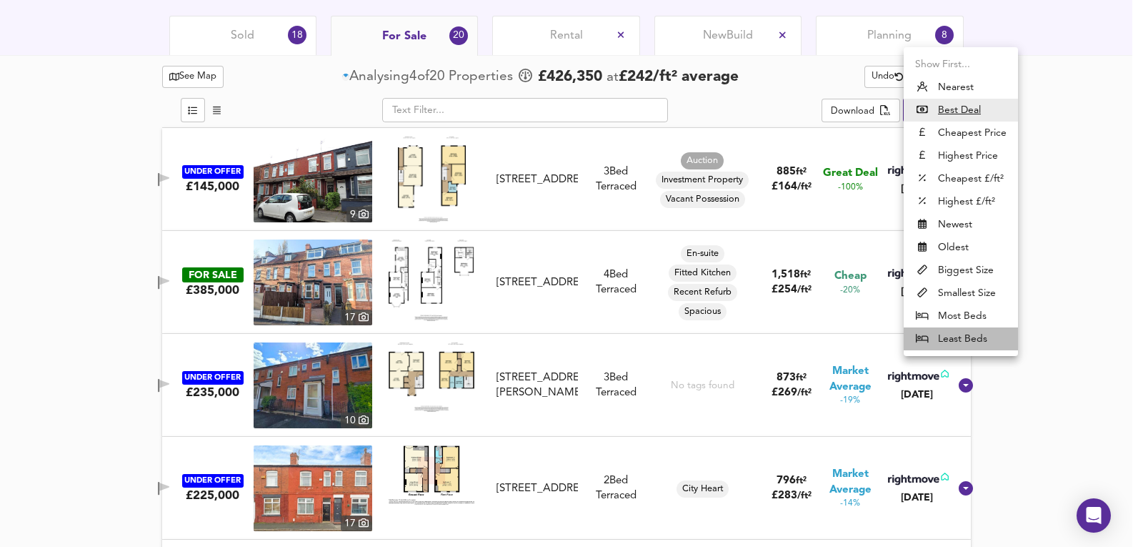
click at [951, 341] on li "Least Beds" at bounding box center [961, 338] width 114 height 23
type input "leastbeds"
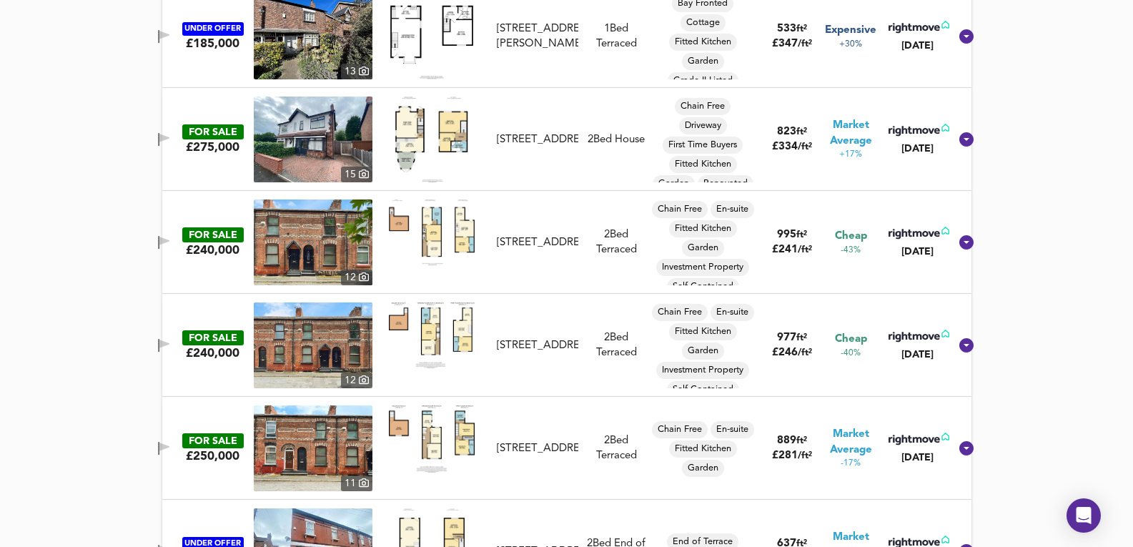
scroll to position [1143, 0]
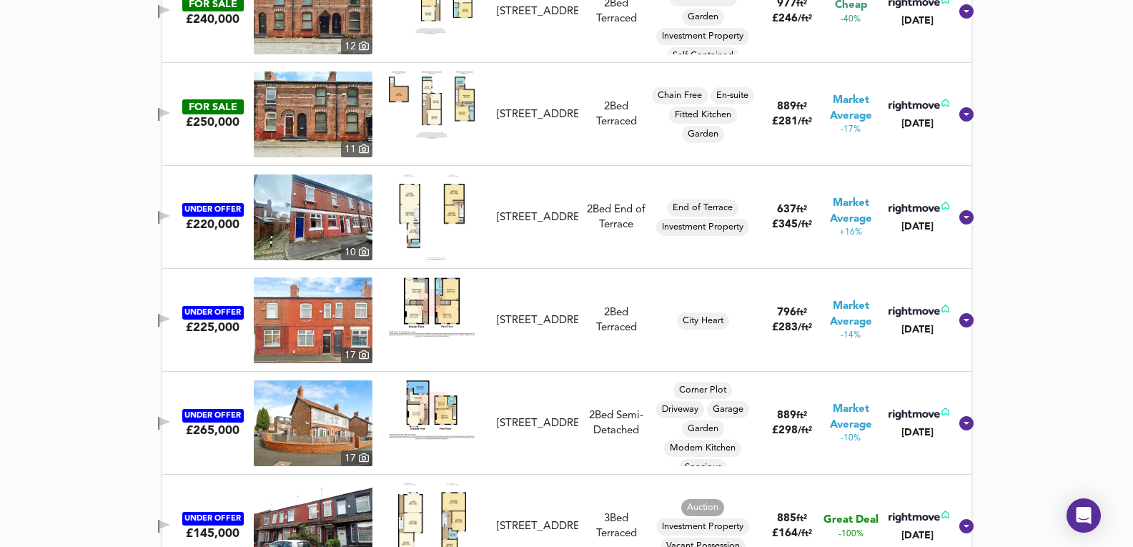
click at [319, 231] on img at bounding box center [313, 217] width 119 height 86
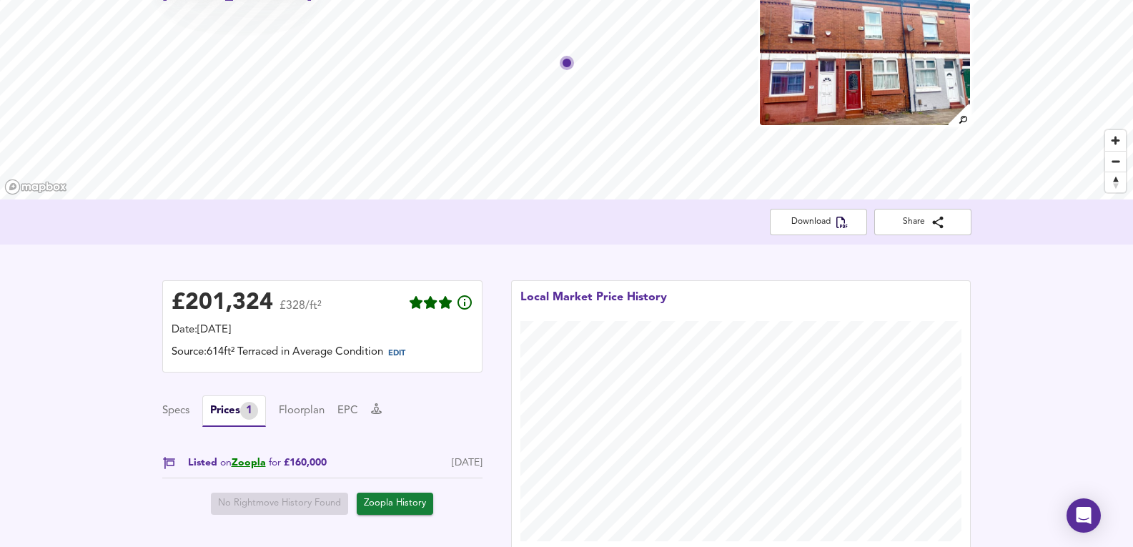
scroll to position [0, 0]
